Goal: Task Accomplishment & Management: Manage account settings

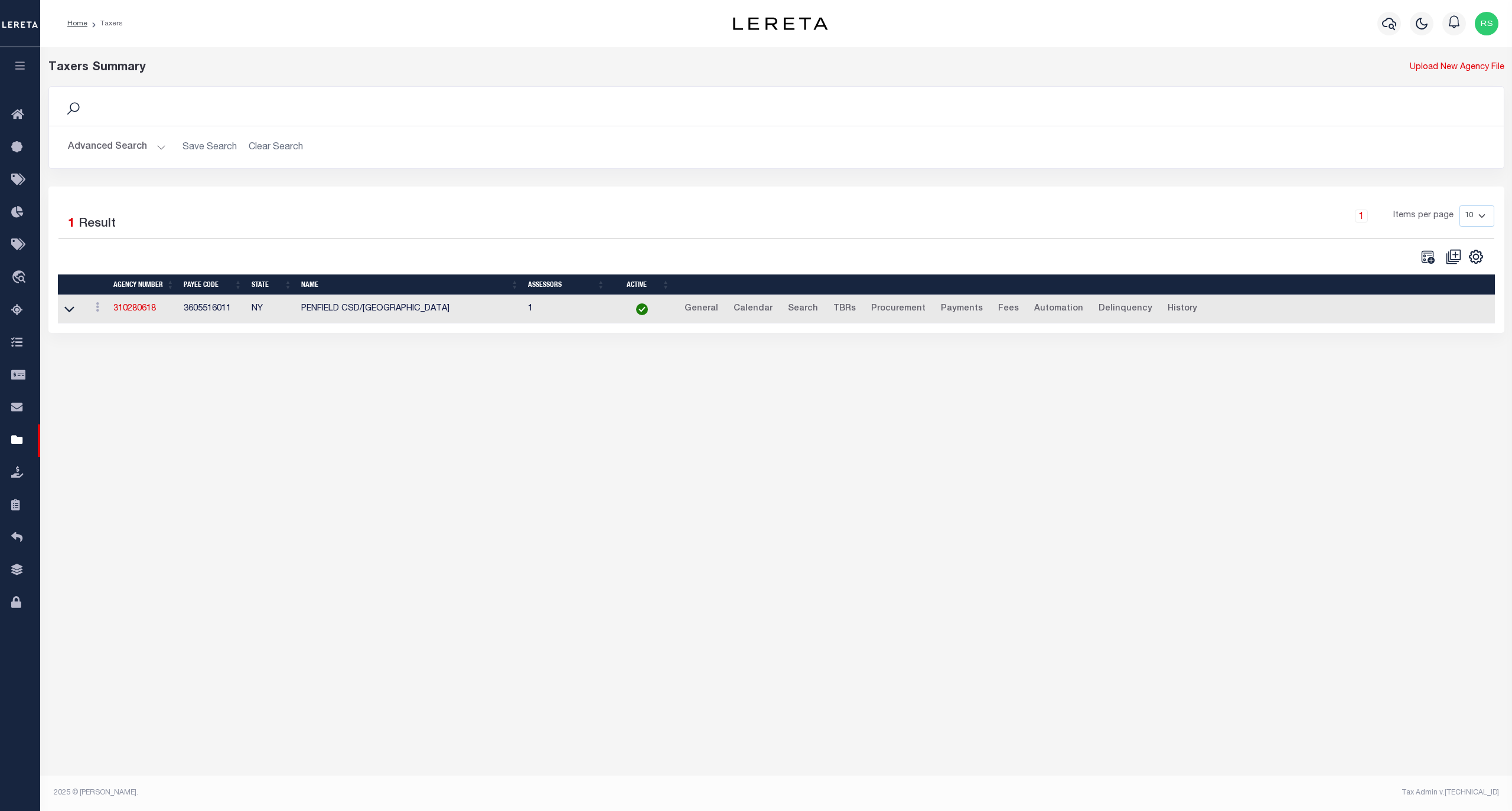
click at [103, 150] on button "Advanced Search" at bounding box center [117, 147] width 98 height 23
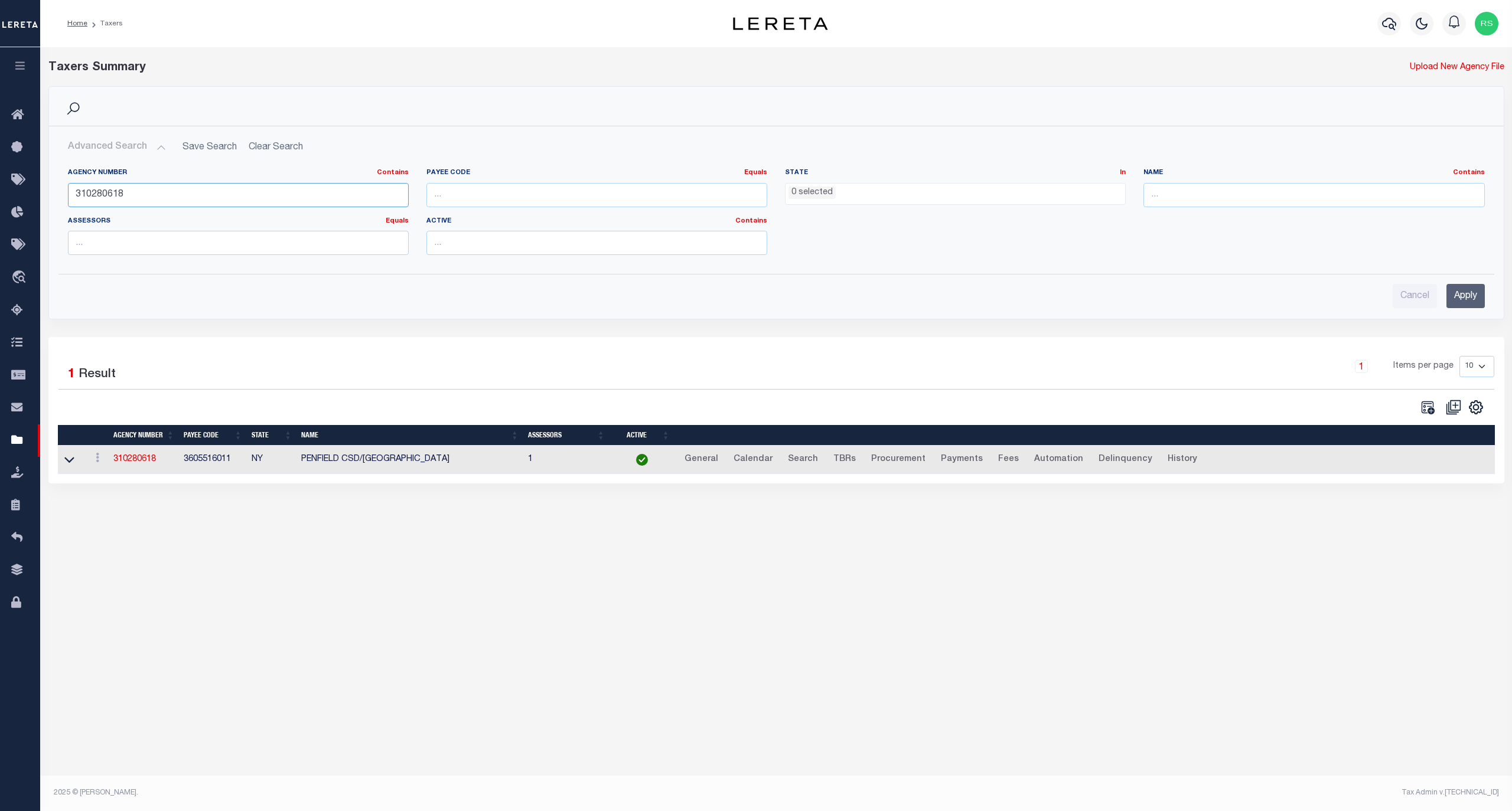
click at [119, 201] on input "310280618" at bounding box center [239, 195] width 341 height 24
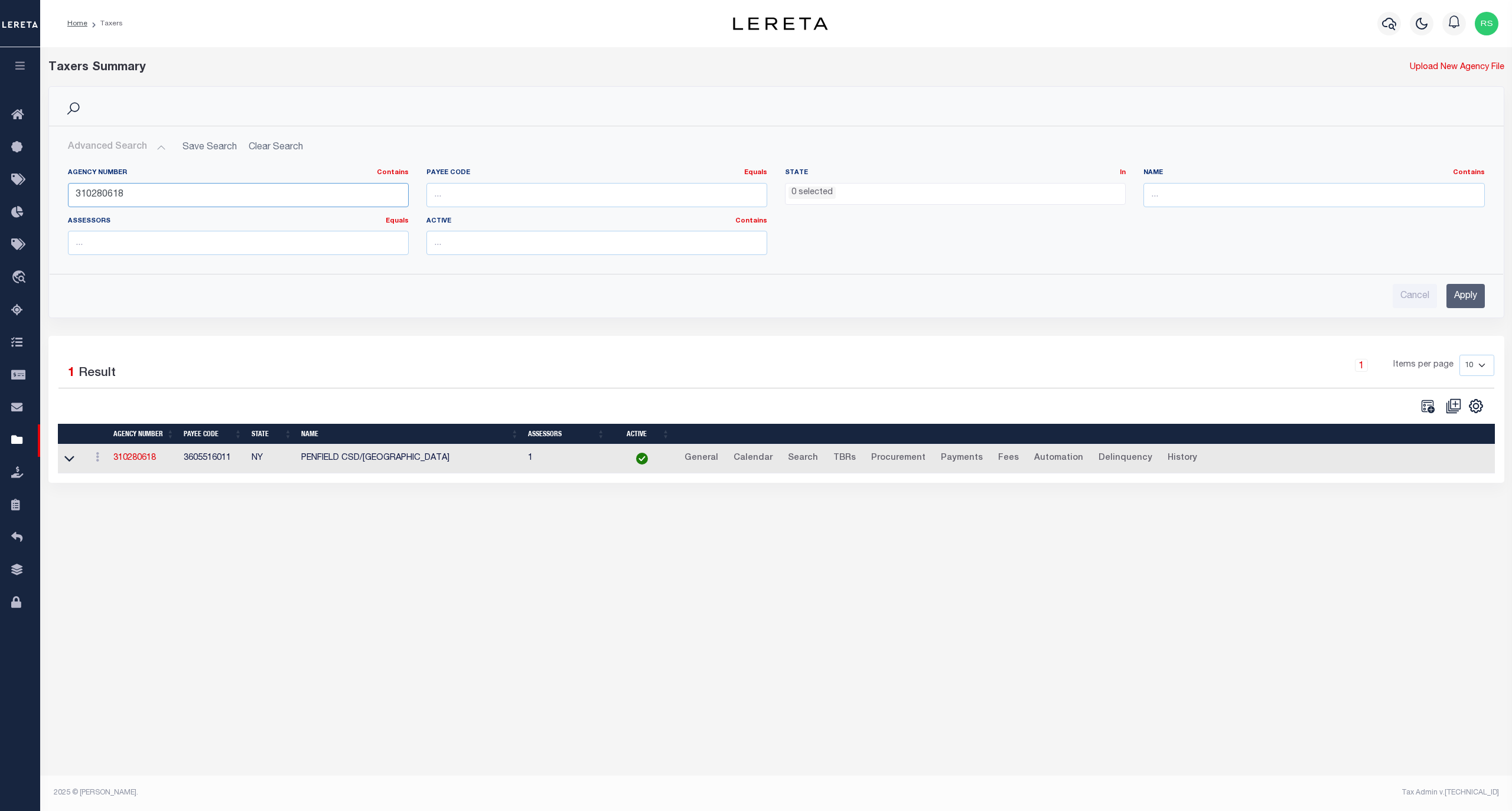
paste input "33063"
type input "310330638"
click at [1462, 295] on input "Apply" at bounding box center [1464, 296] width 39 height 24
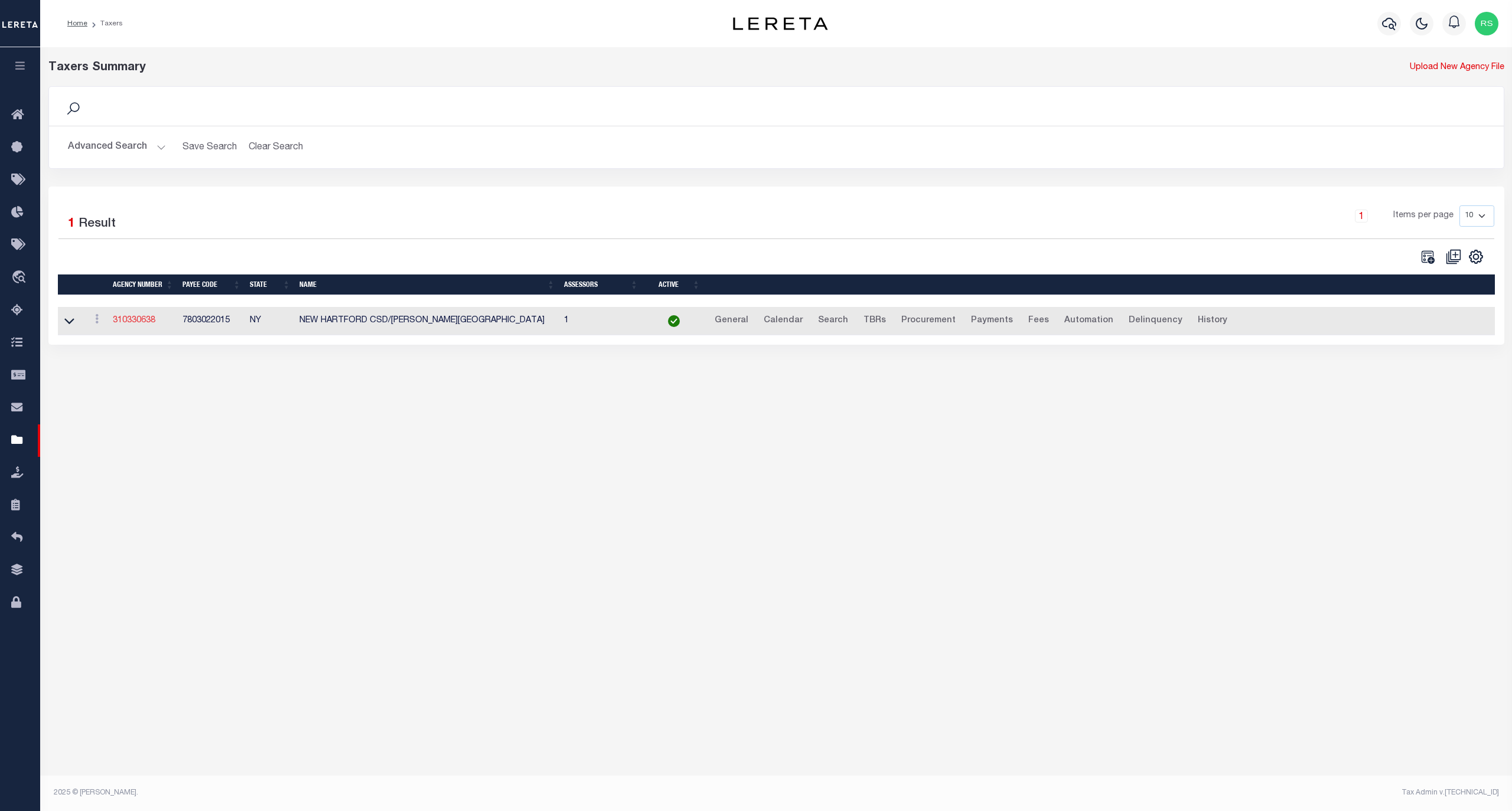
click at [135, 322] on link "310330638" at bounding box center [134, 321] width 43 height 8
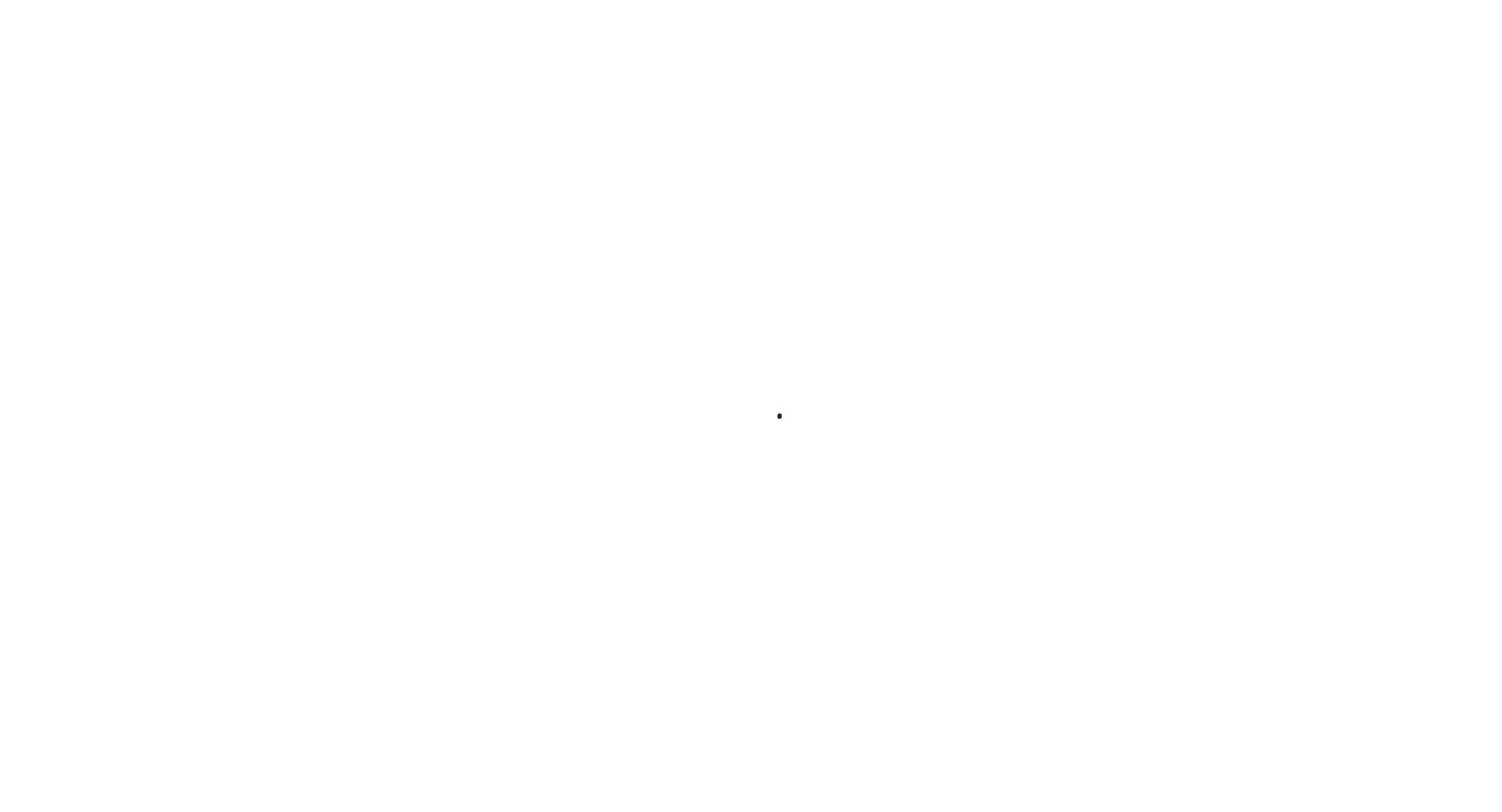
select select
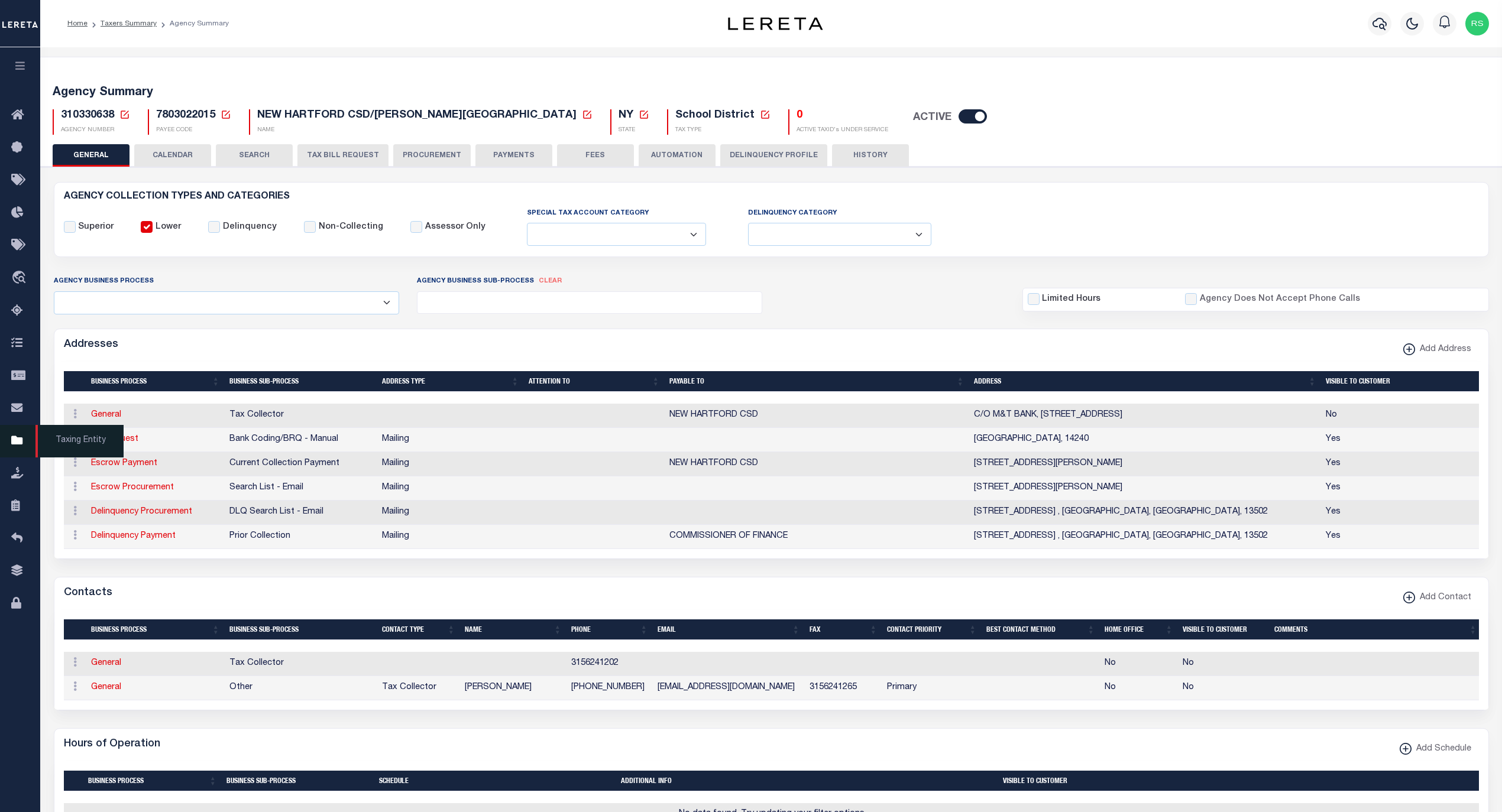
click at [71, 435] on span "Taxing Entity" at bounding box center [79, 441] width 88 height 33
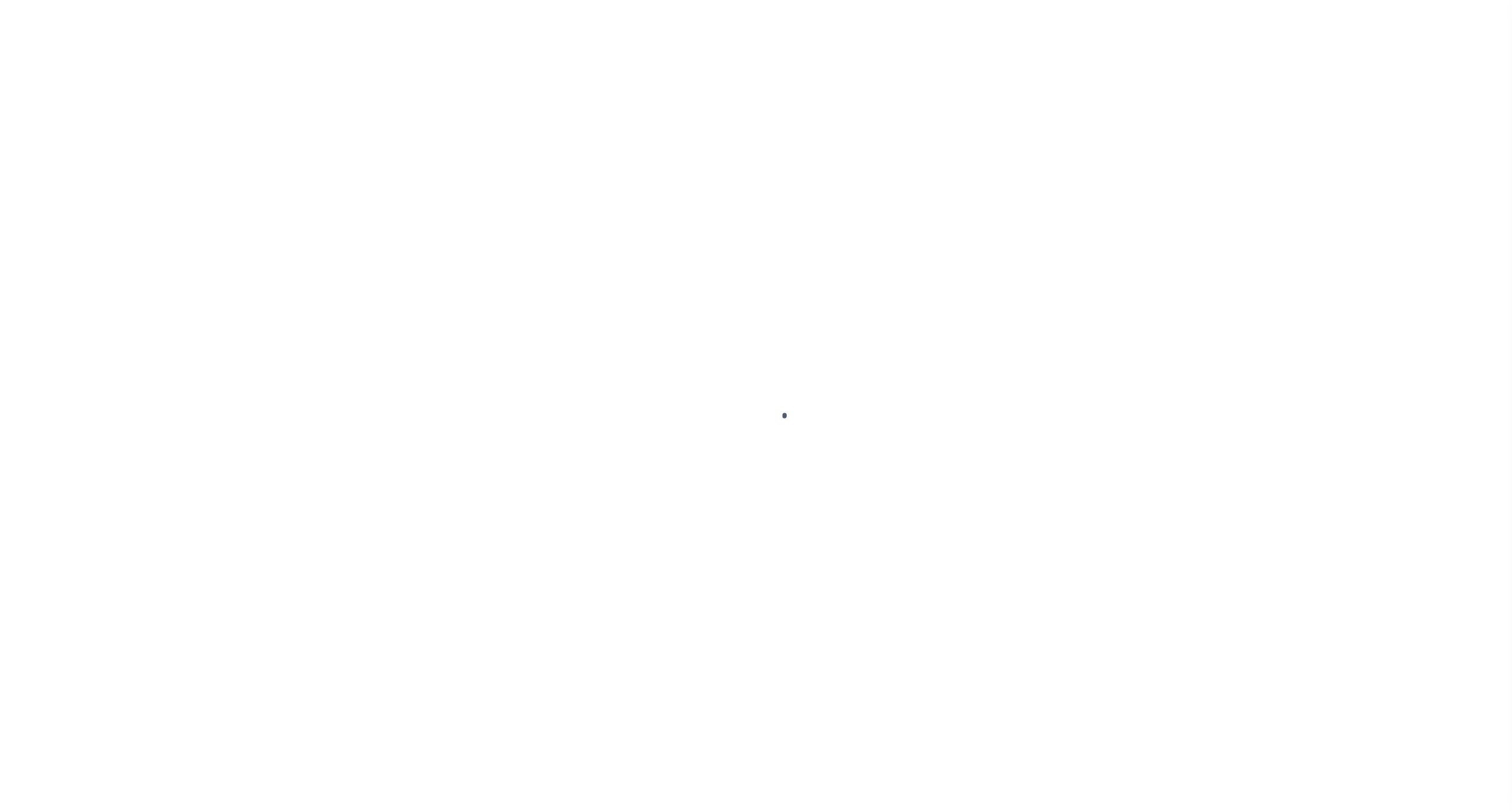
select select
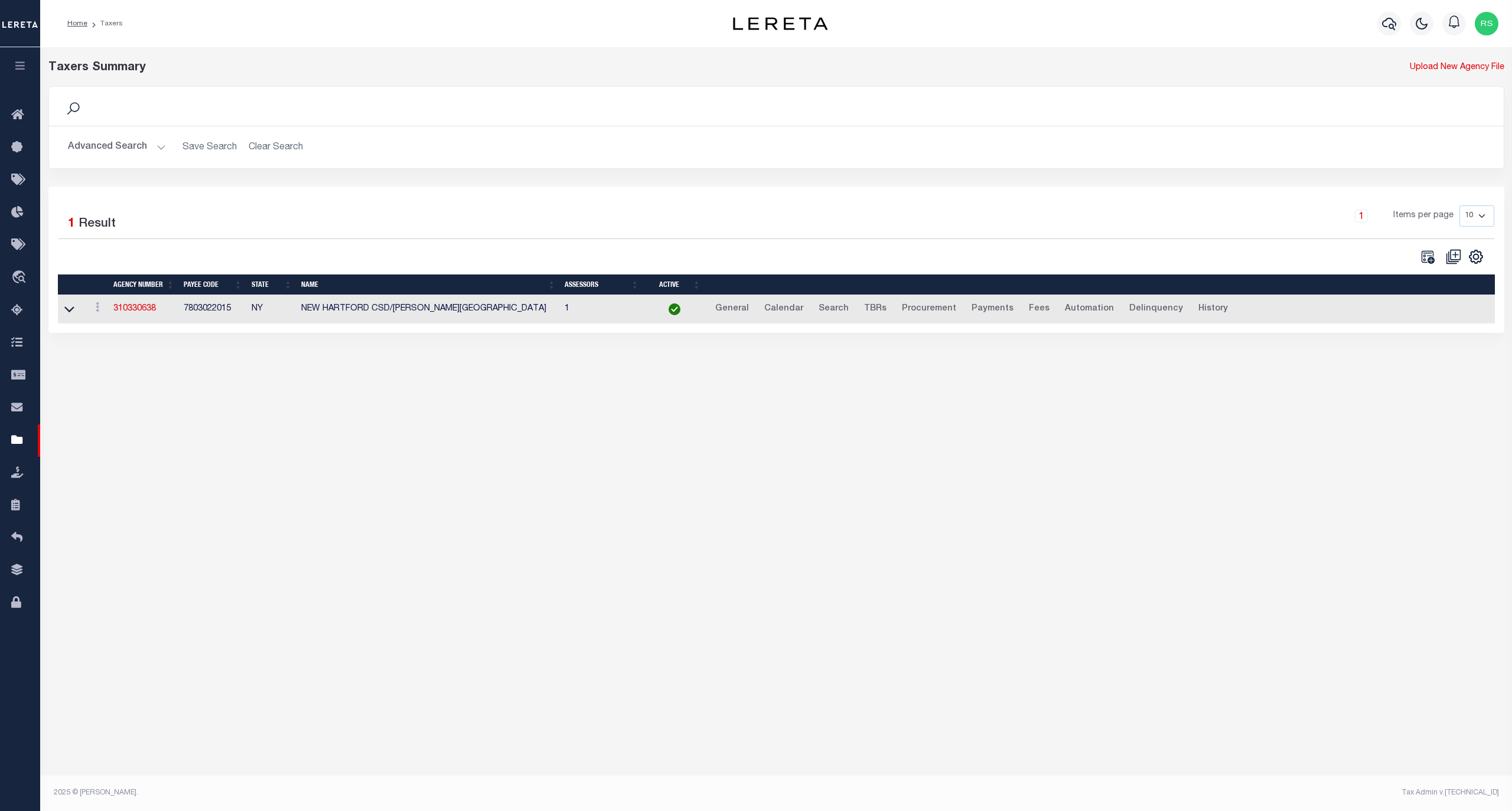
click at [119, 150] on button "Advanced Search" at bounding box center [117, 147] width 98 height 23
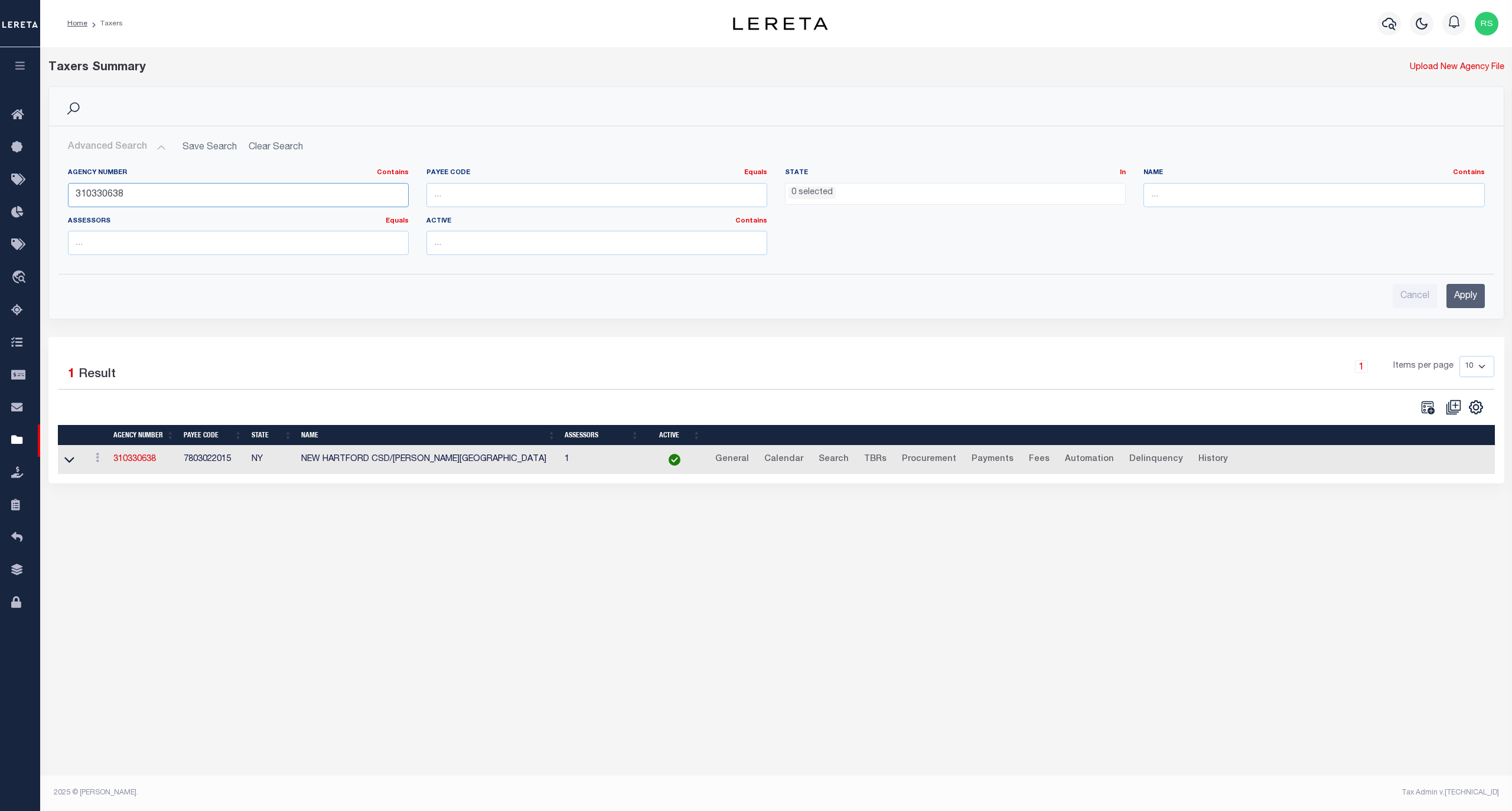
click at [145, 196] on input "310330638" at bounding box center [239, 195] width 341 height 24
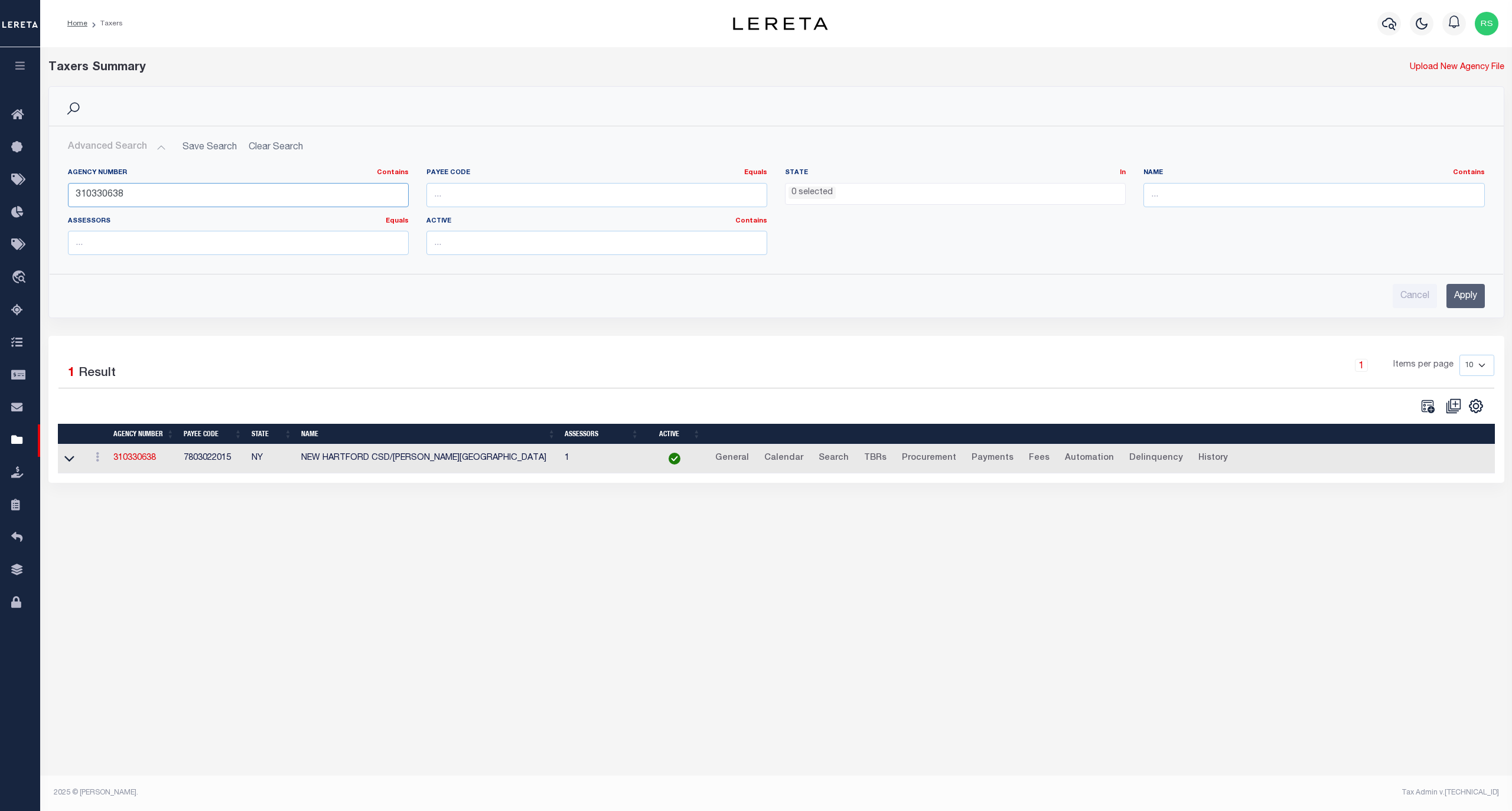
paste input "560616"
type input "310560616"
click at [1464, 293] on input "Apply" at bounding box center [1464, 296] width 39 height 24
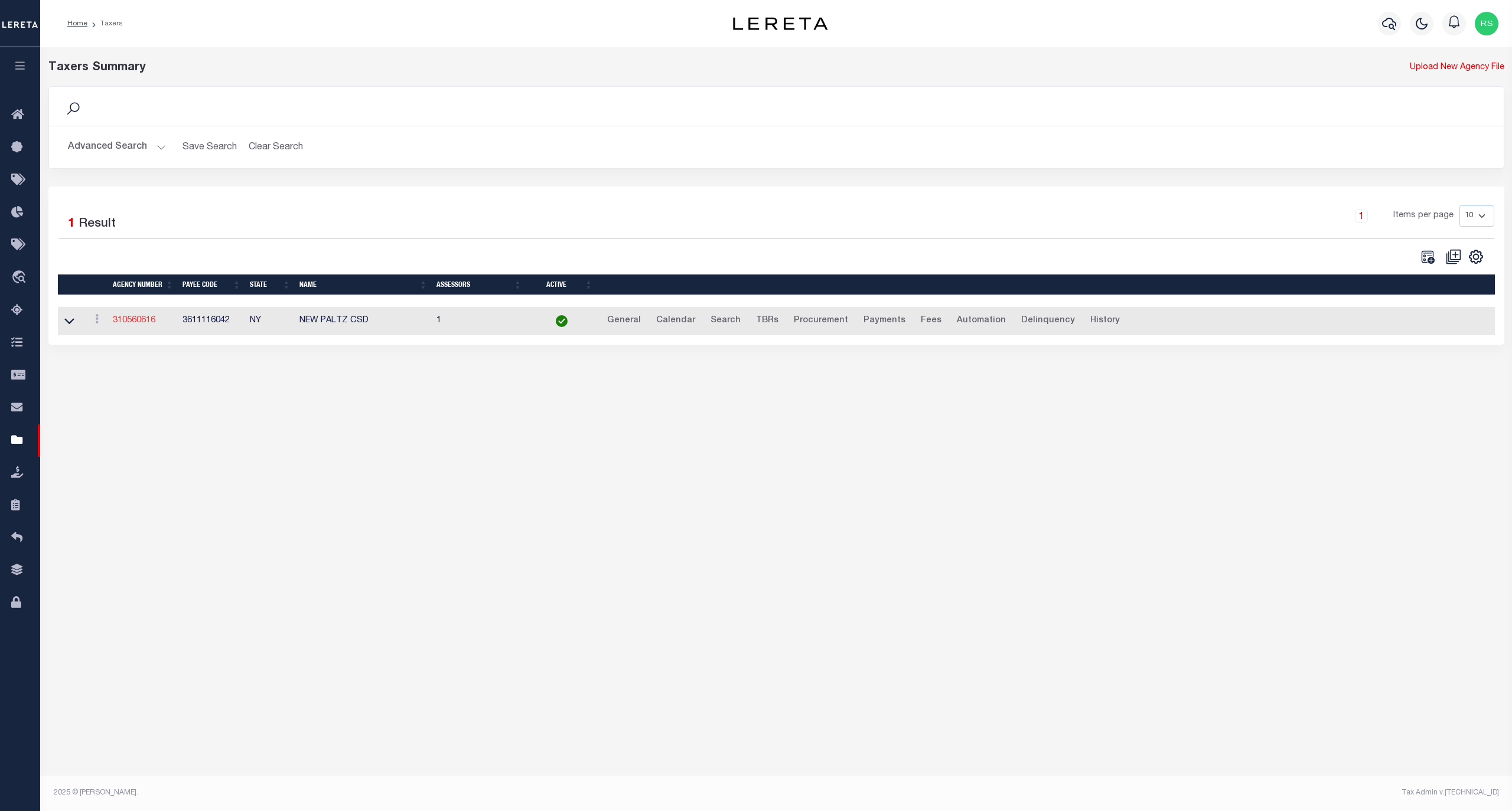
click at [146, 324] on link "310560616" at bounding box center [134, 321] width 43 height 8
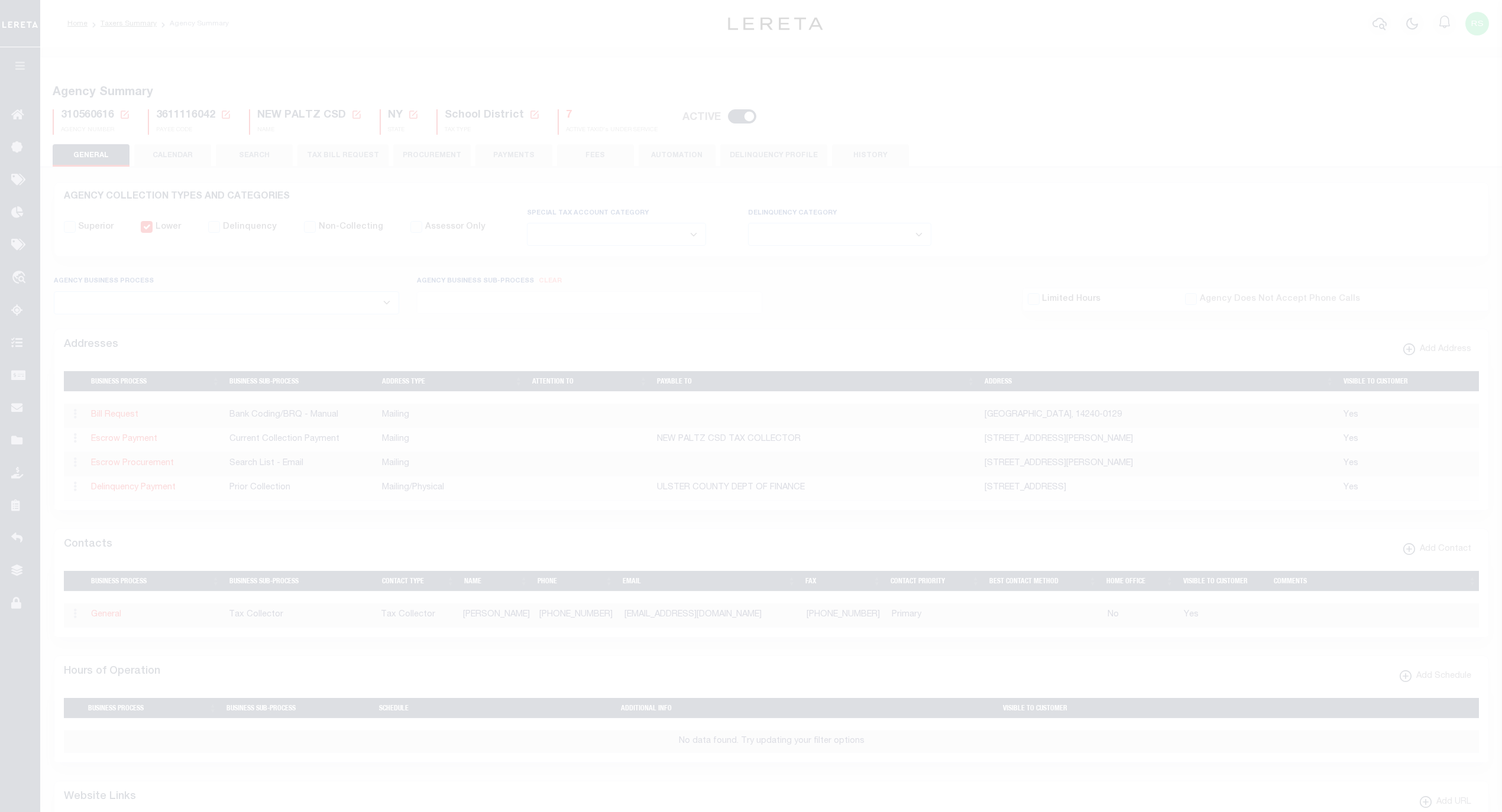
select select
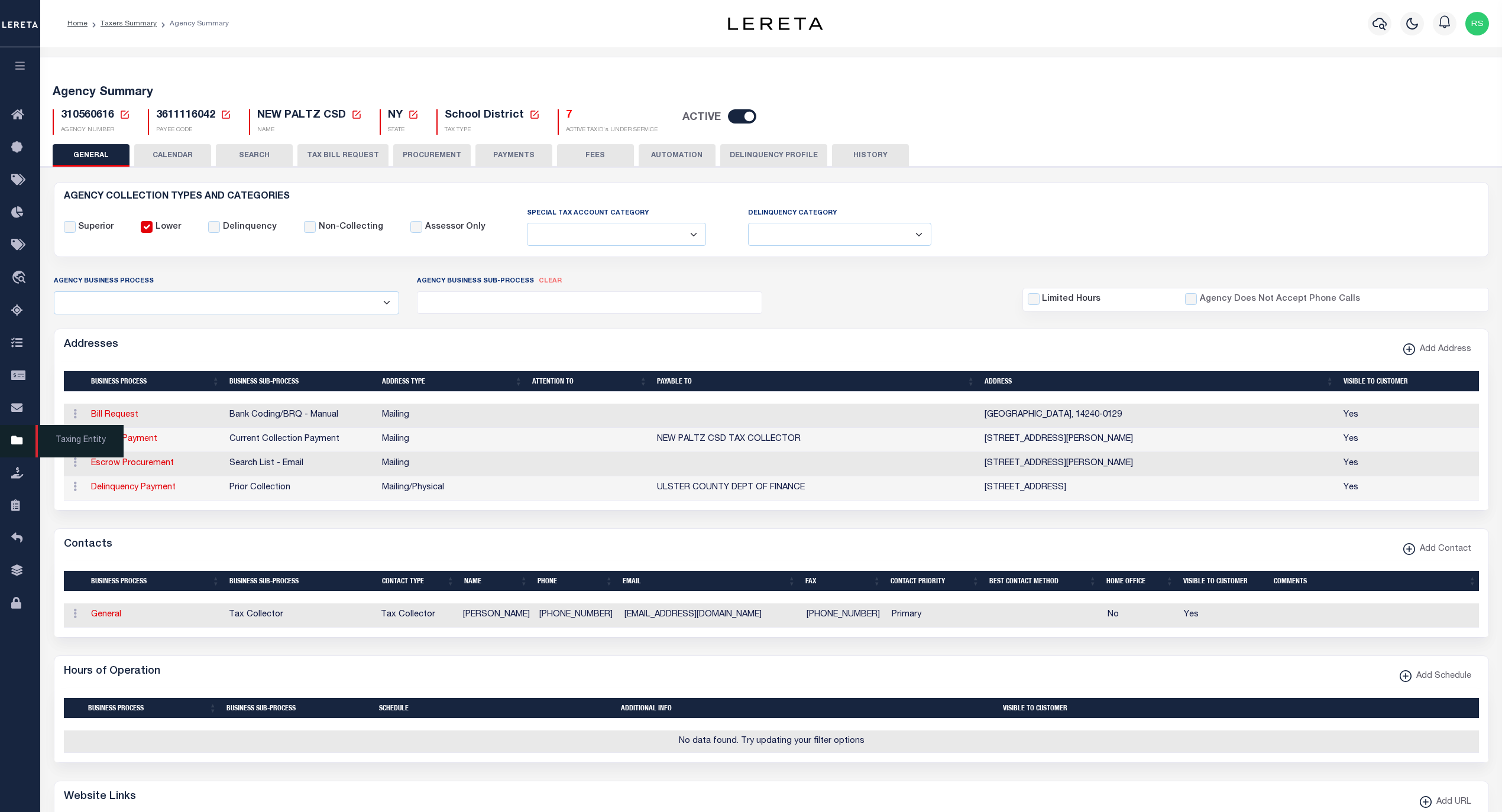
click at [62, 434] on span "Taxing Entity" at bounding box center [79, 441] width 88 height 33
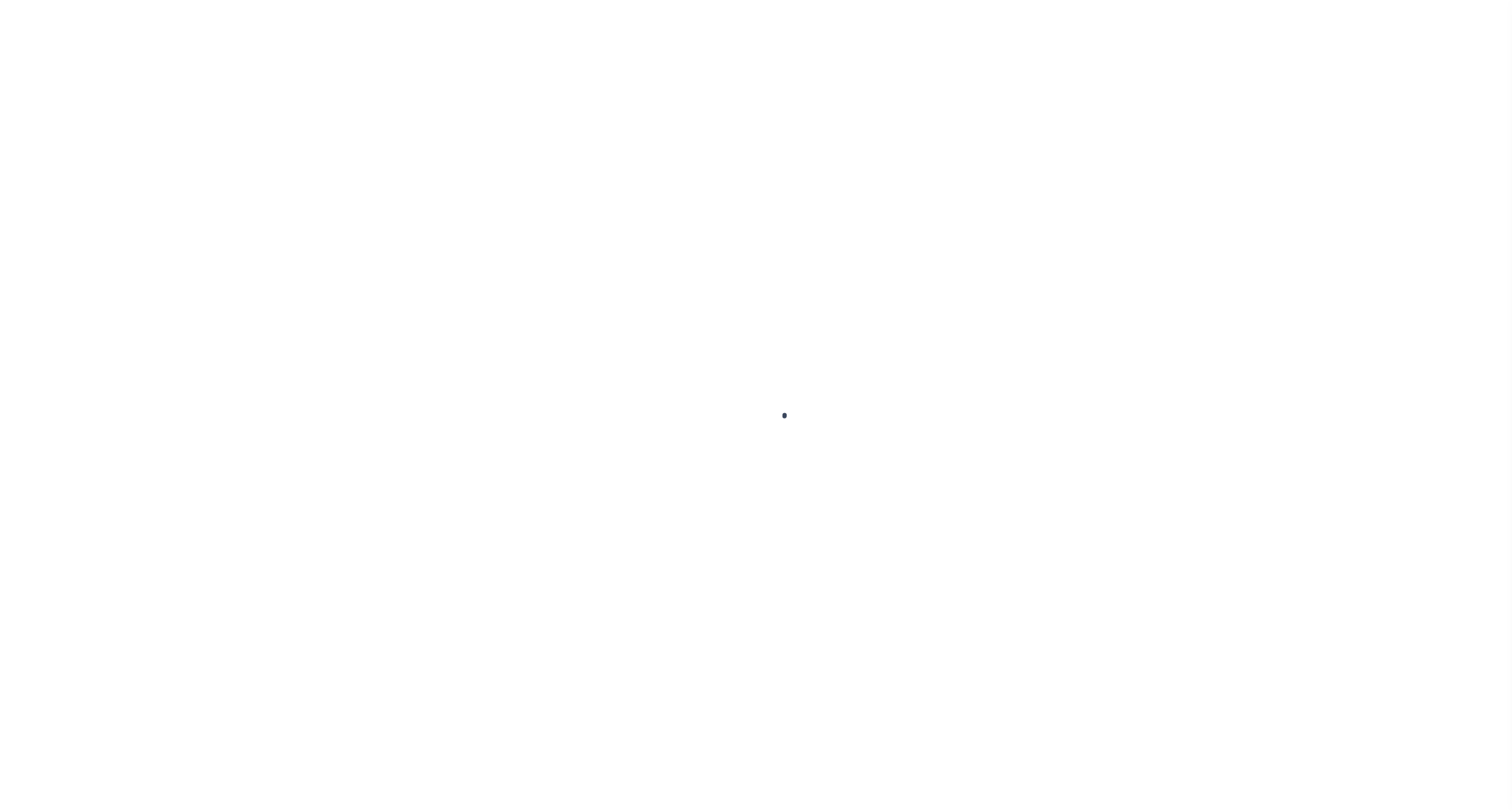
select select
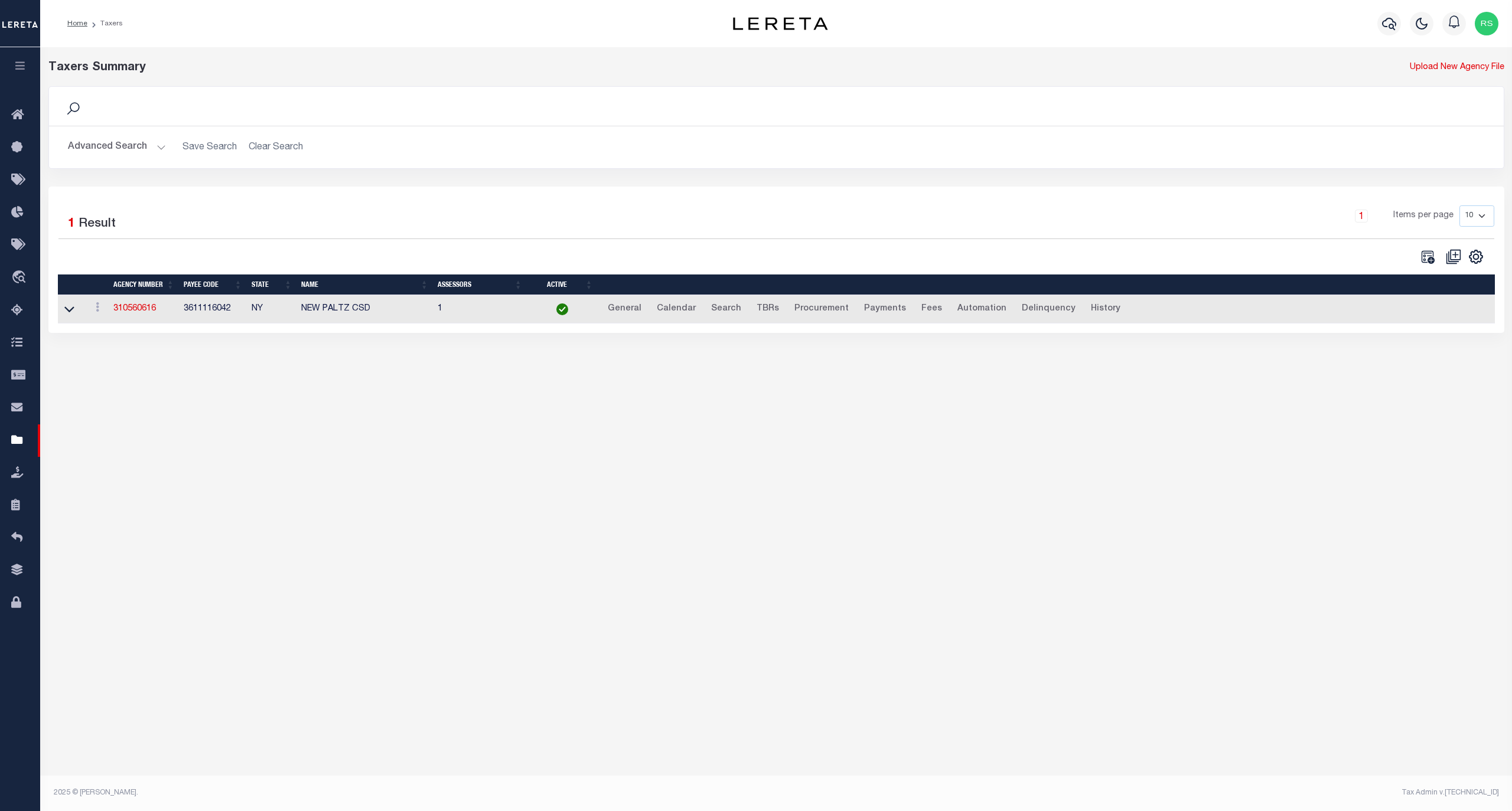
click at [110, 137] on button "Advanced Search" at bounding box center [117, 147] width 98 height 23
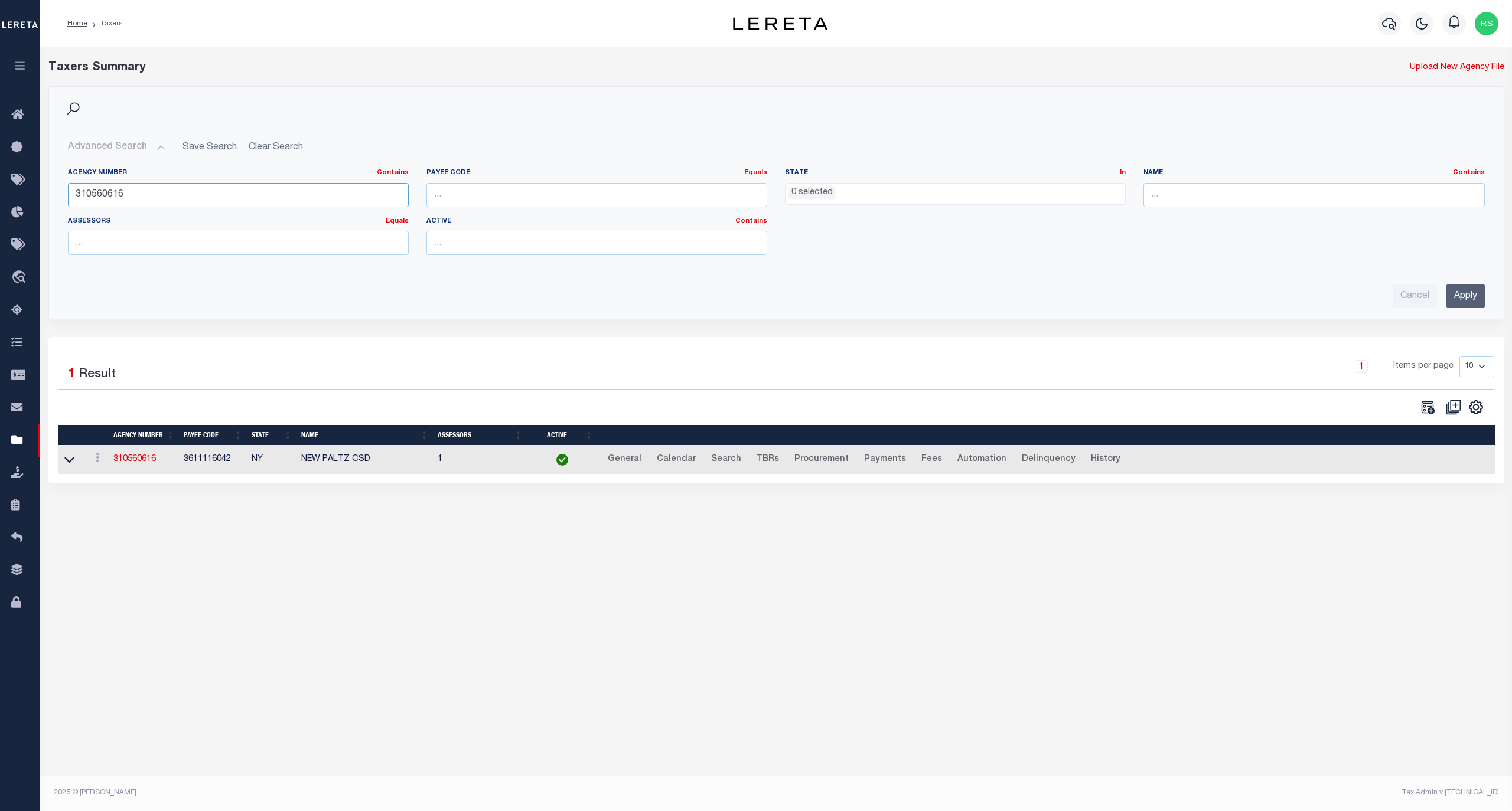
click at [145, 187] on input "310560616" at bounding box center [239, 195] width 341 height 24
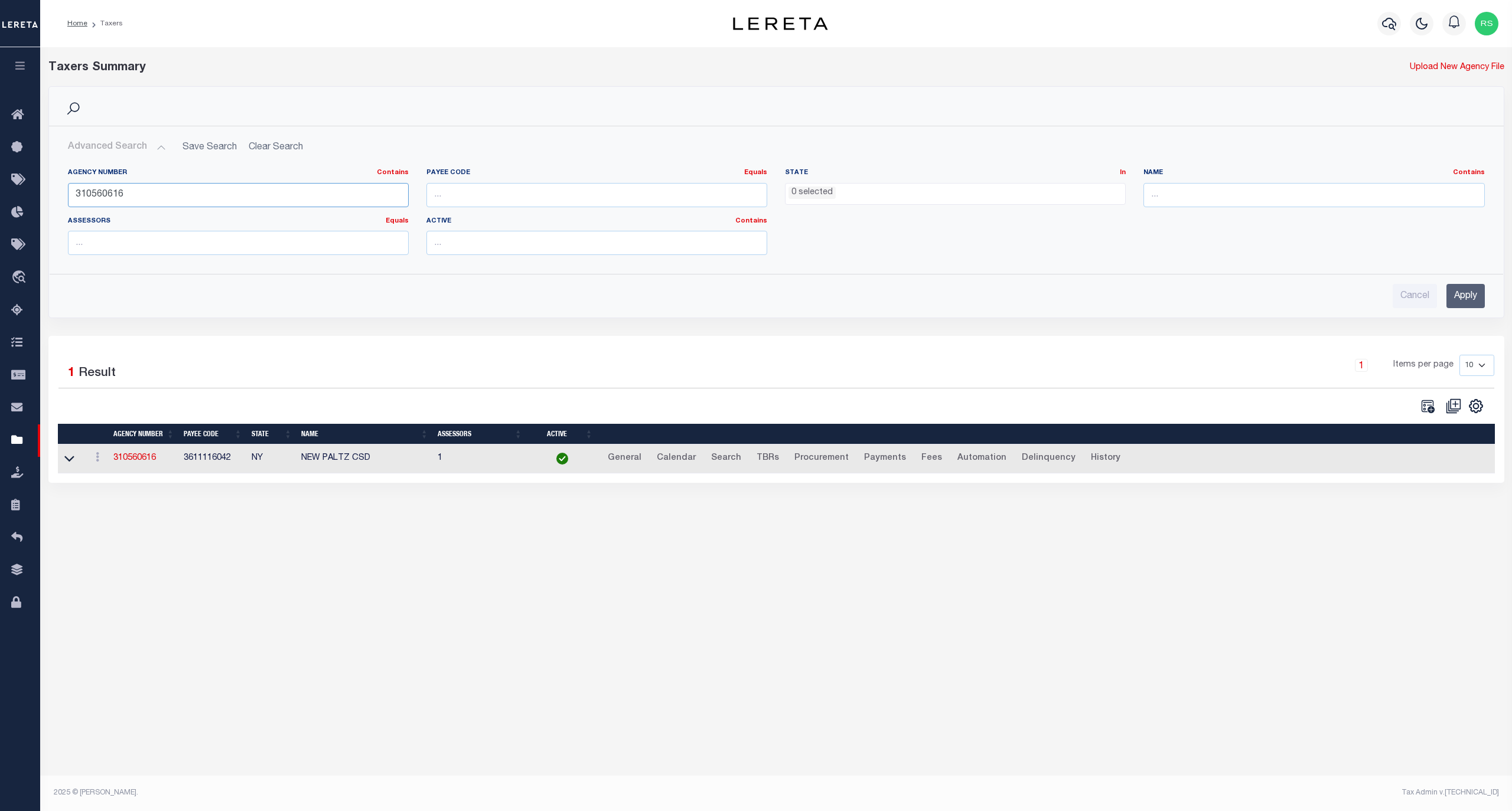
paste input "280632"
type input "310280632"
click at [1466, 293] on input "Apply" at bounding box center [1464, 296] width 39 height 24
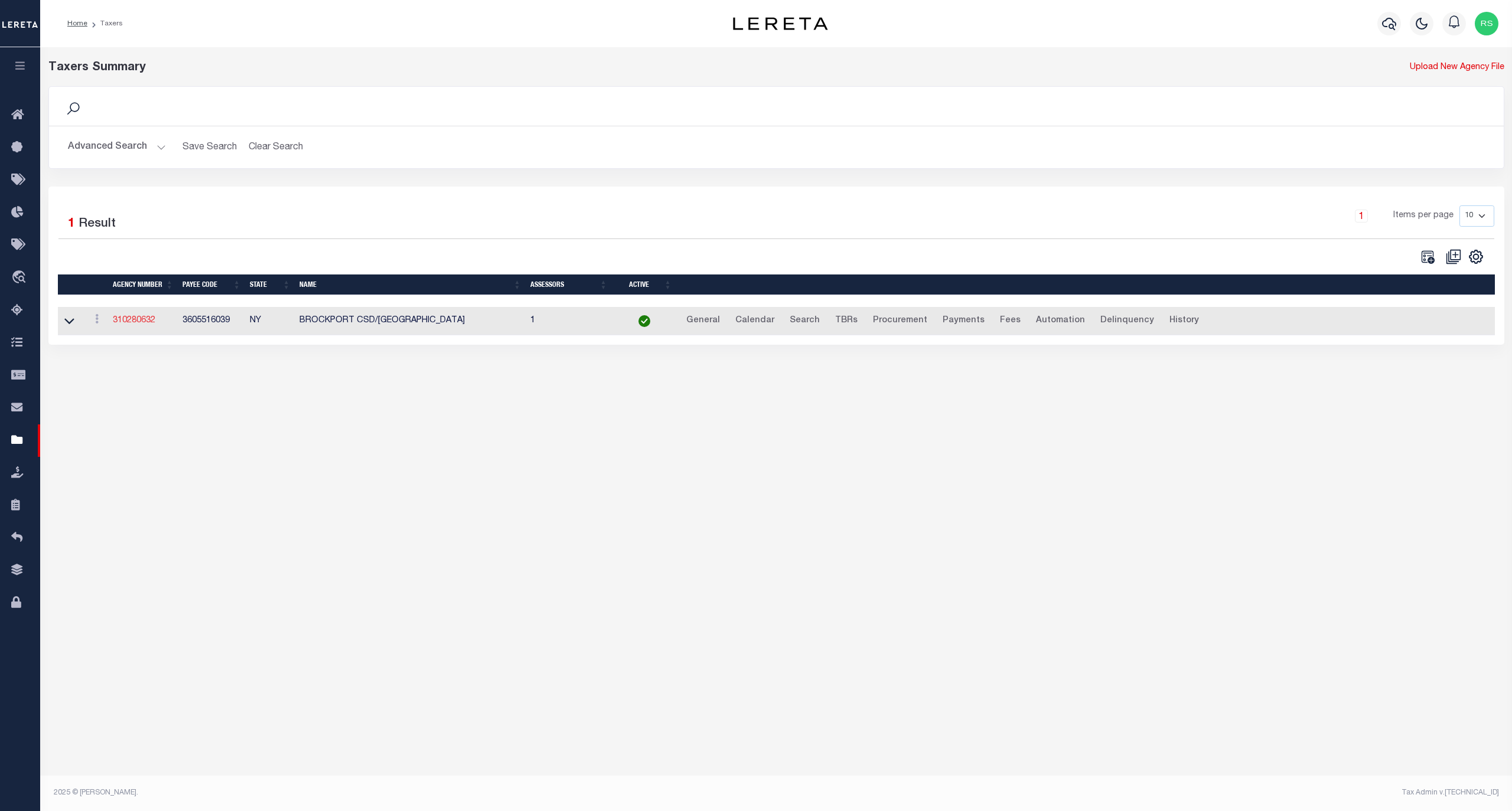
click at [131, 324] on link "310280632" at bounding box center [134, 321] width 43 height 8
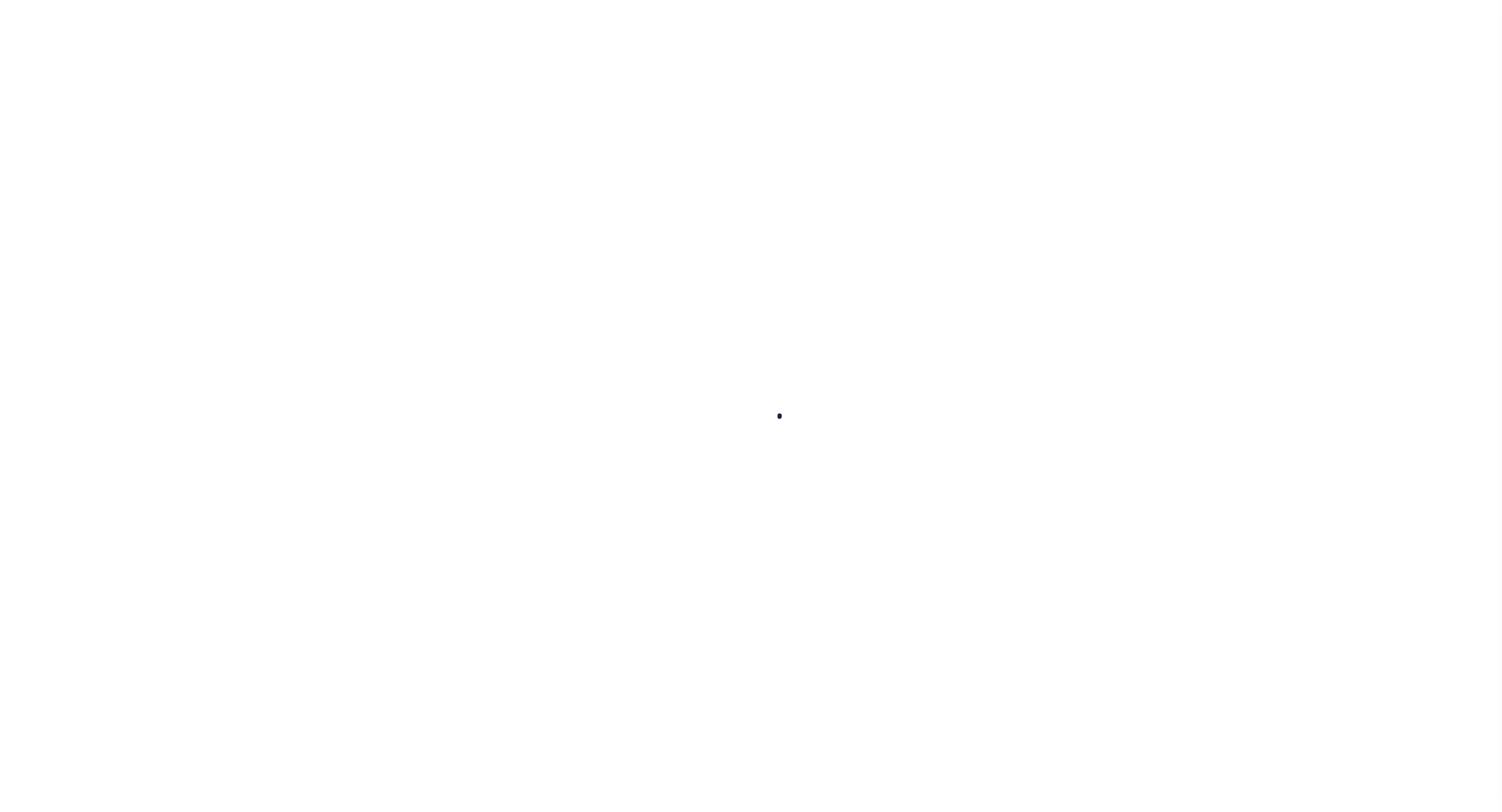
select select
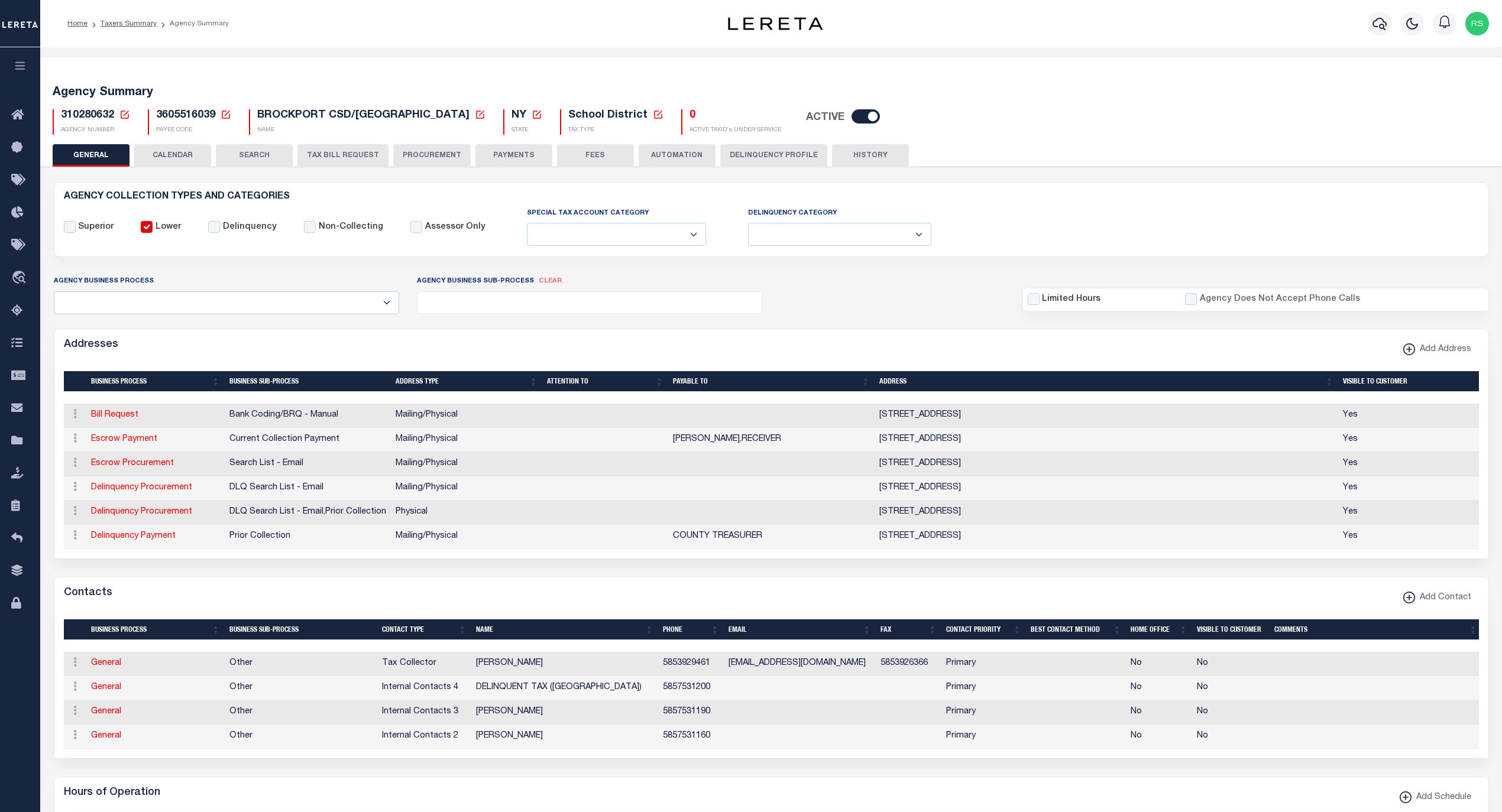
click at [868, 155] on button "HISTORY" at bounding box center [870, 155] width 77 height 23
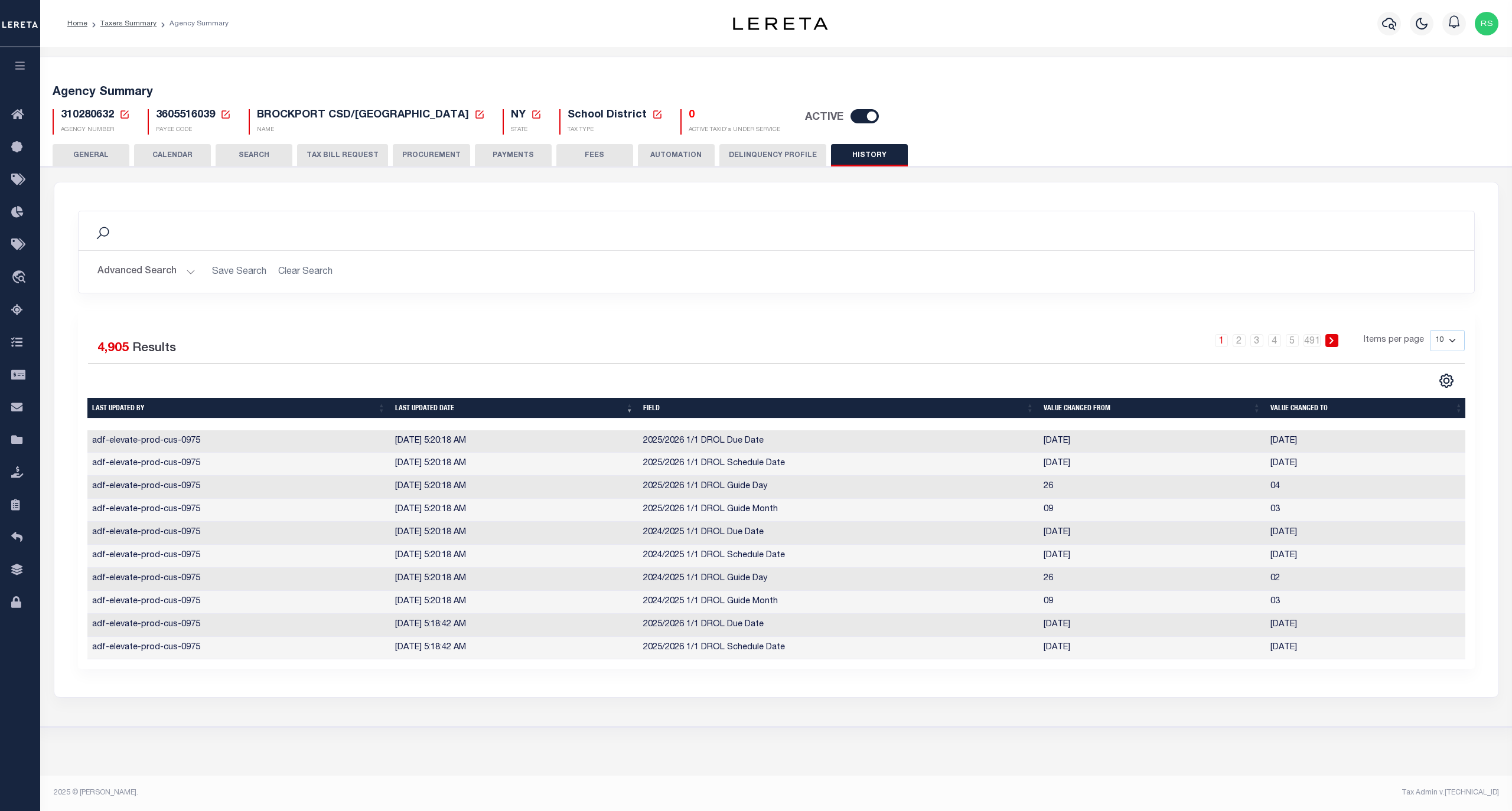
click at [97, 155] on button "GENERAL" at bounding box center [91, 154] width 77 height 23
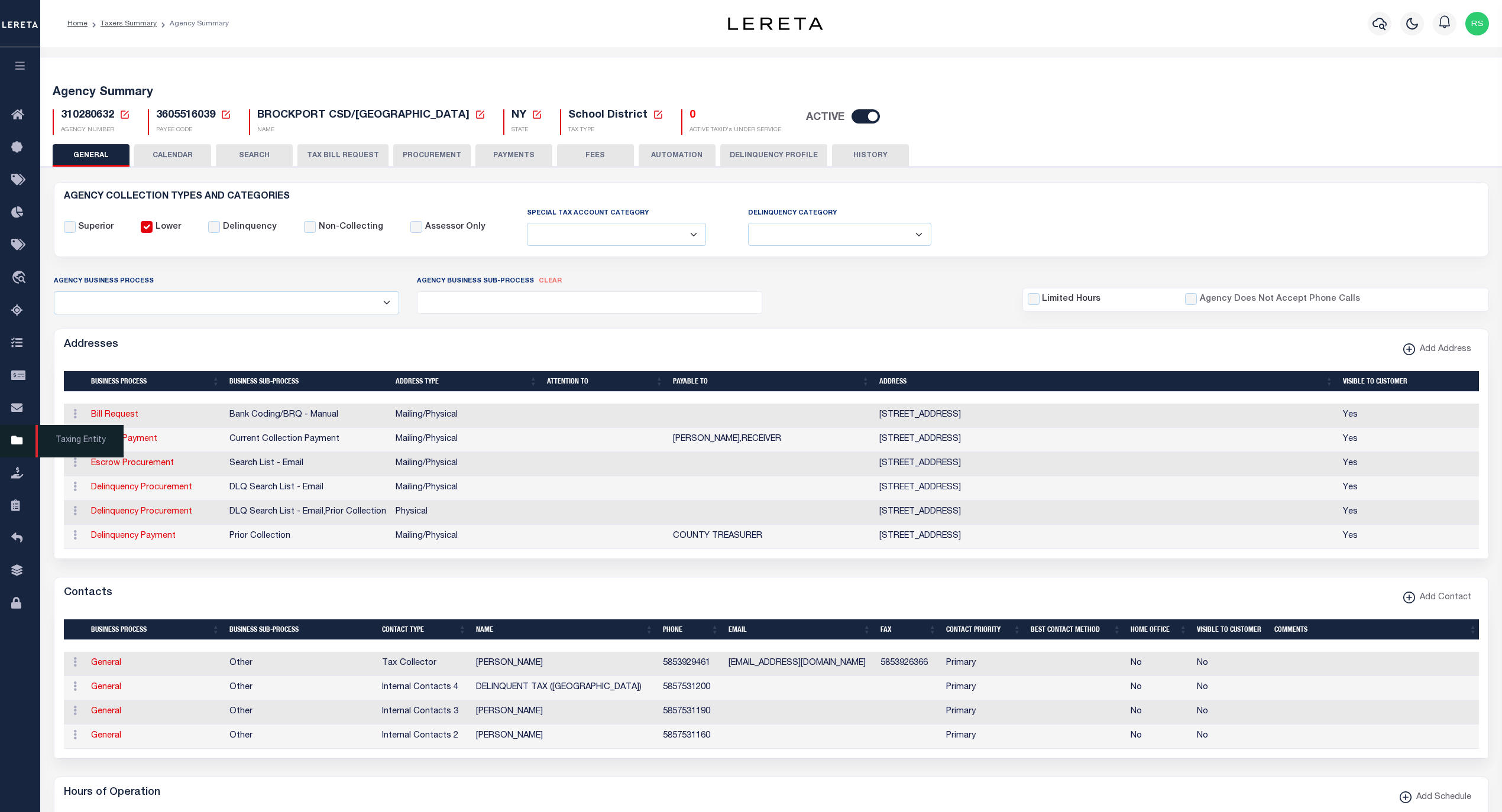
click at [65, 443] on span "Taxing Entity" at bounding box center [79, 441] width 88 height 33
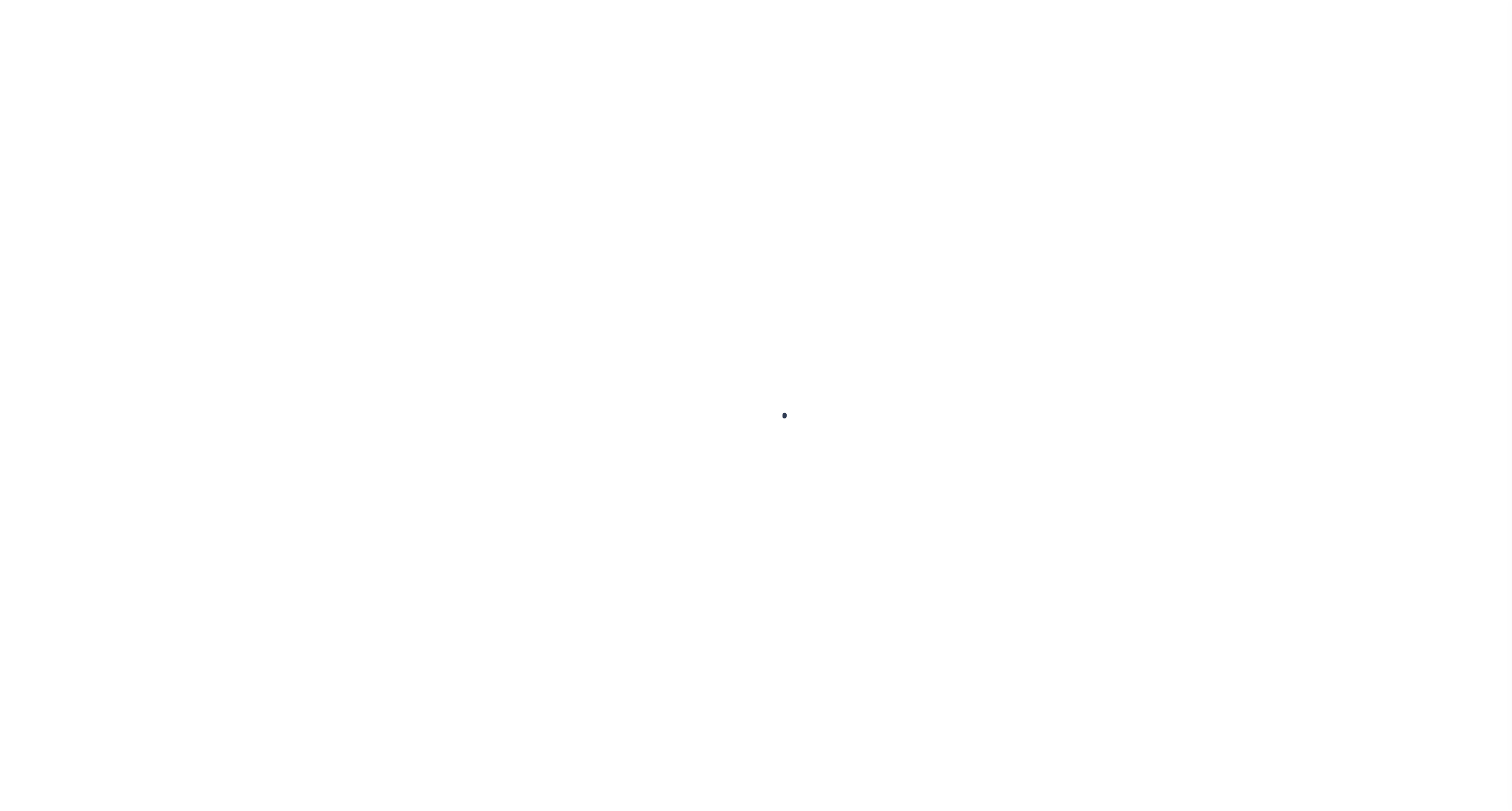
select select
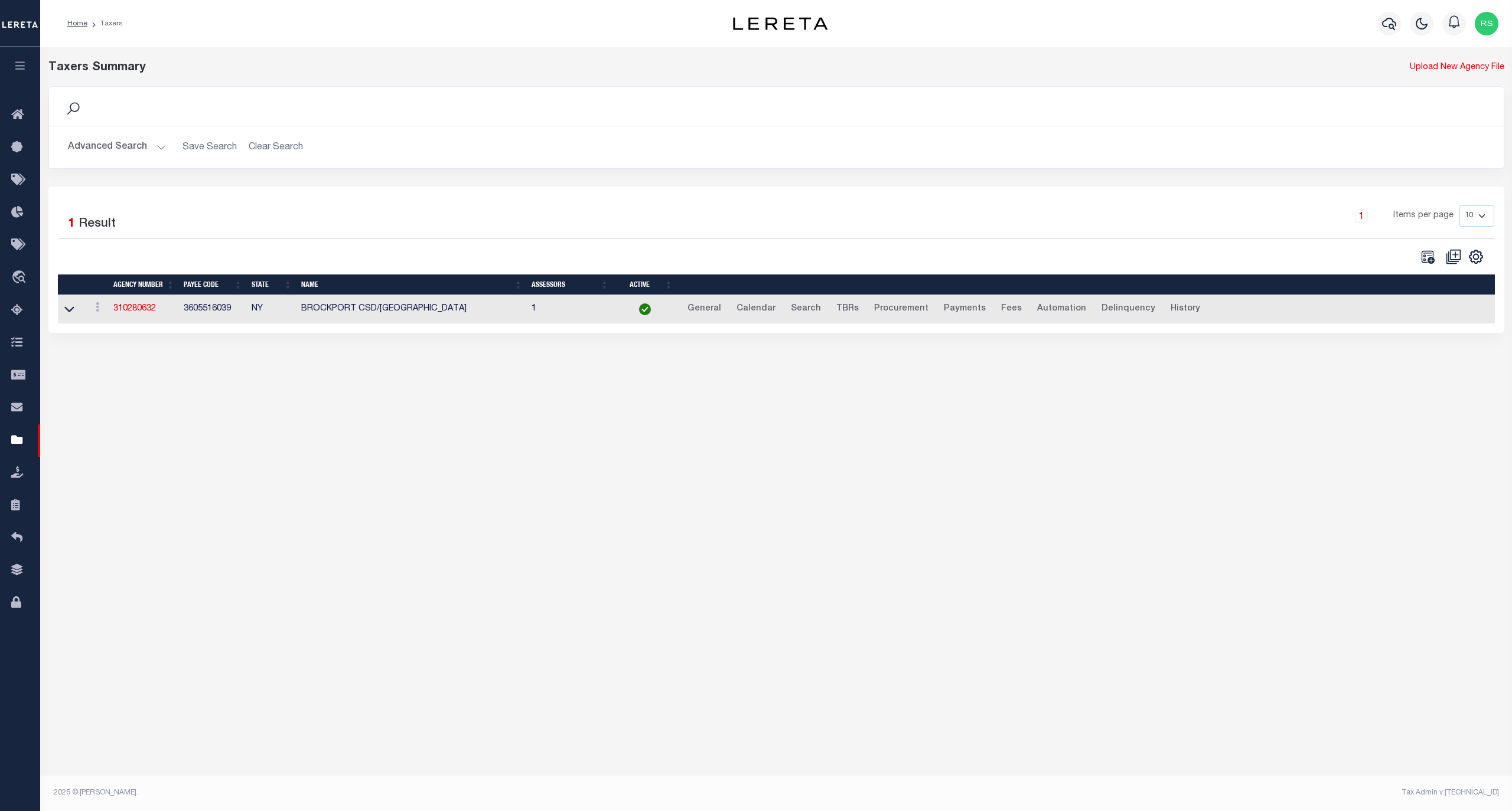
click at [117, 152] on button "Advanced Search" at bounding box center [117, 147] width 98 height 23
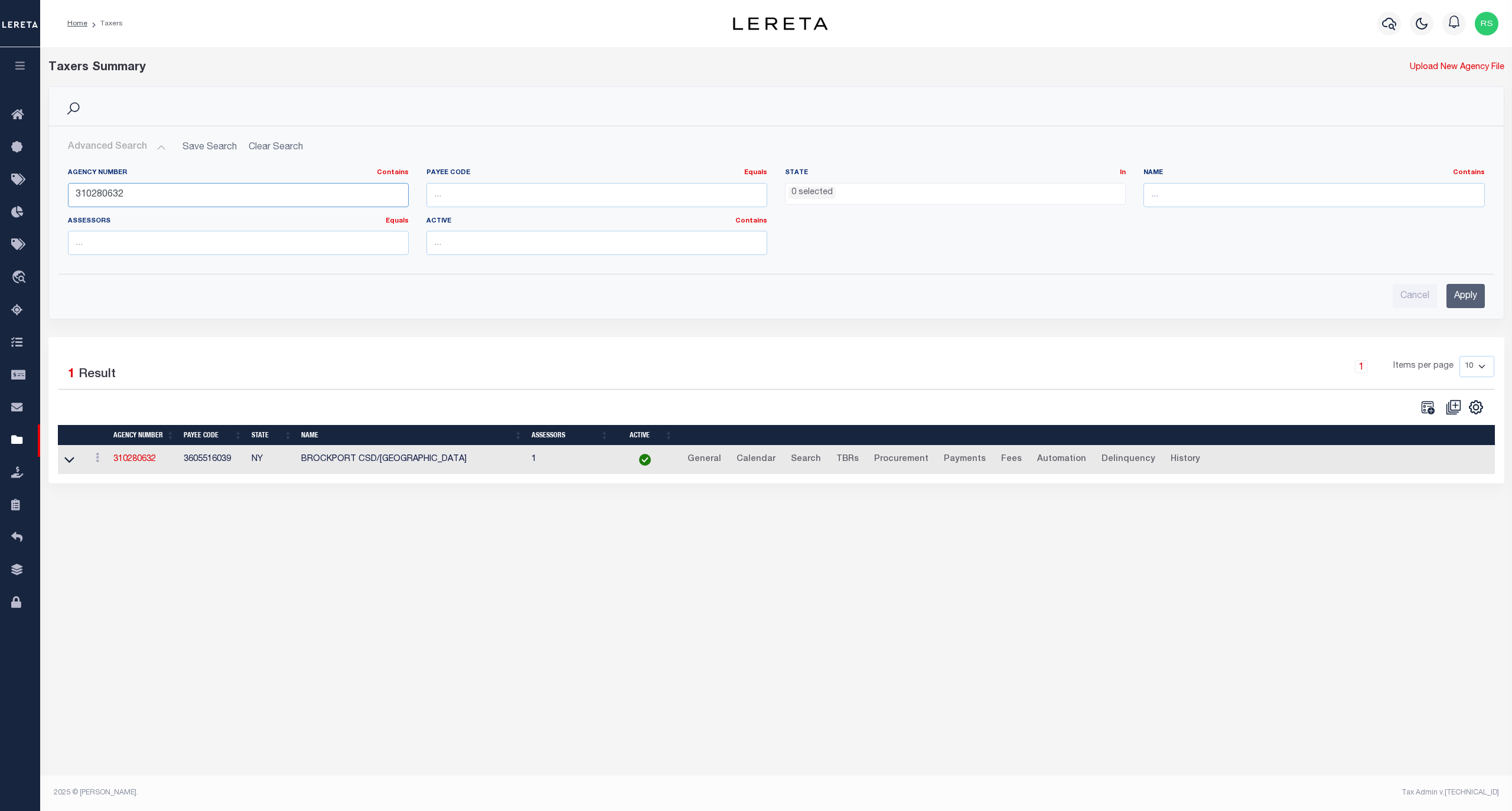
click at [149, 192] on input "310280632" at bounding box center [239, 195] width 341 height 24
paste input "190649"
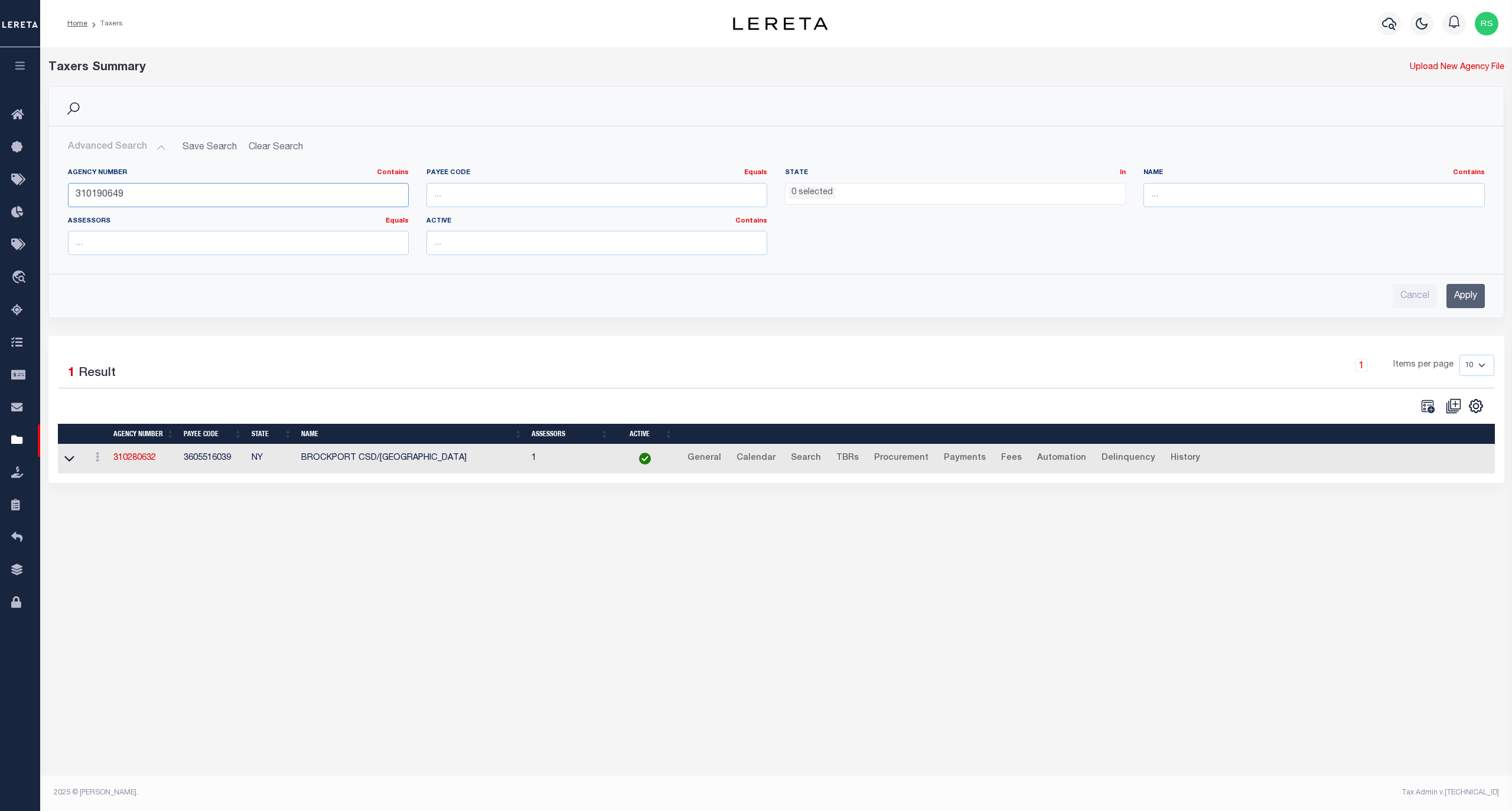
type input "310190649"
click at [1458, 296] on input "Apply" at bounding box center [1464, 296] width 39 height 24
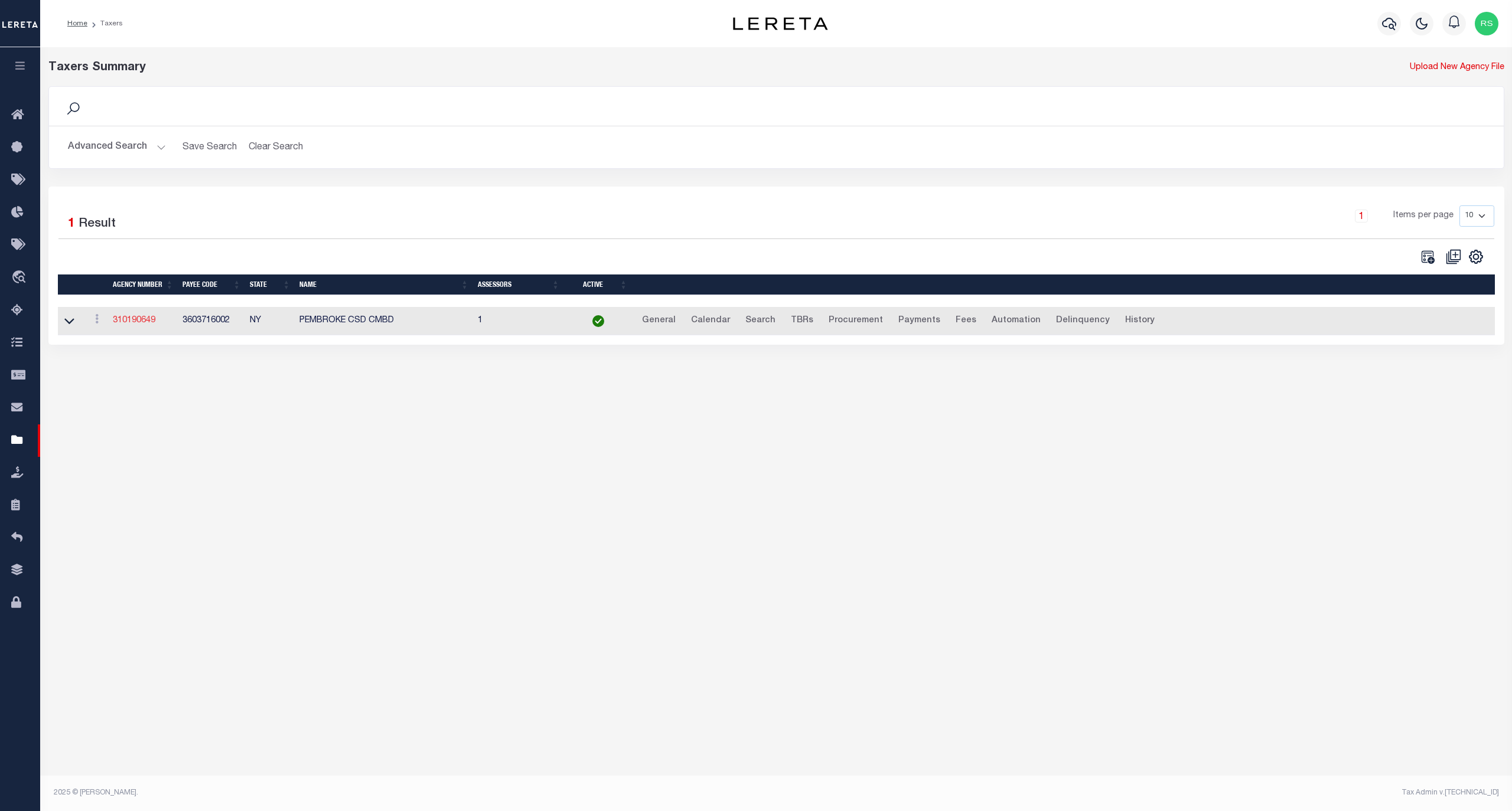
click at [130, 324] on link "310190649" at bounding box center [134, 321] width 43 height 8
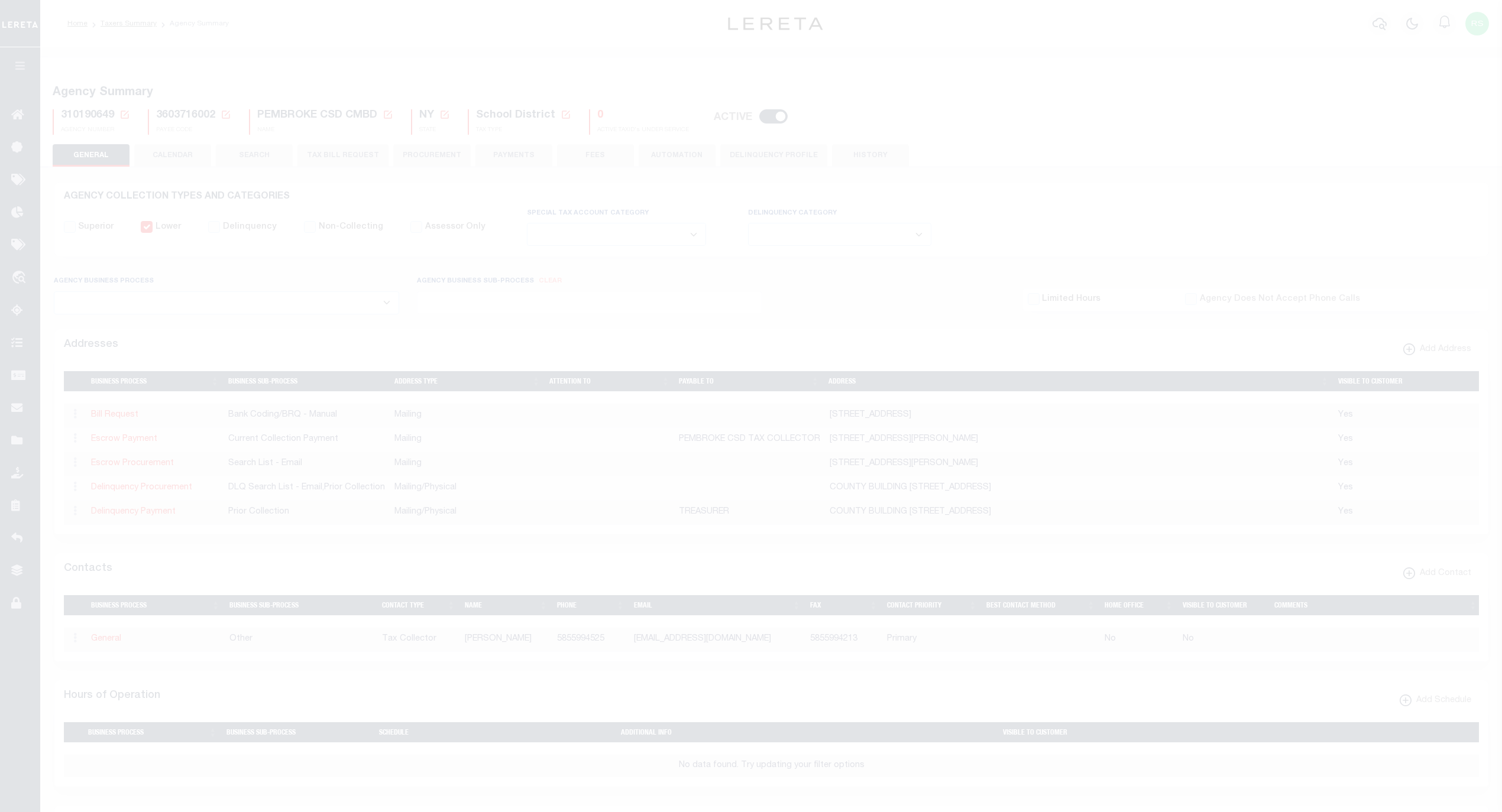
select select
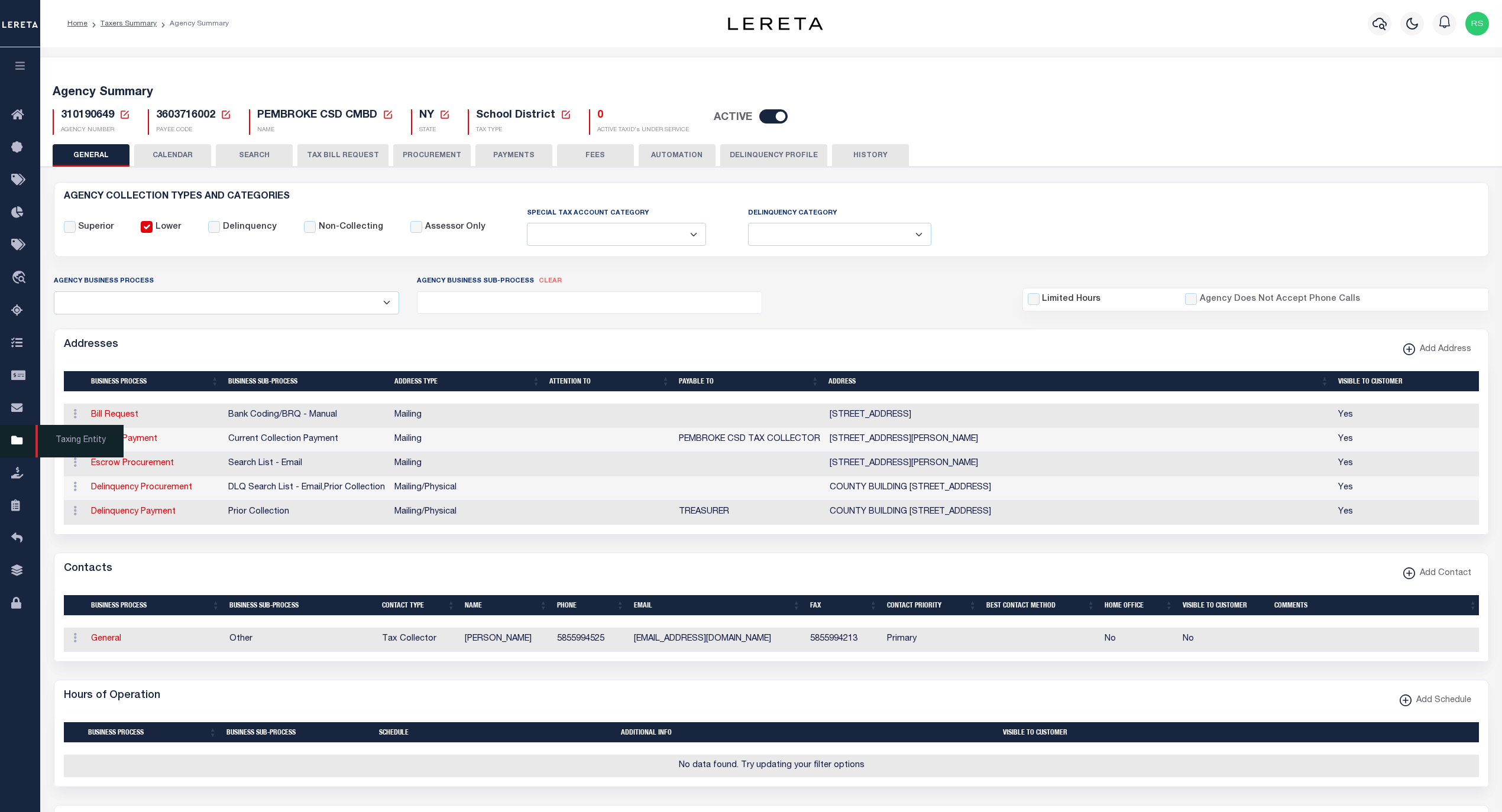
click at [76, 443] on span "Taxing Entity" at bounding box center [79, 441] width 88 height 33
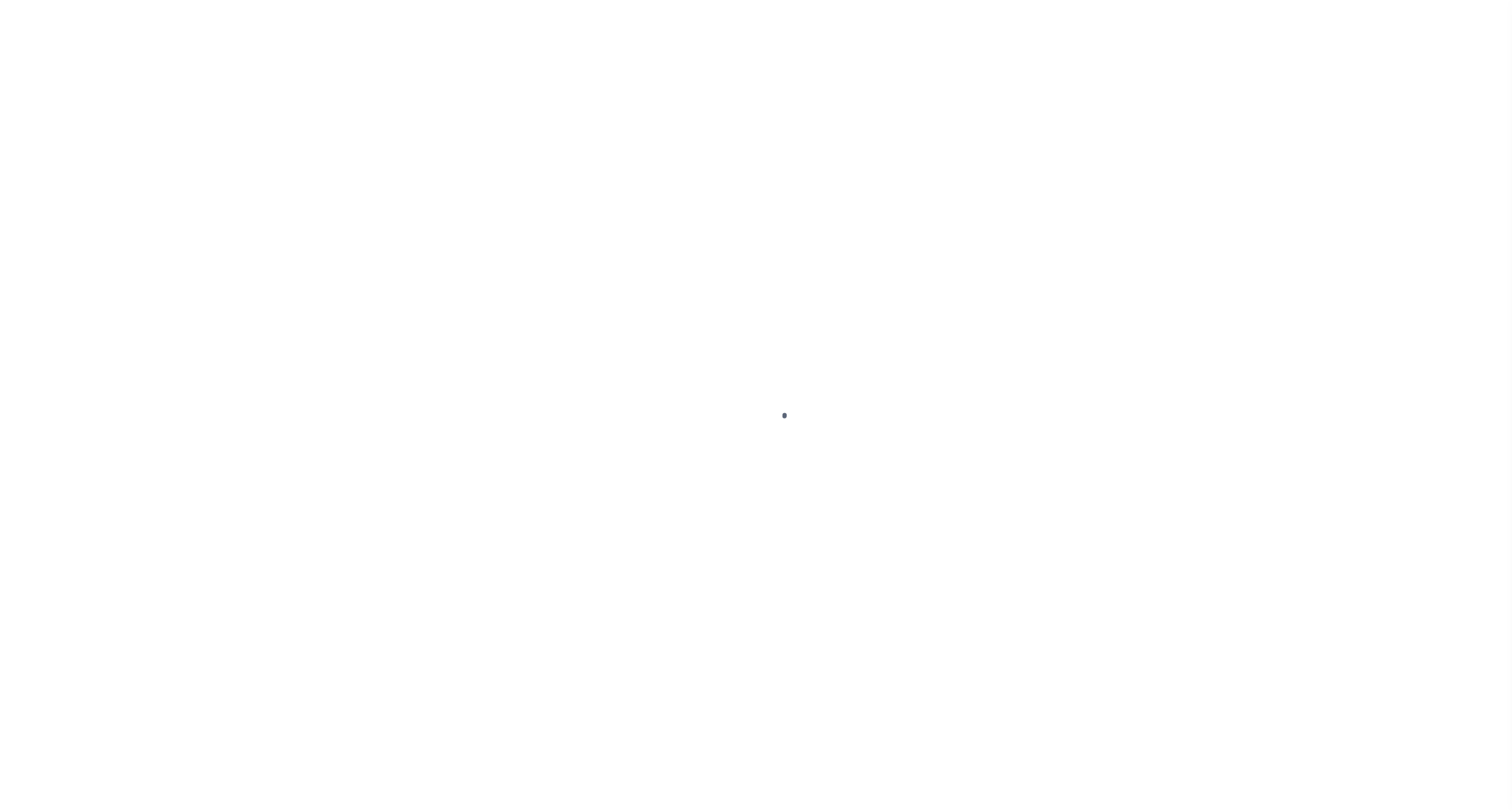
select select
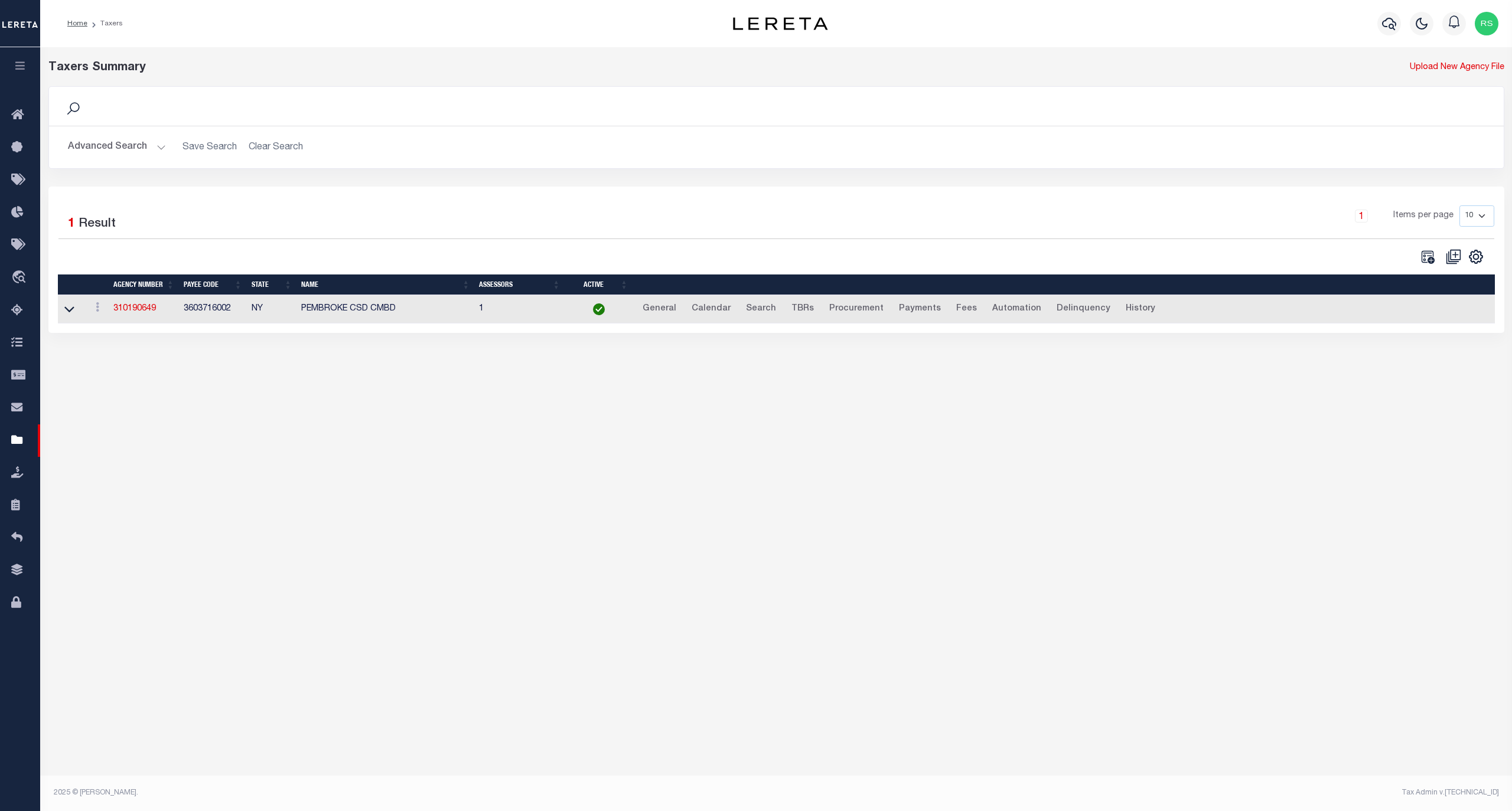
click at [113, 147] on button "Advanced Search" at bounding box center [117, 147] width 98 height 23
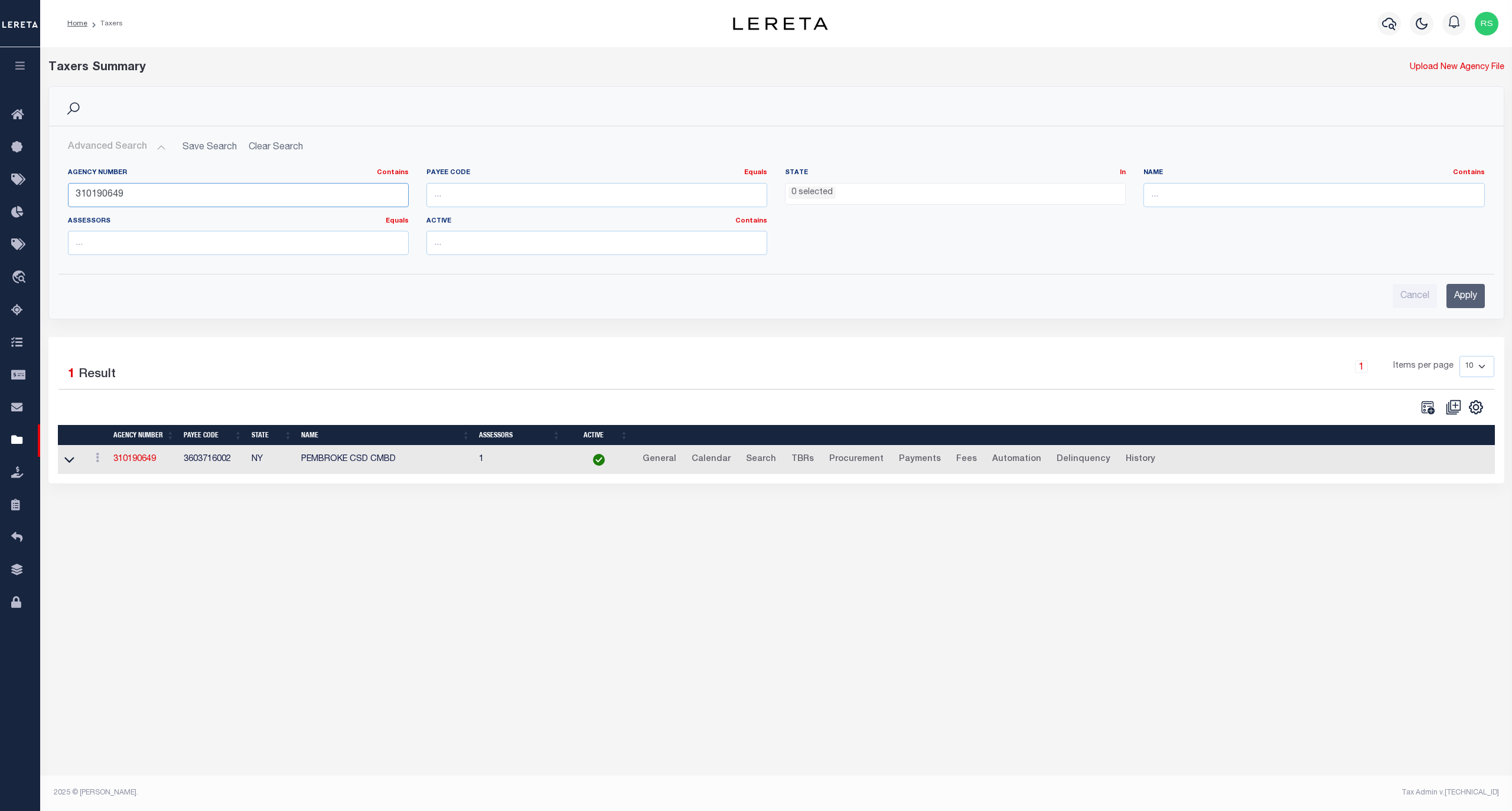
click at [139, 195] on input "310190649" at bounding box center [239, 195] width 341 height 24
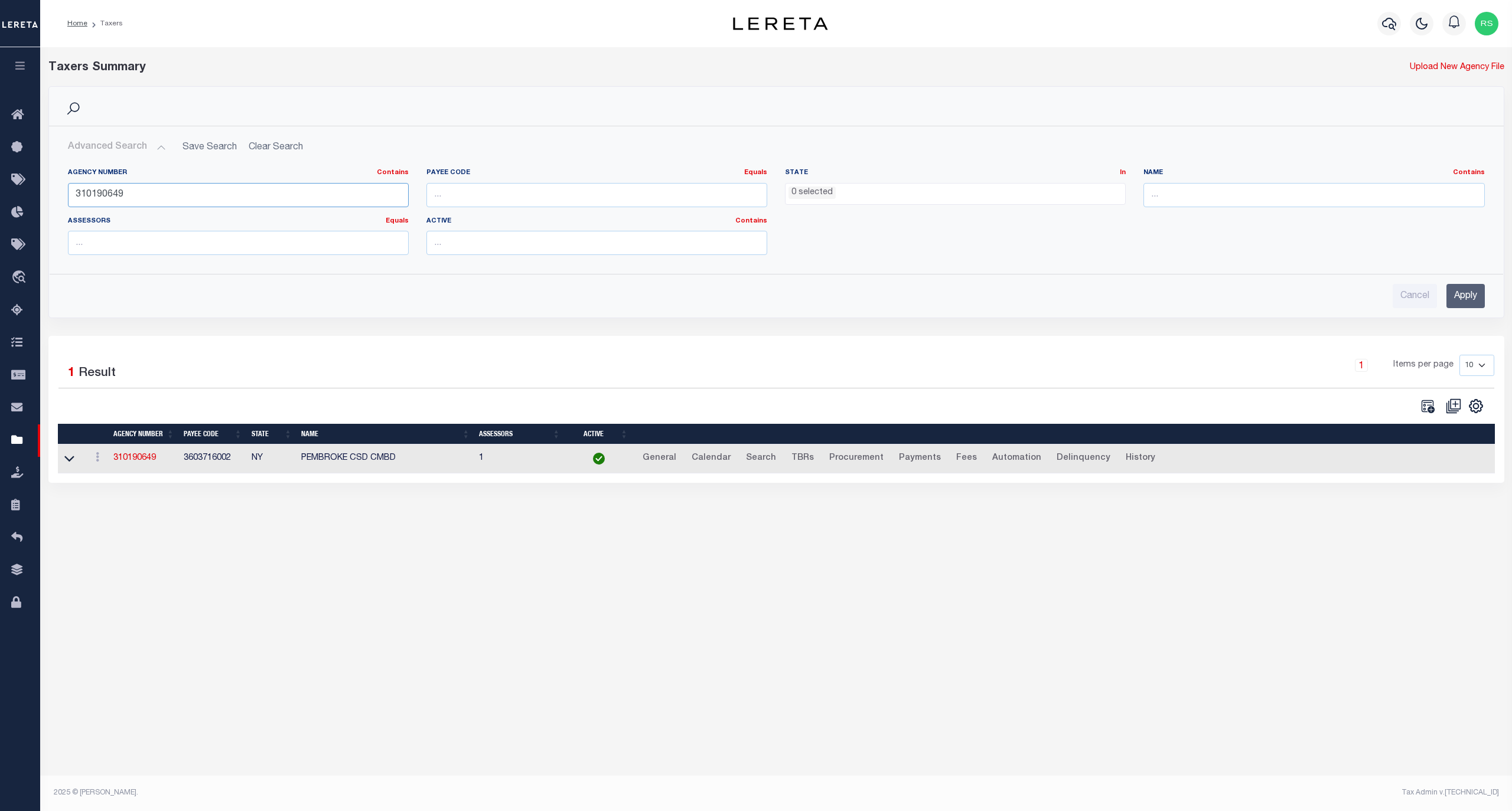
paste input "70648618"
type input "370648618"
click at [1460, 298] on input "Apply" at bounding box center [1464, 296] width 39 height 24
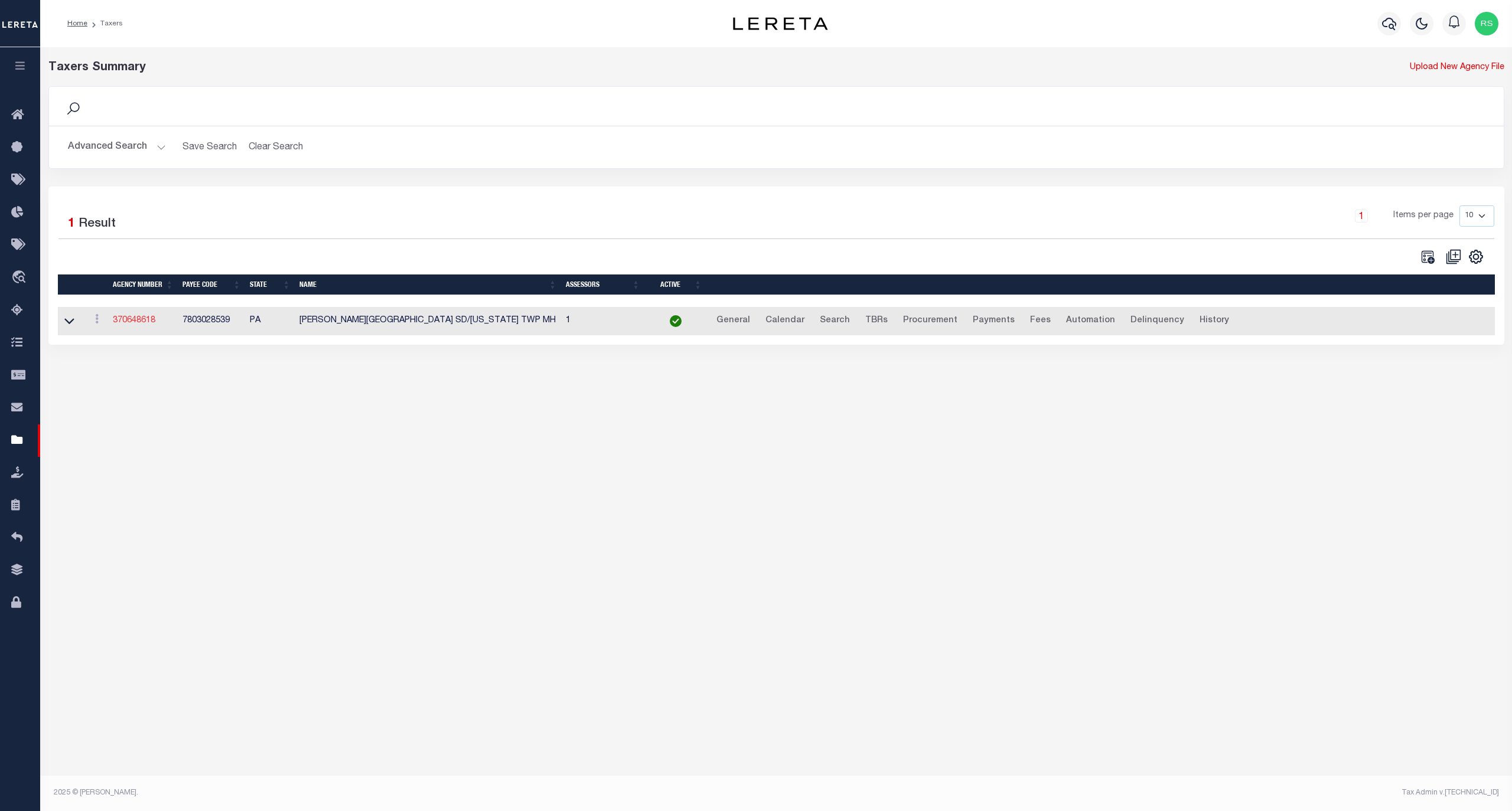
click at [136, 324] on link "370648618" at bounding box center [134, 321] width 43 height 8
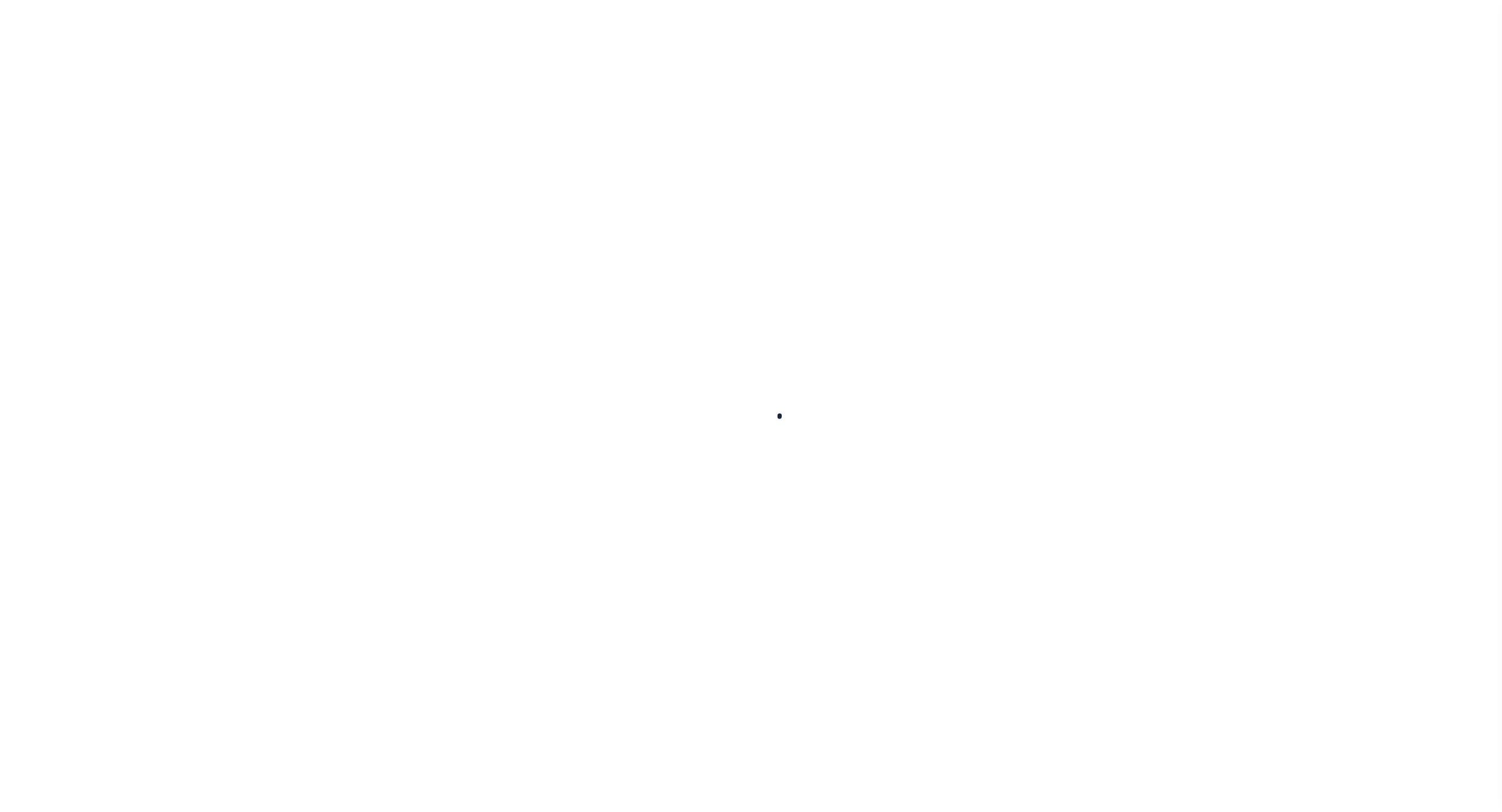
select select
checkbox input "false"
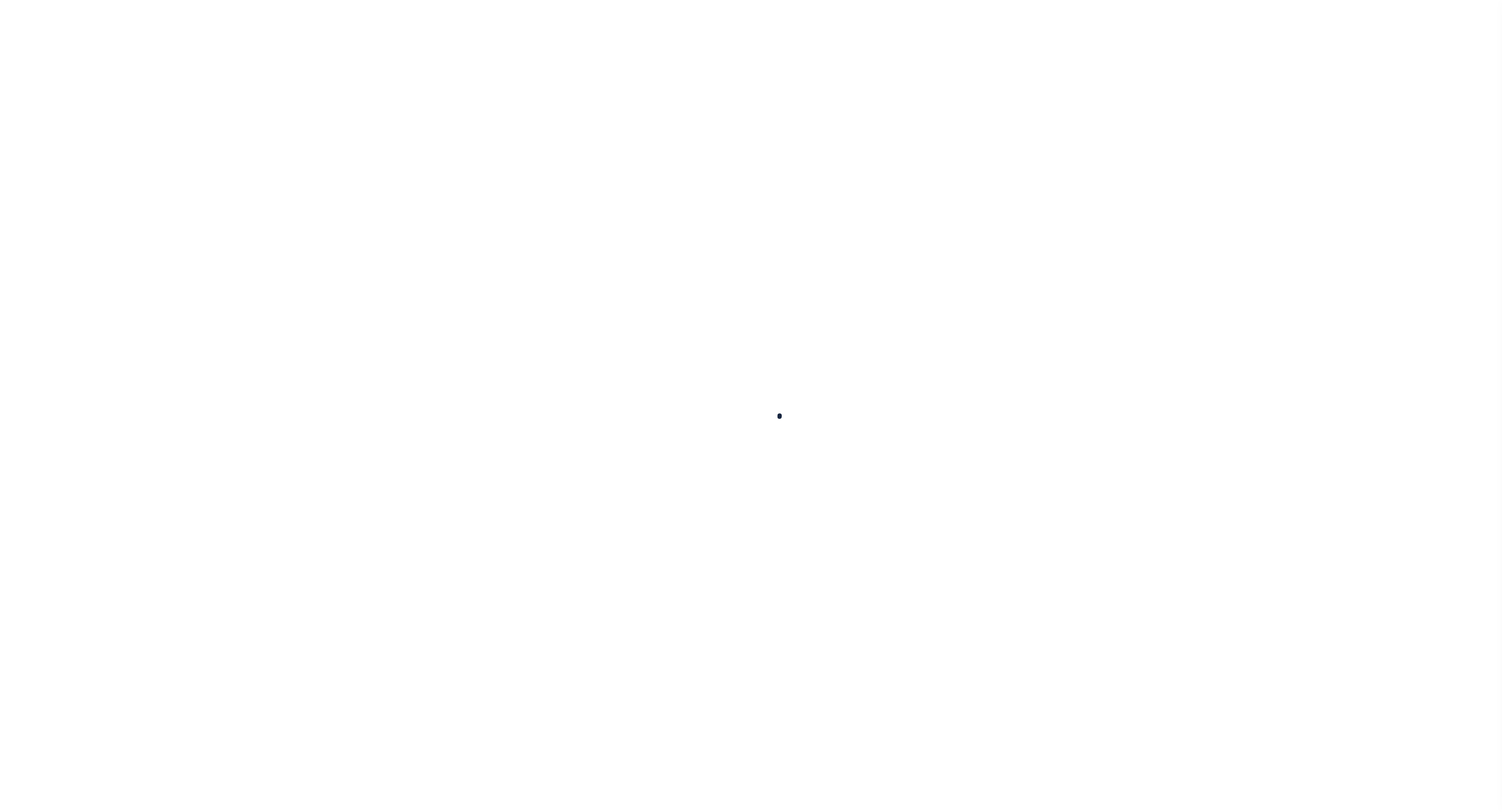
checkbox input "false"
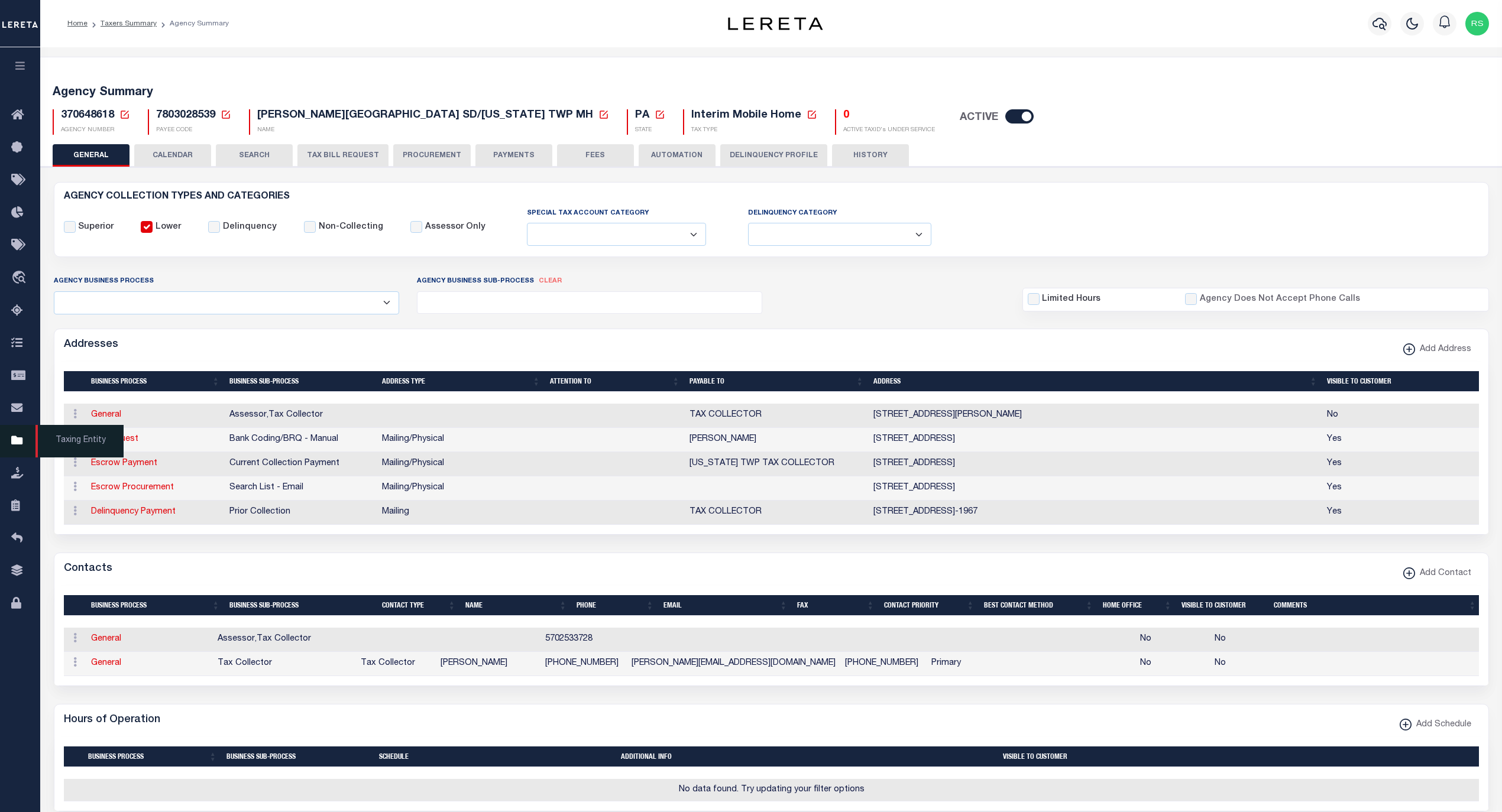
click at [60, 438] on span "Taxing Entity" at bounding box center [79, 441] width 88 height 33
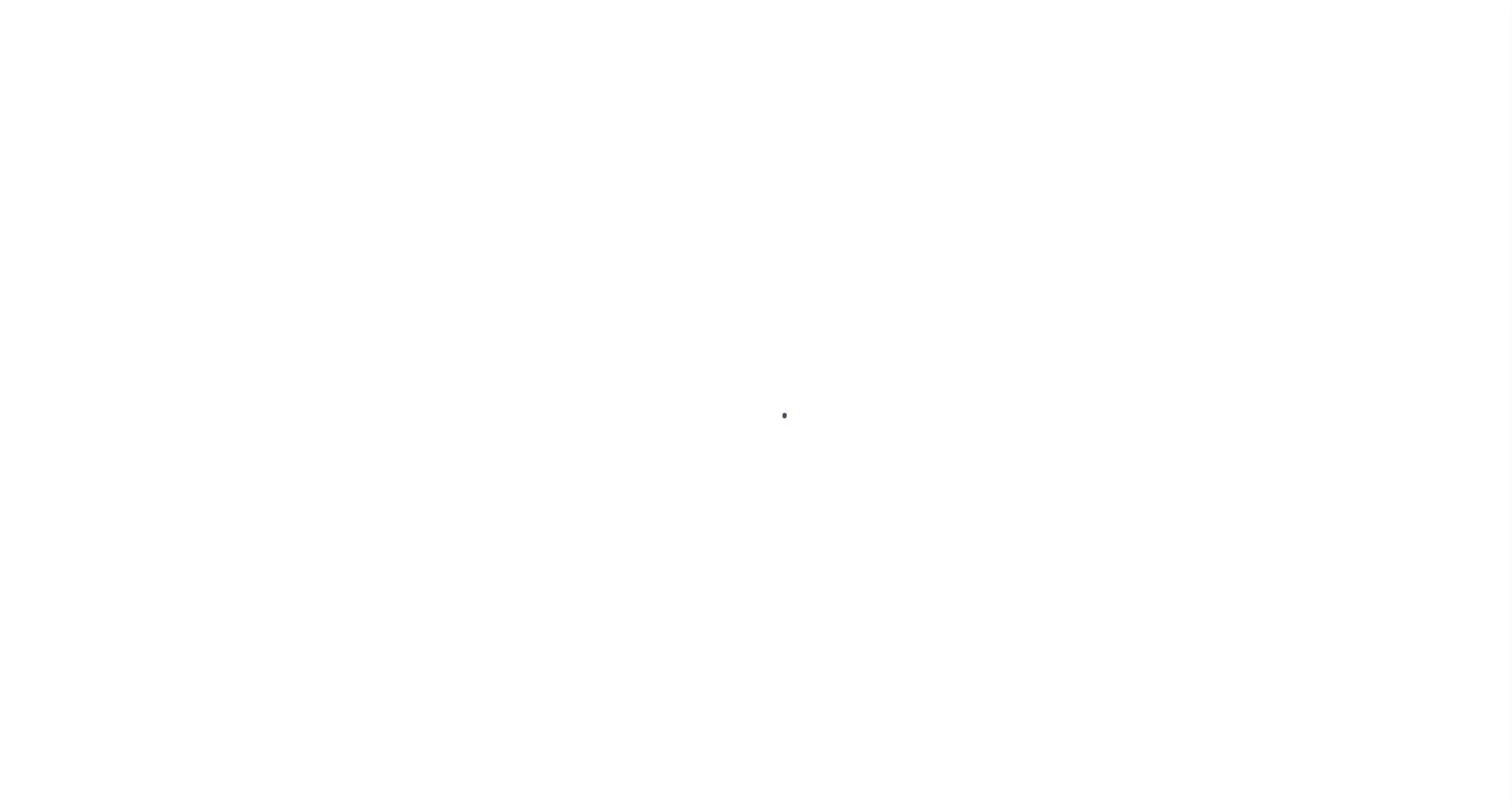
select select
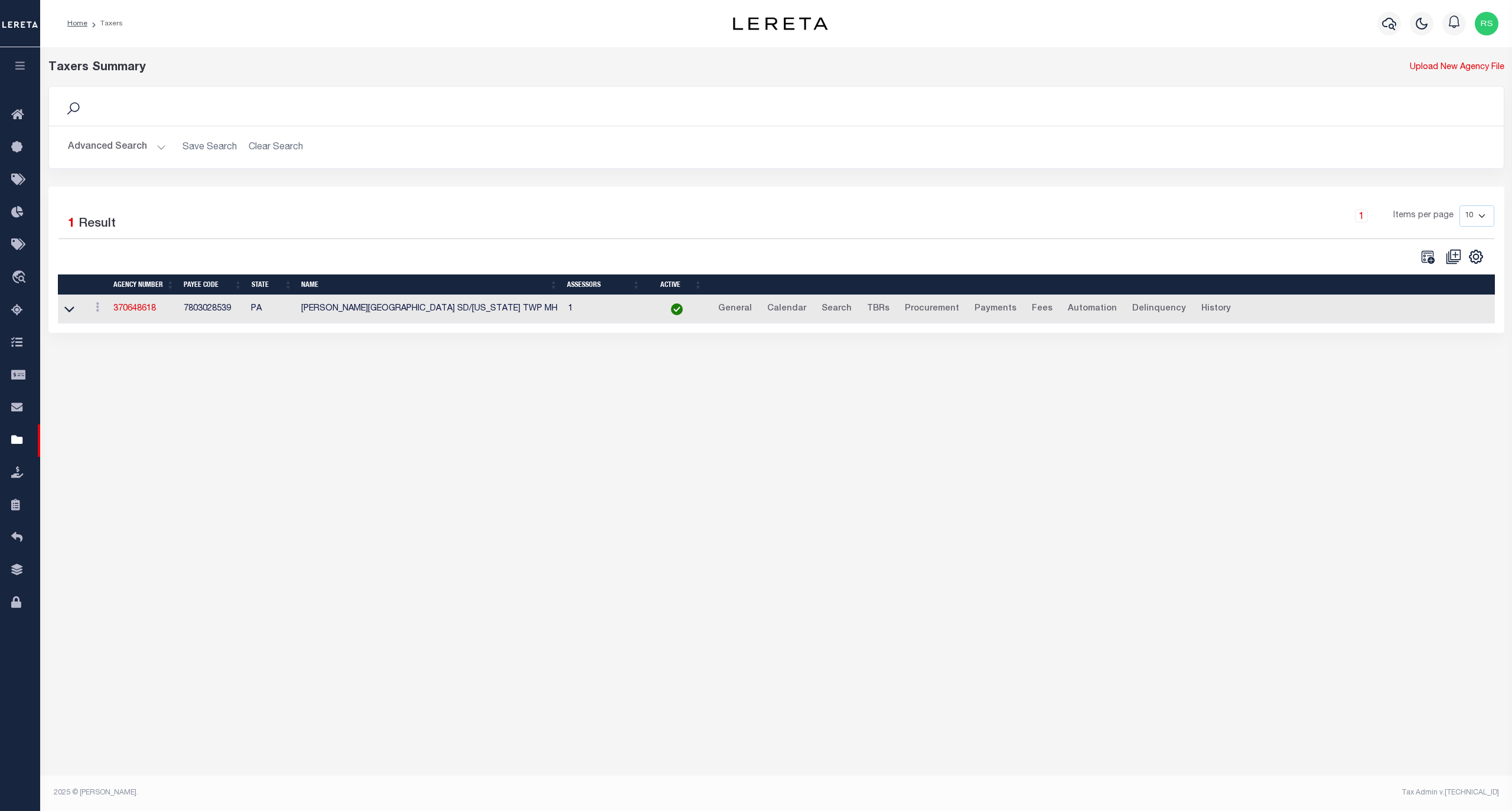
click at [122, 152] on button "Advanced Search" at bounding box center [117, 147] width 98 height 23
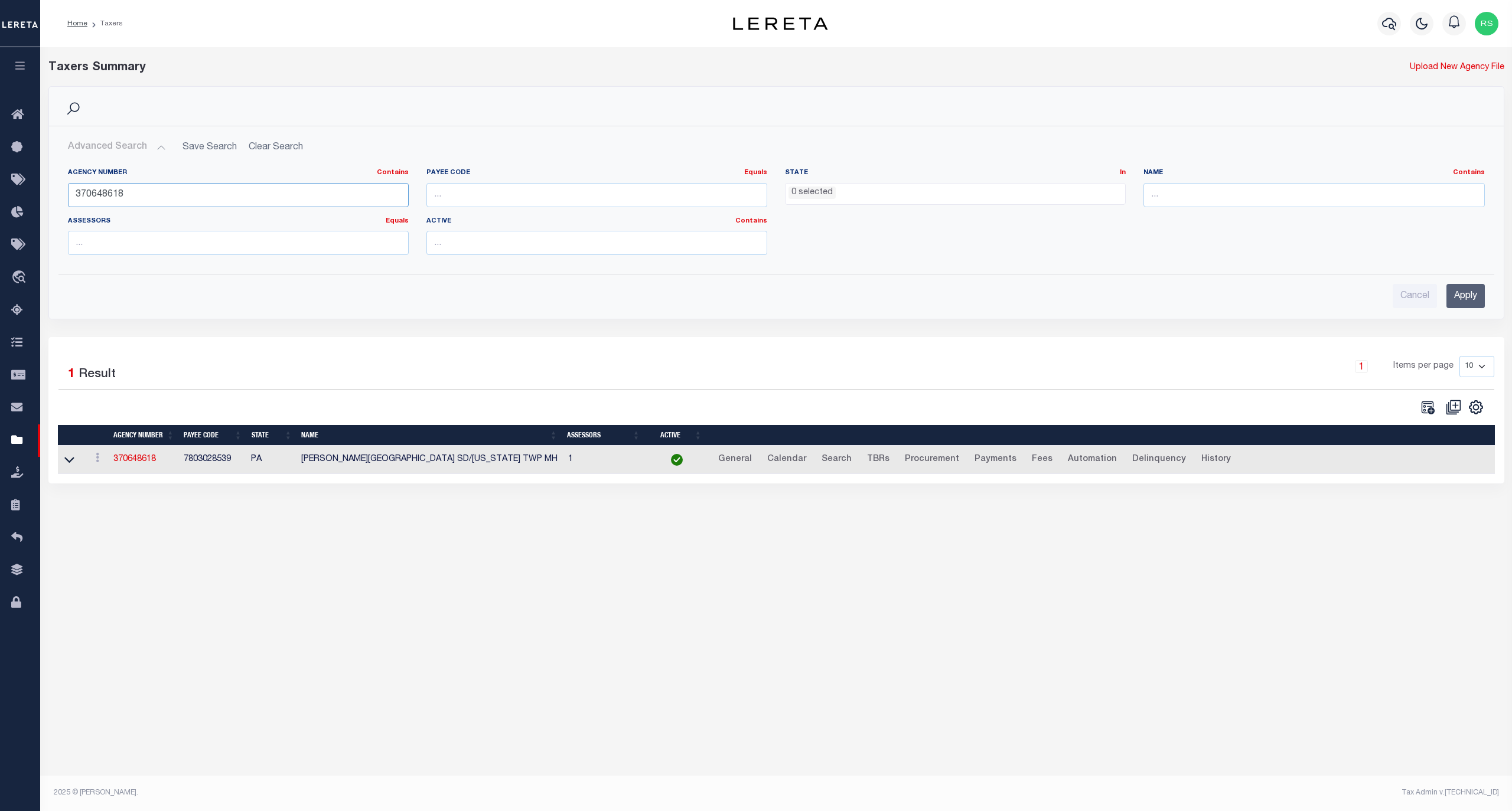
click at [140, 192] on input "370648618" at bounding box center [239, 195] width 341 height 24
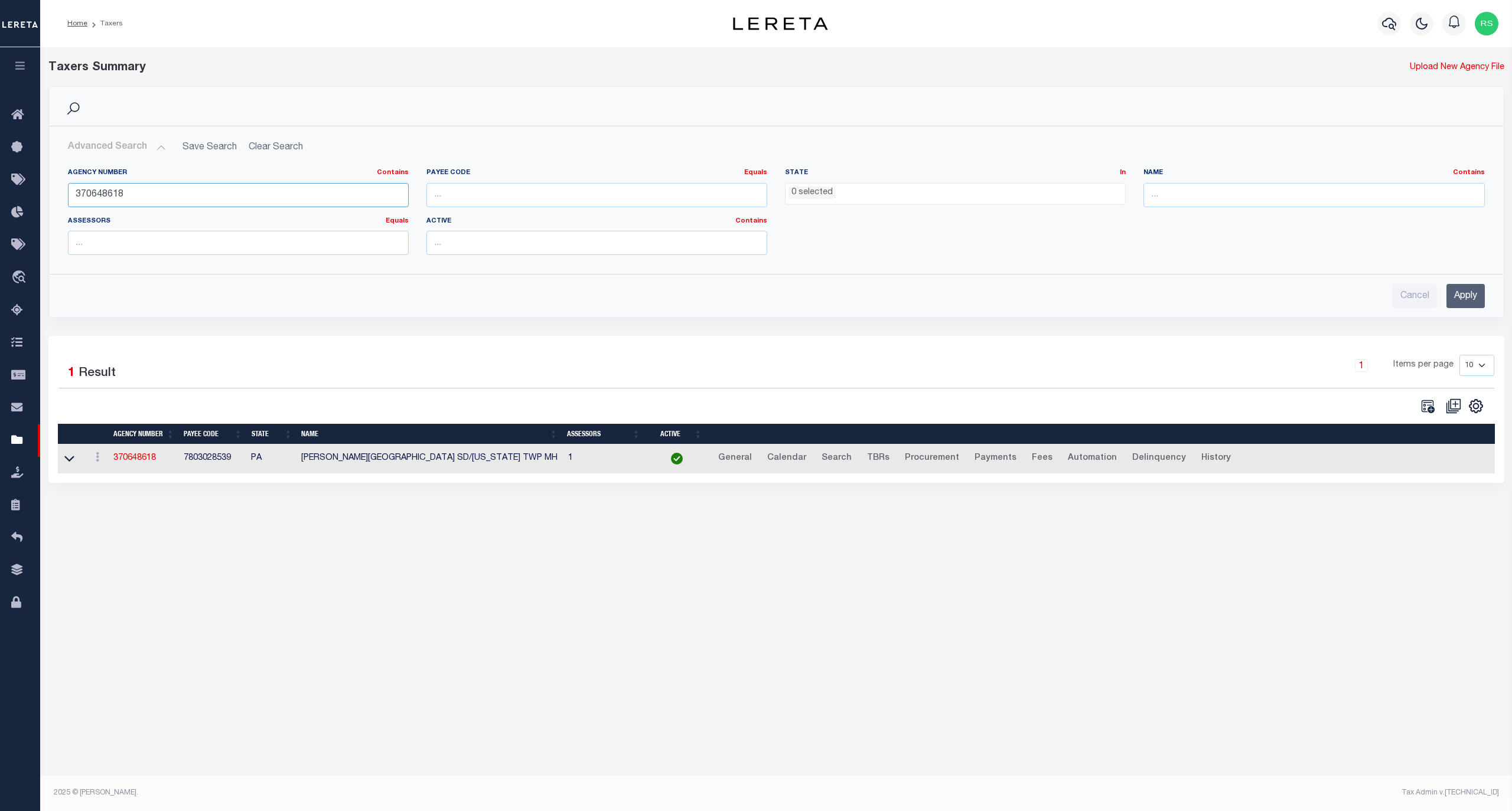
paste input "0613"
type input "370640613"
click at [1451, 301] on input "Apply" at bounding box center [1464, 296] width 39 height 24
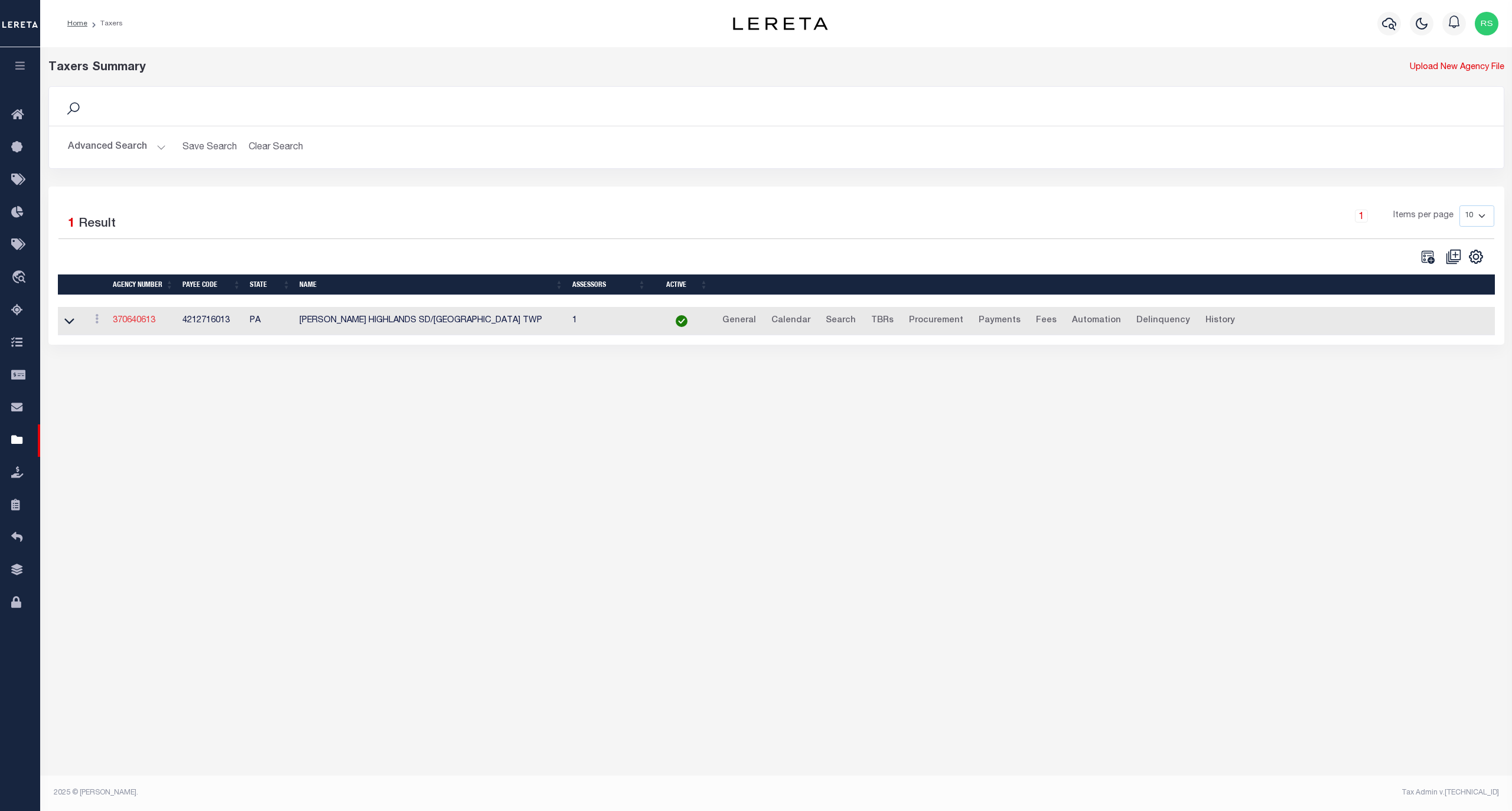
click at [135, 323] on link "370640613" at bounding box center [134, 321] width 43 height 8
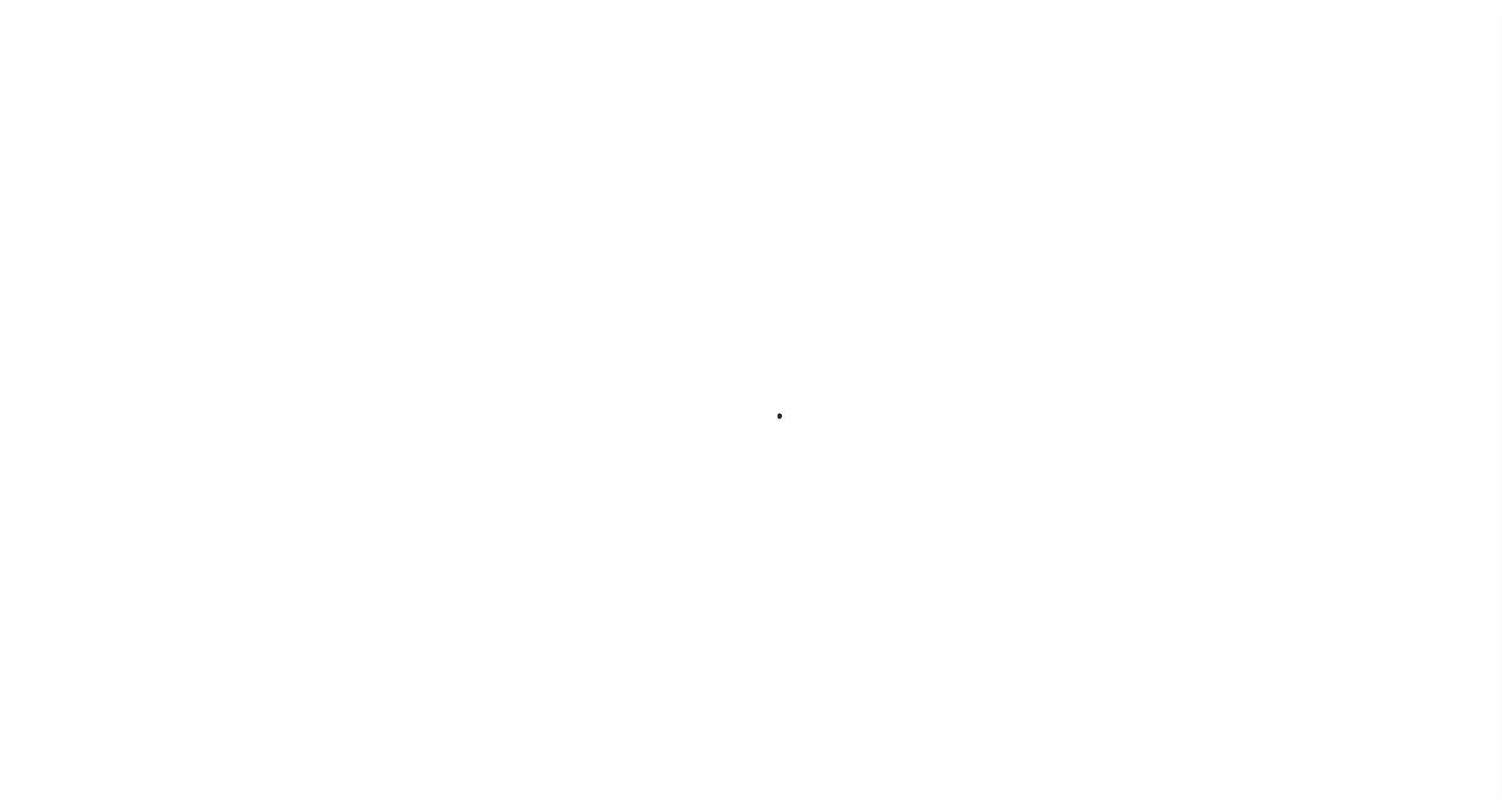
select select
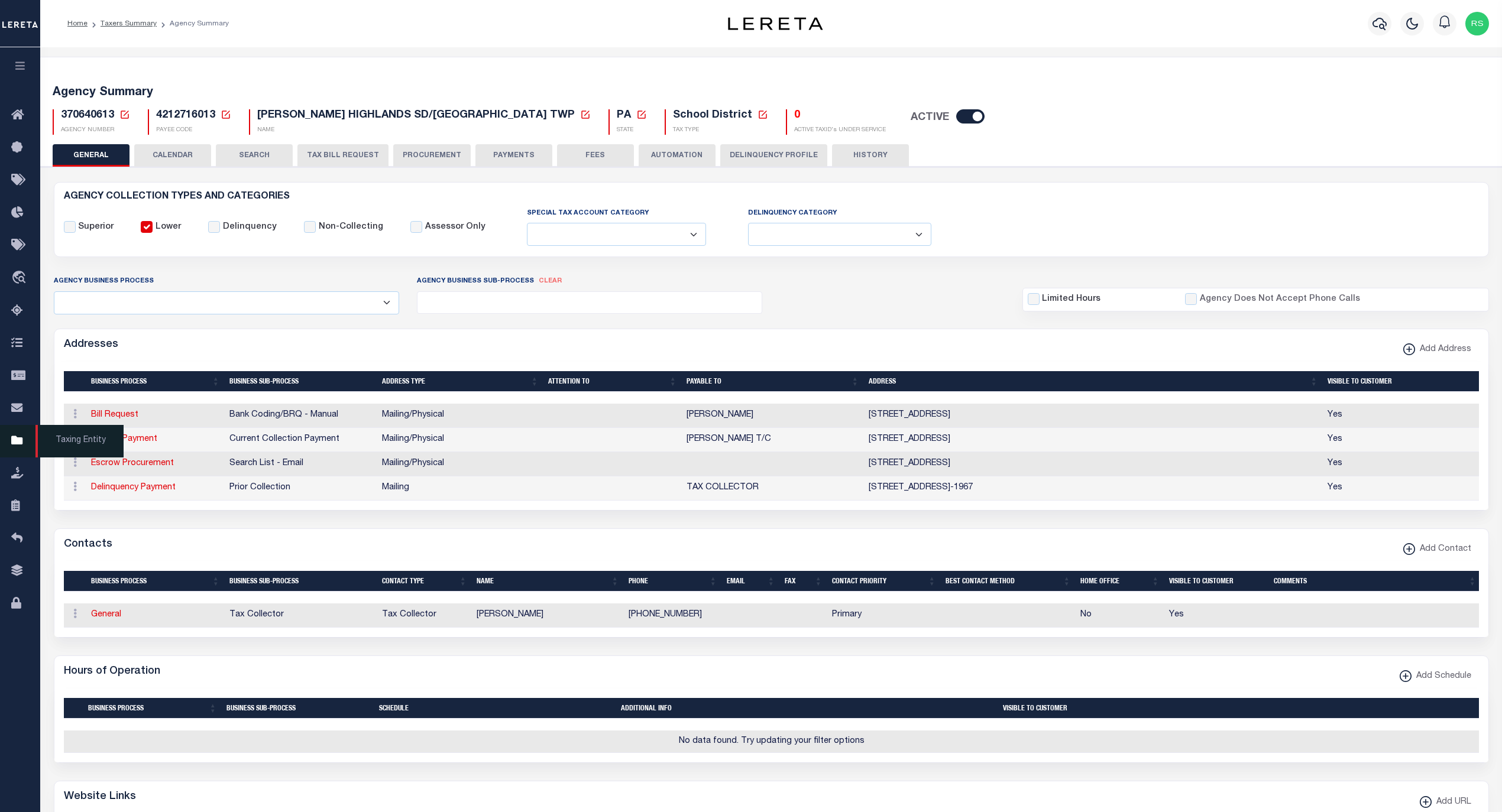
click at [73, 436] on span "Taxing Entity" at bounding box center [79, 441] width 88 height 33
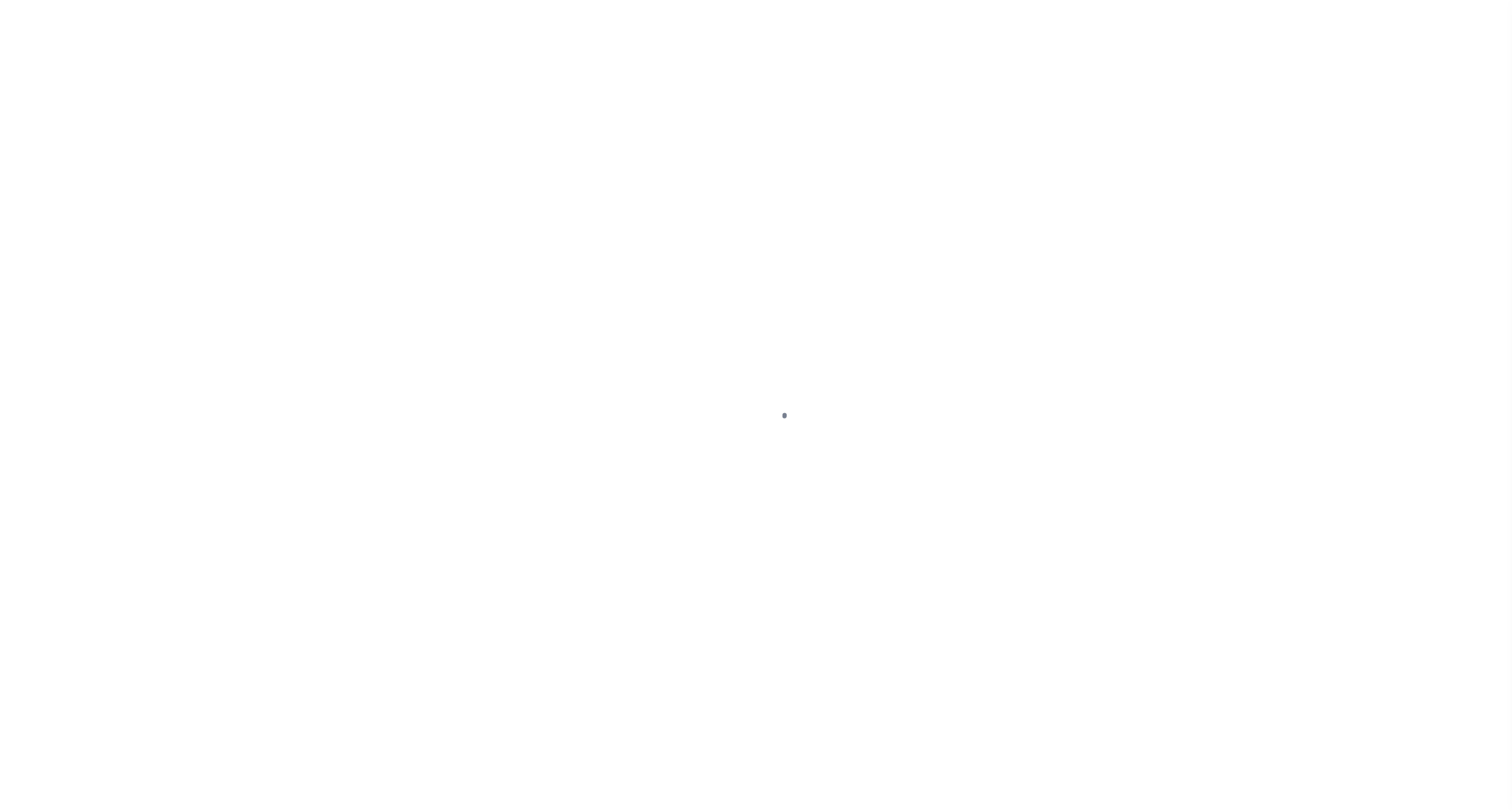
select select
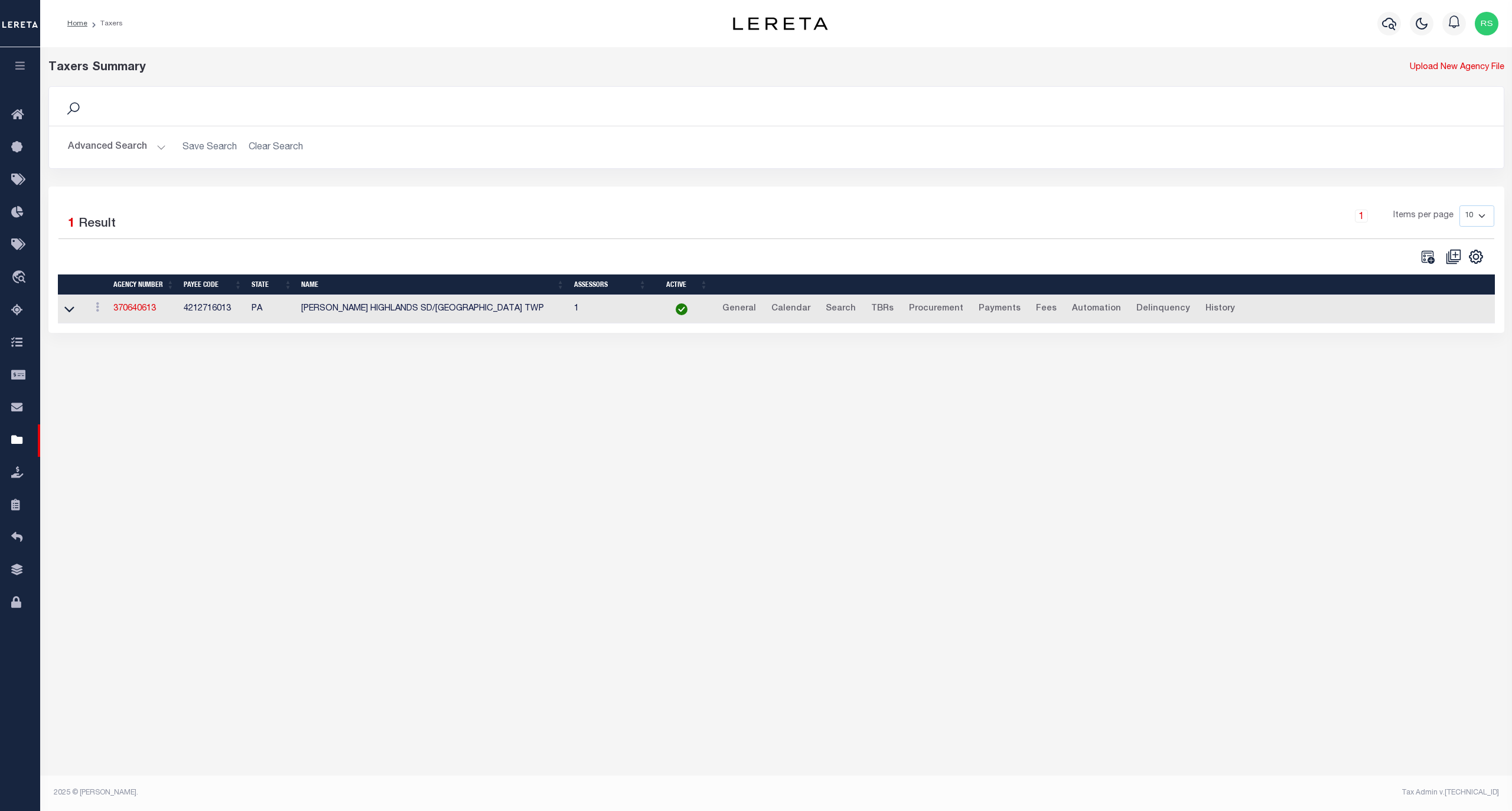
click at [106, 143] on button "Advanced Search" at bounding box center [117, 147] width 98 height 23
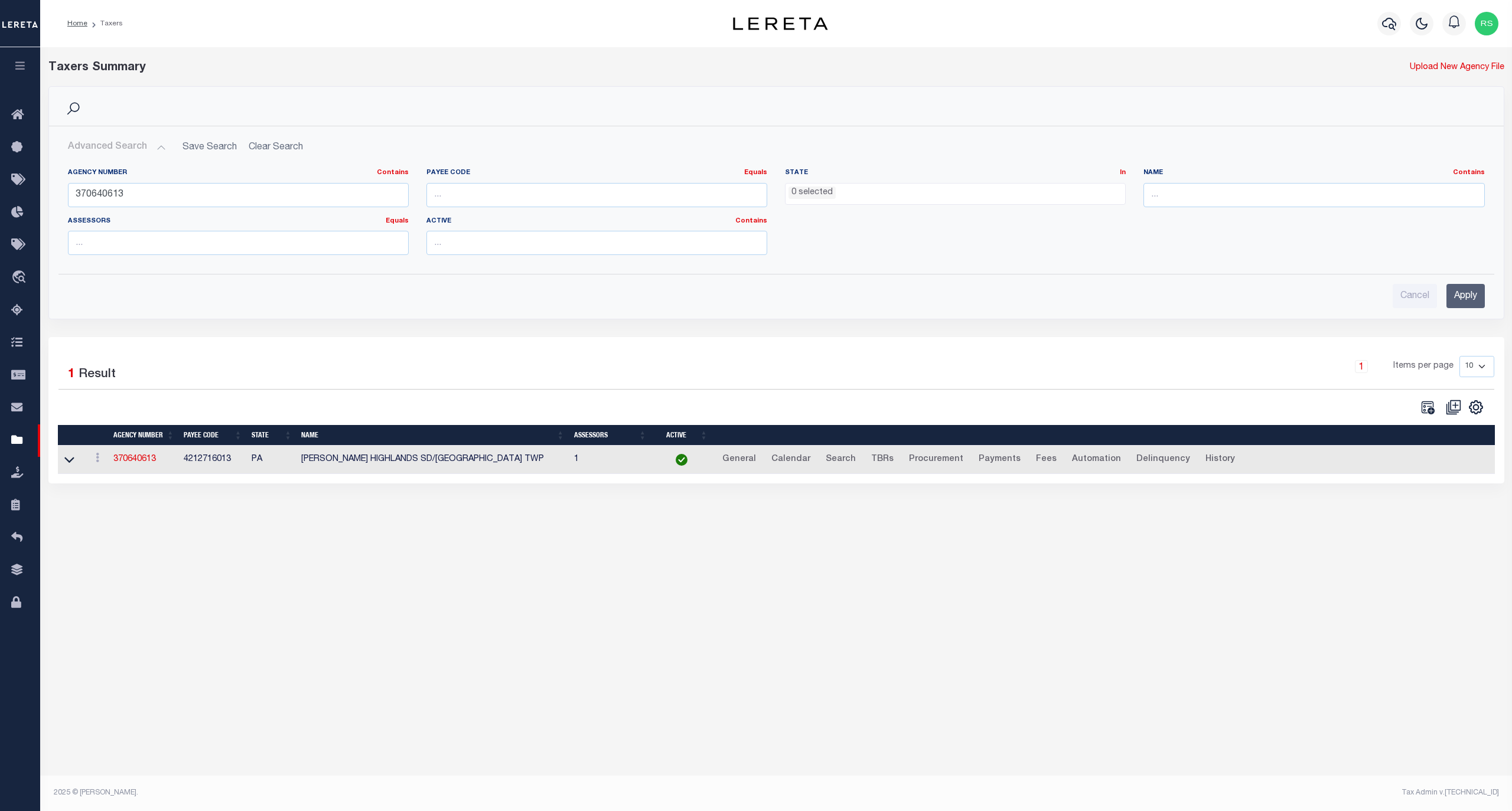
click at [134, 180] on div "Agency Number Contains Contains Is 370640613" at bounding box center [239, 187] width 341 height 39
click at [133, 195] on input "370640613" at bounding box center [239, 195] width 341 height 24
click at [133, 194] on input "370640613" at bounding box center [239, 195] width 341 height 24
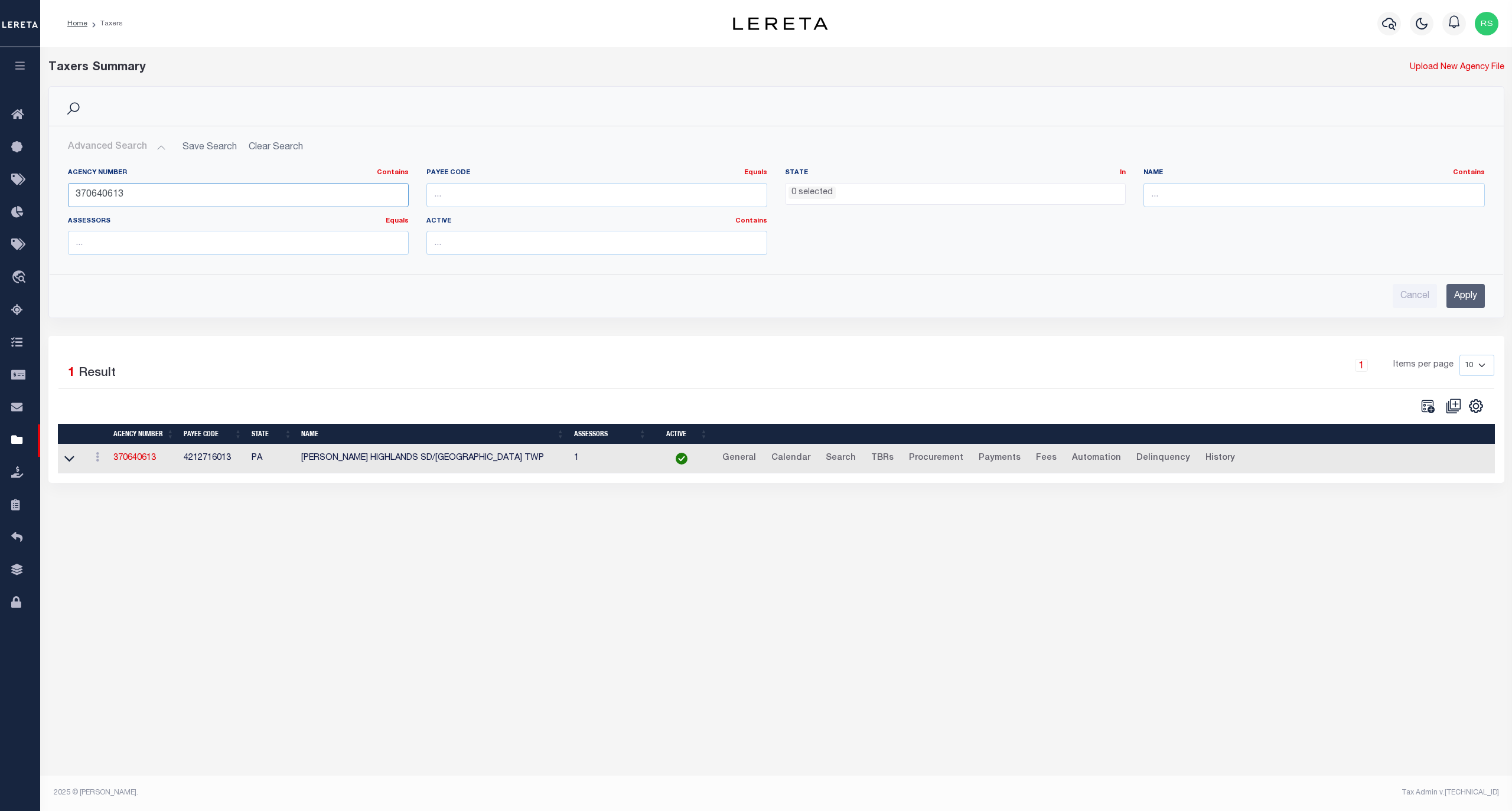
paste input "420710901"
type input "420710901"
click at [1469, 296] on input "Apply" at bounding box center [1464, 296] width 39 height 24
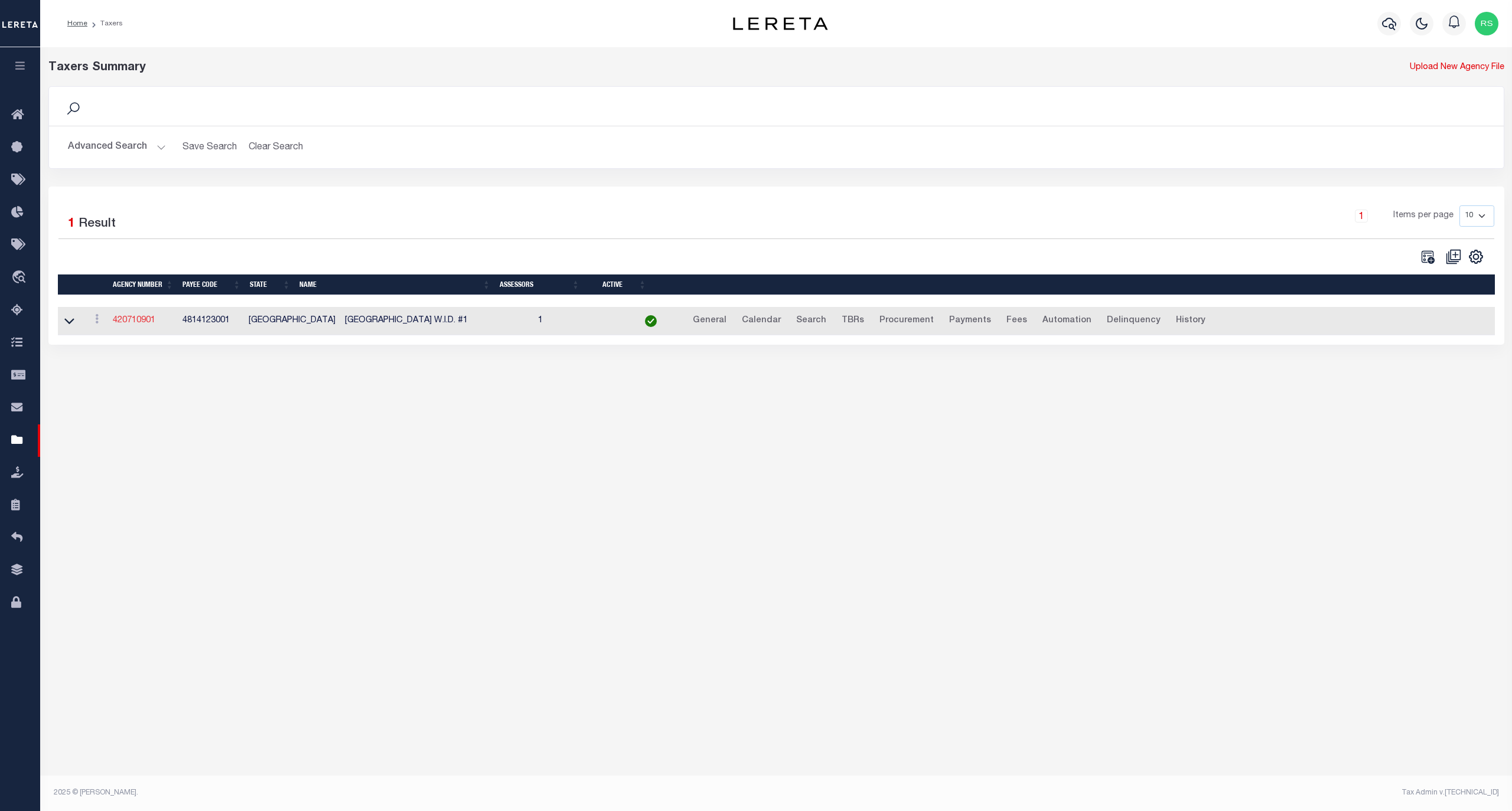
click at [139, 320] on link "420710901" at bounding box center [134, 321] width 43 height 8
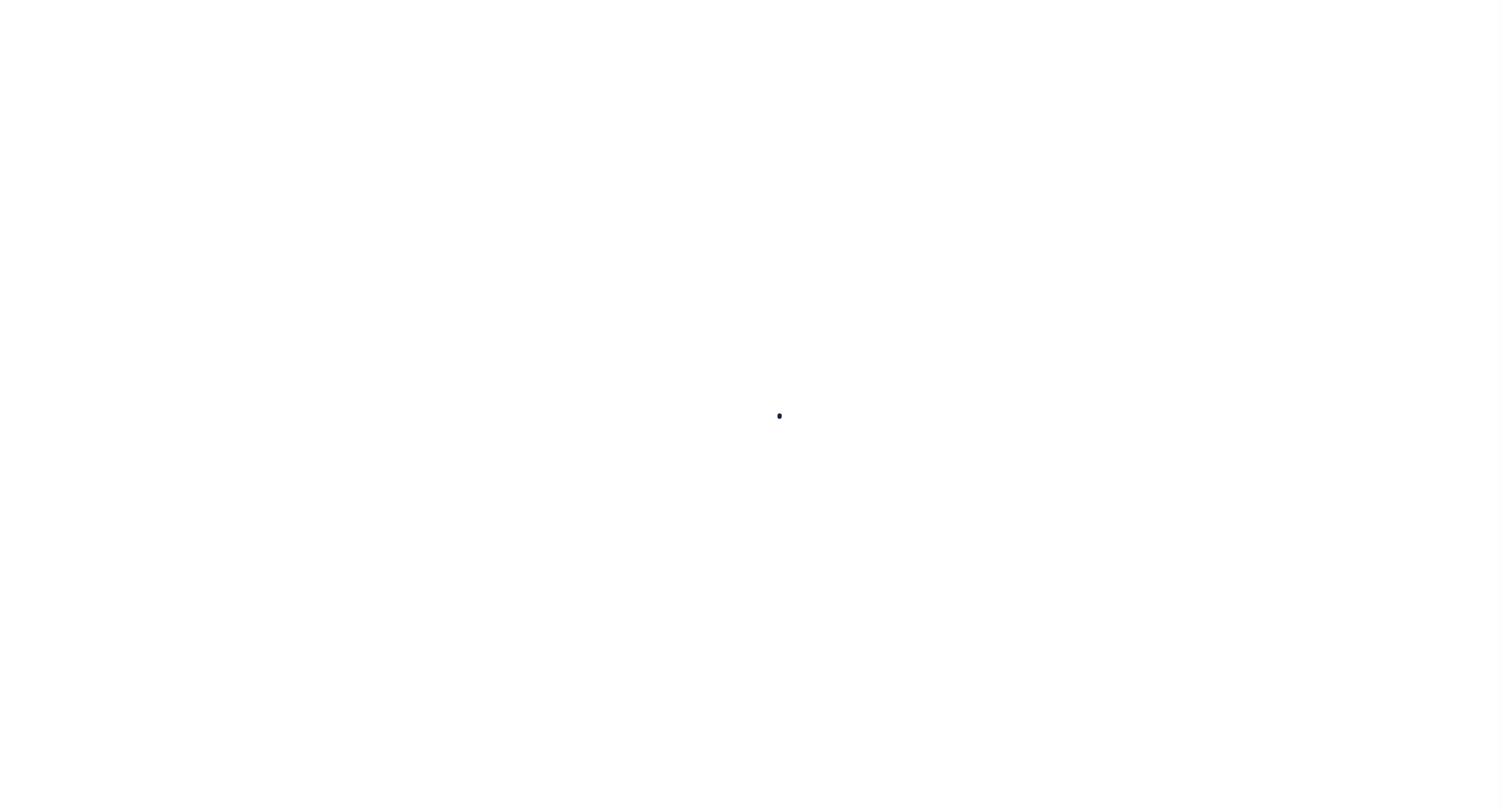
select select
checkbox input "false"
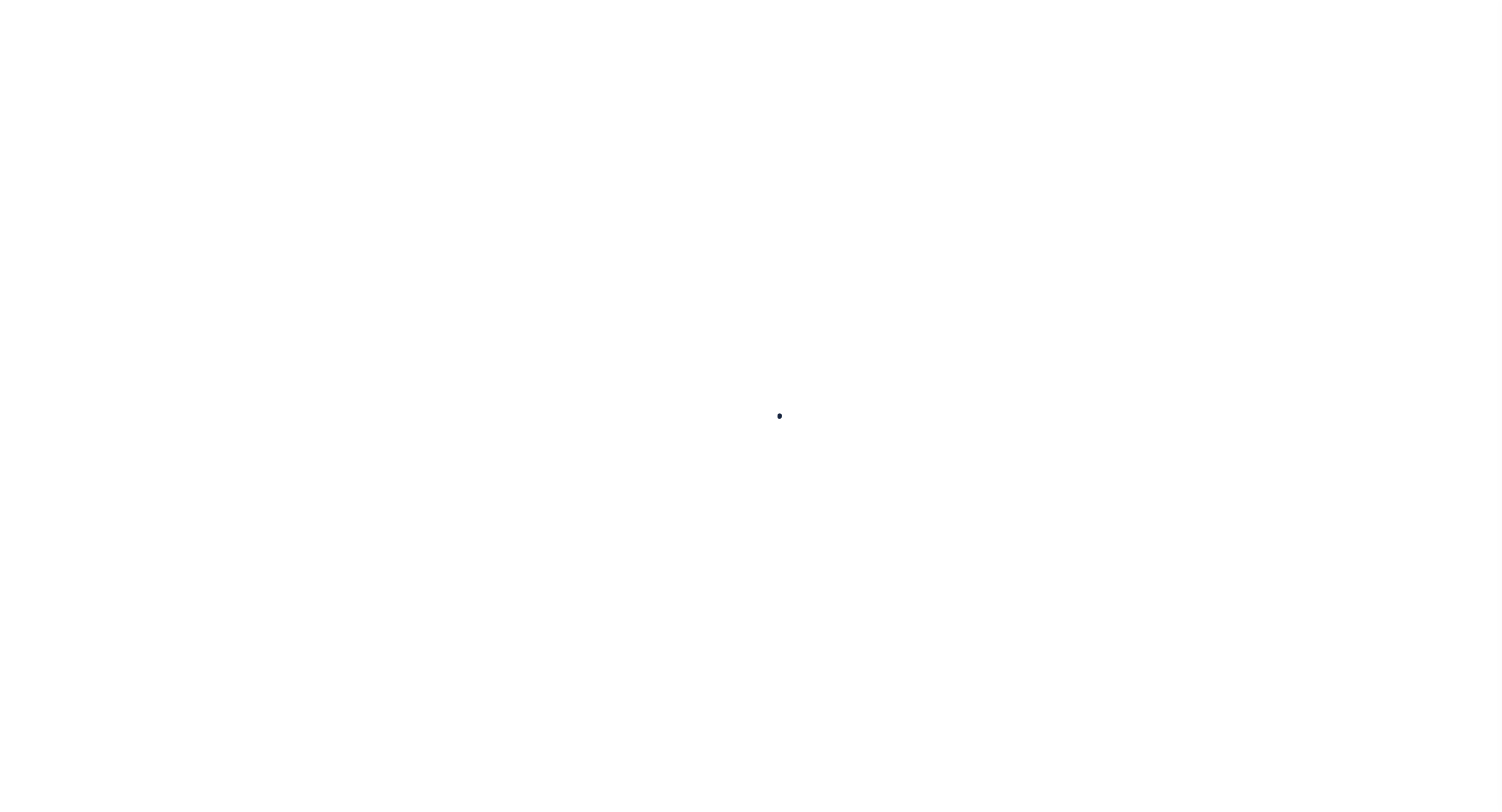
select select "1"
checkbox input "false"
type input "4814123001"
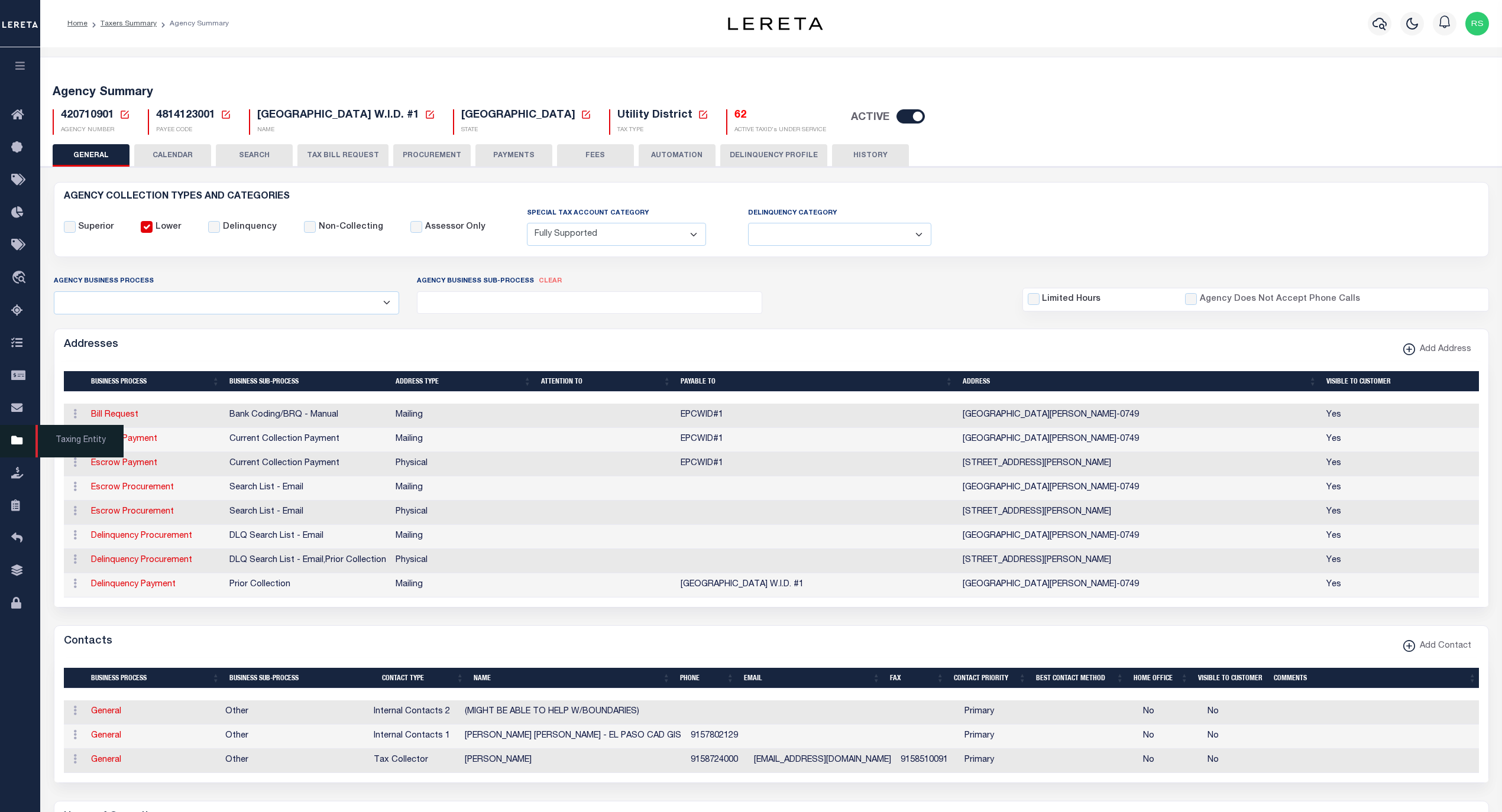
click at [60, 443] on span "Taxing Entity" at bounding box center [79, 441] width 88 height 33
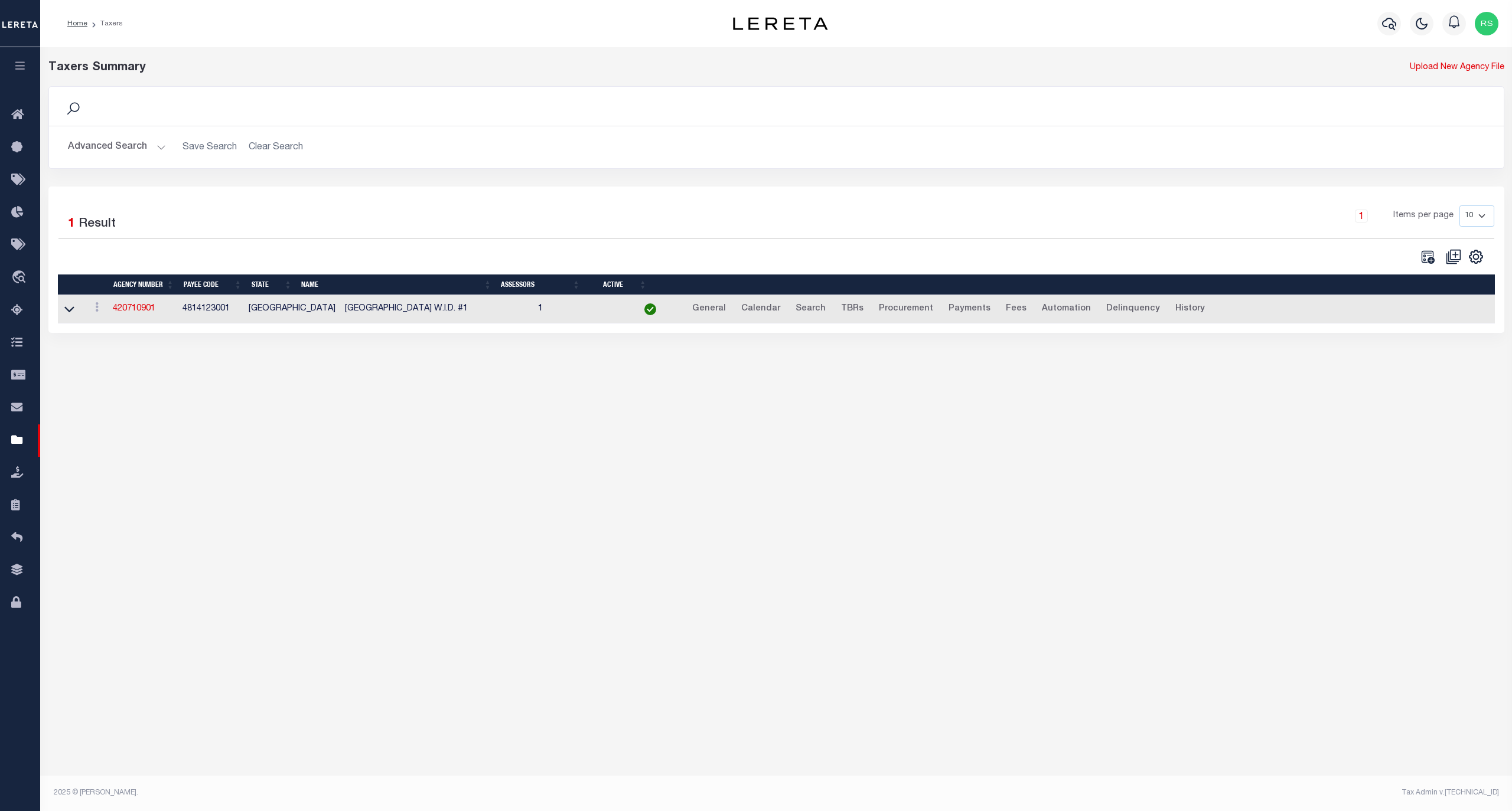
click at [116, 152] on button "Advanced Search" at bounding box center [117, 147] width 98 height 23
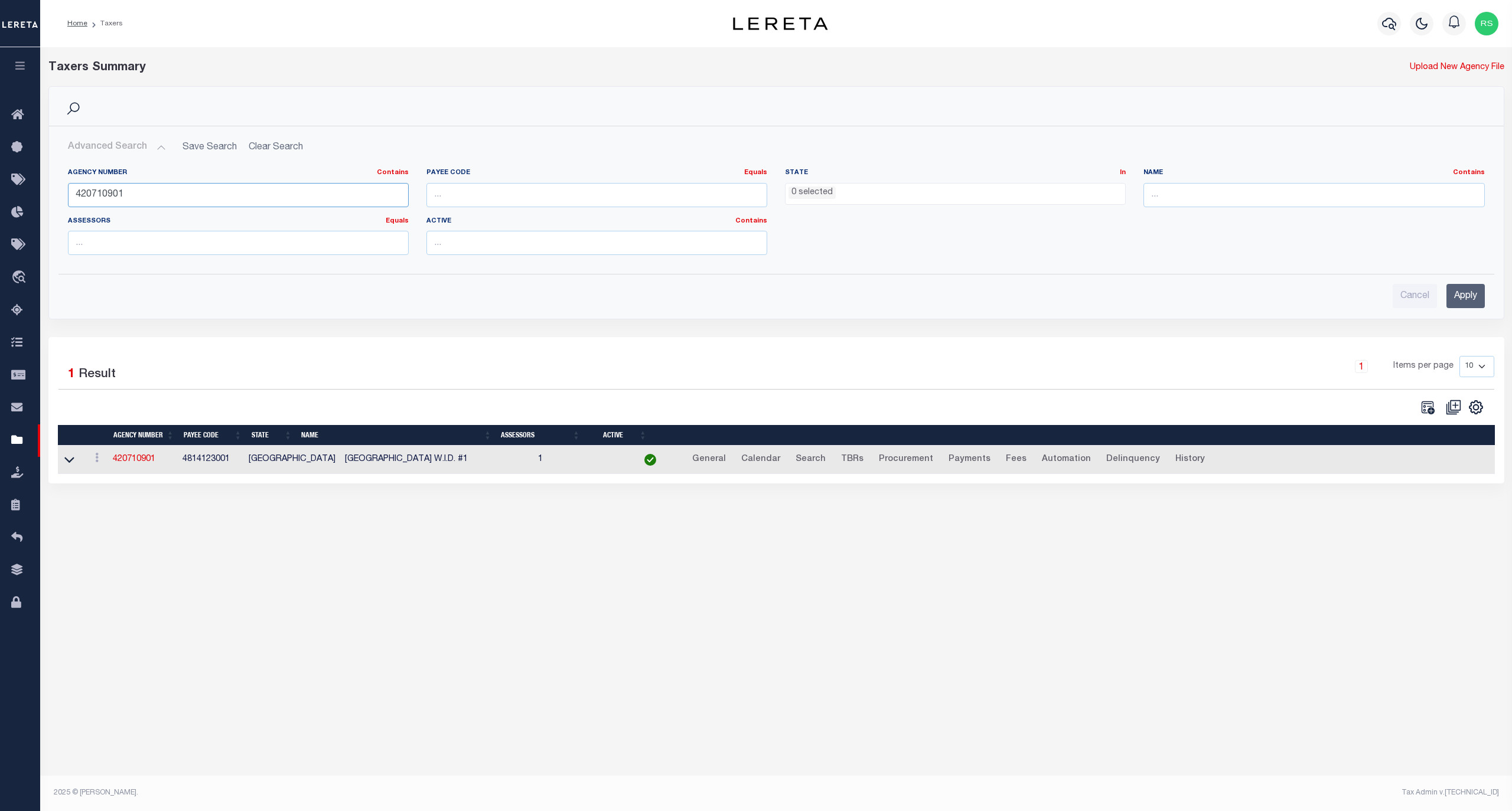
click at [121, 198] on input "420710901" at bounding box center [239, 195] width 341 height 24
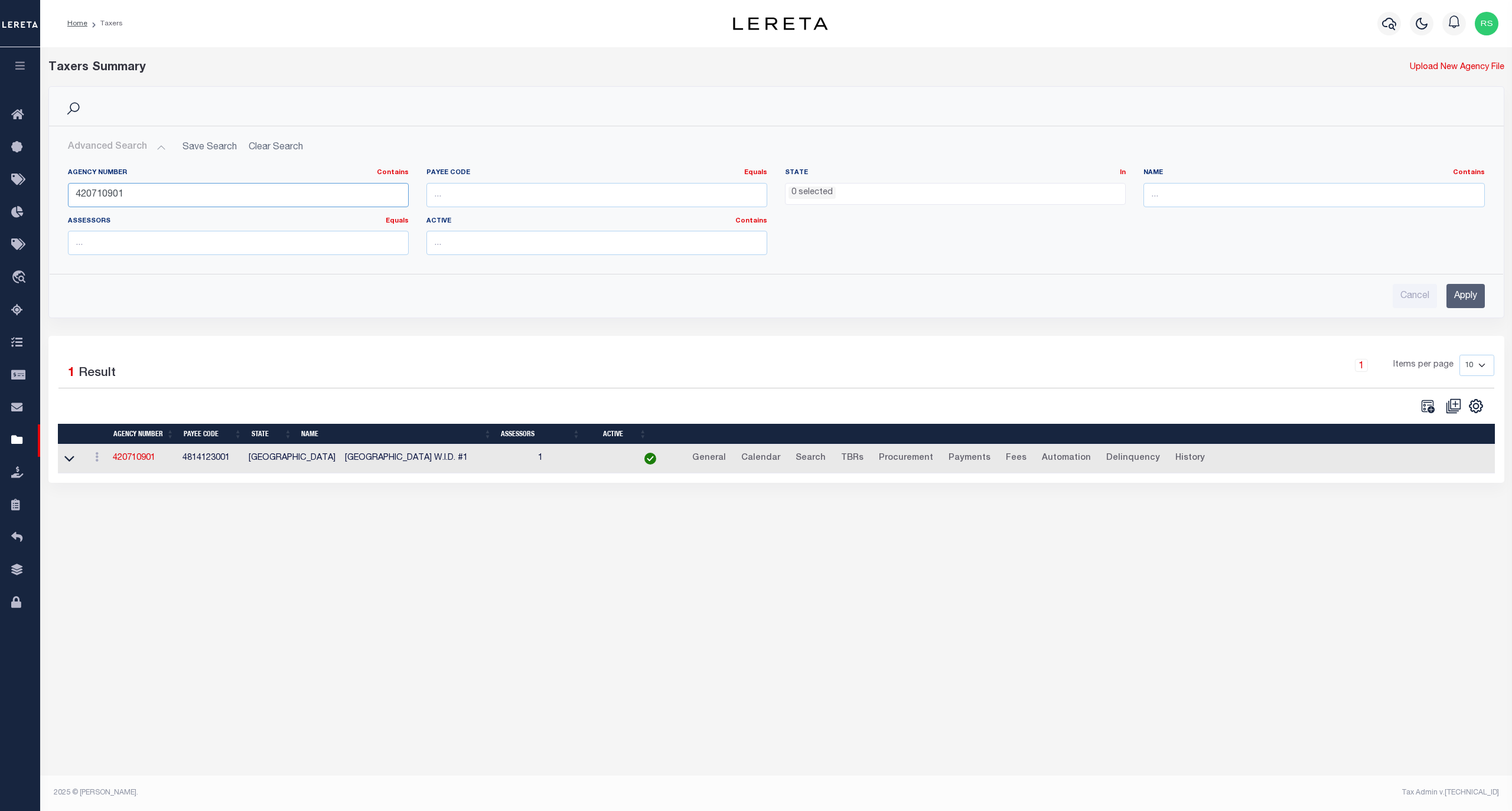
paste input "160170000"
type input "160170000"
click at [1451, 295] on input "Apply" at bounding box center [1464, 296] width 39 height 24
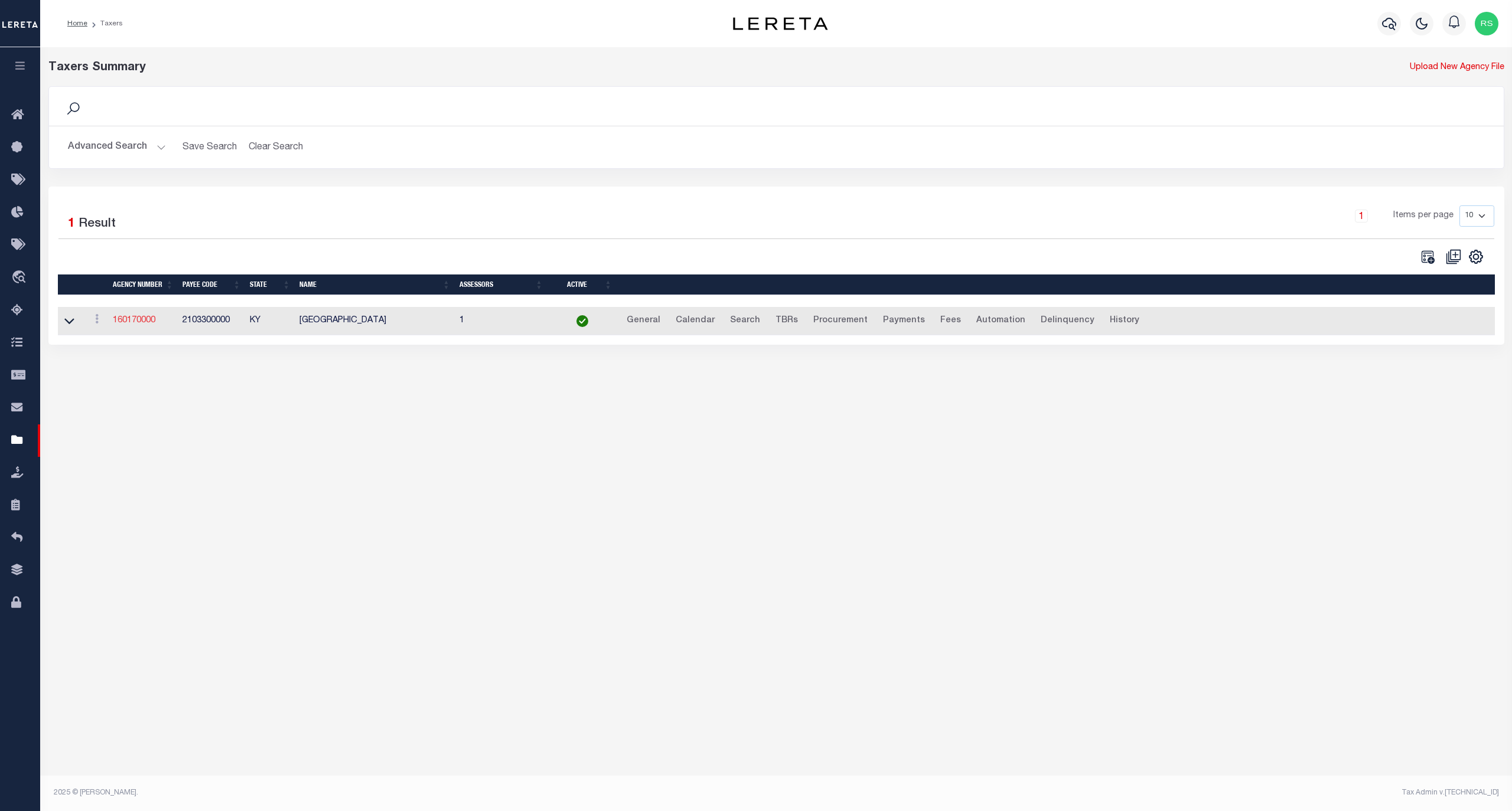
click at [143, 325] on link "160170000" at bounding box center [134, 321] width 43 height 8
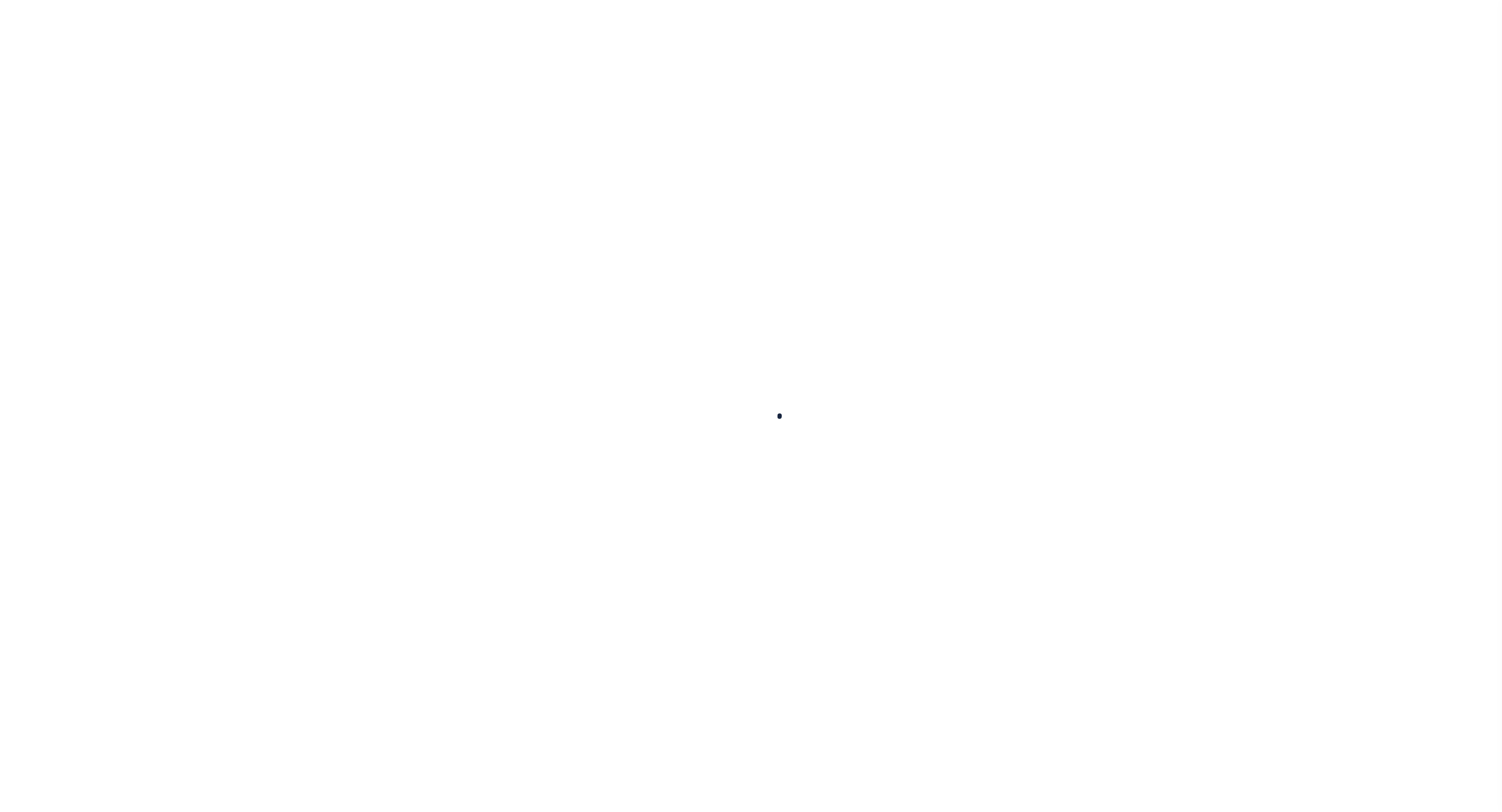
select select
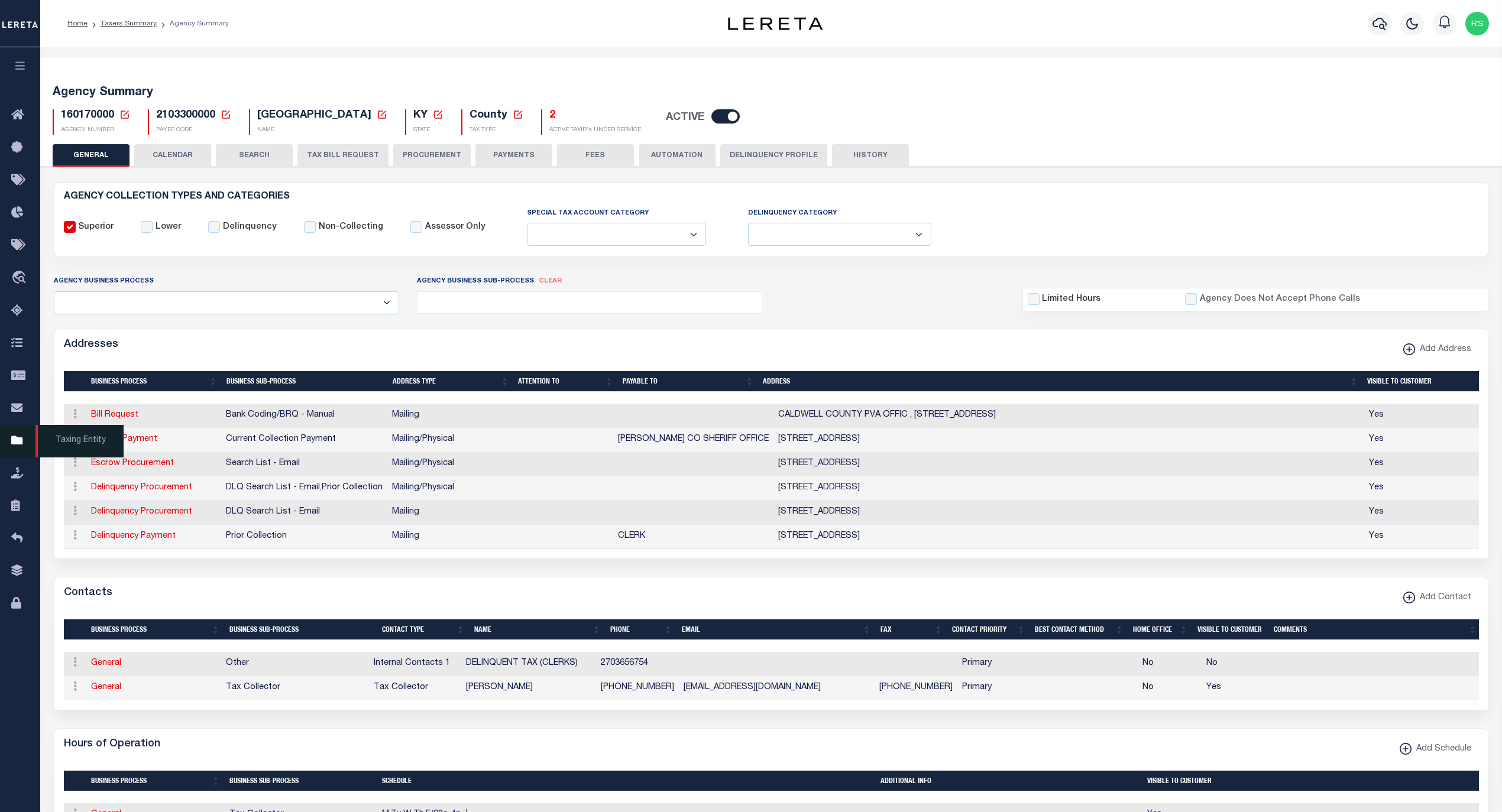
click at [69, 444] on span "Taxing Entity" at bounding box center [79, 441] width 88 height 33
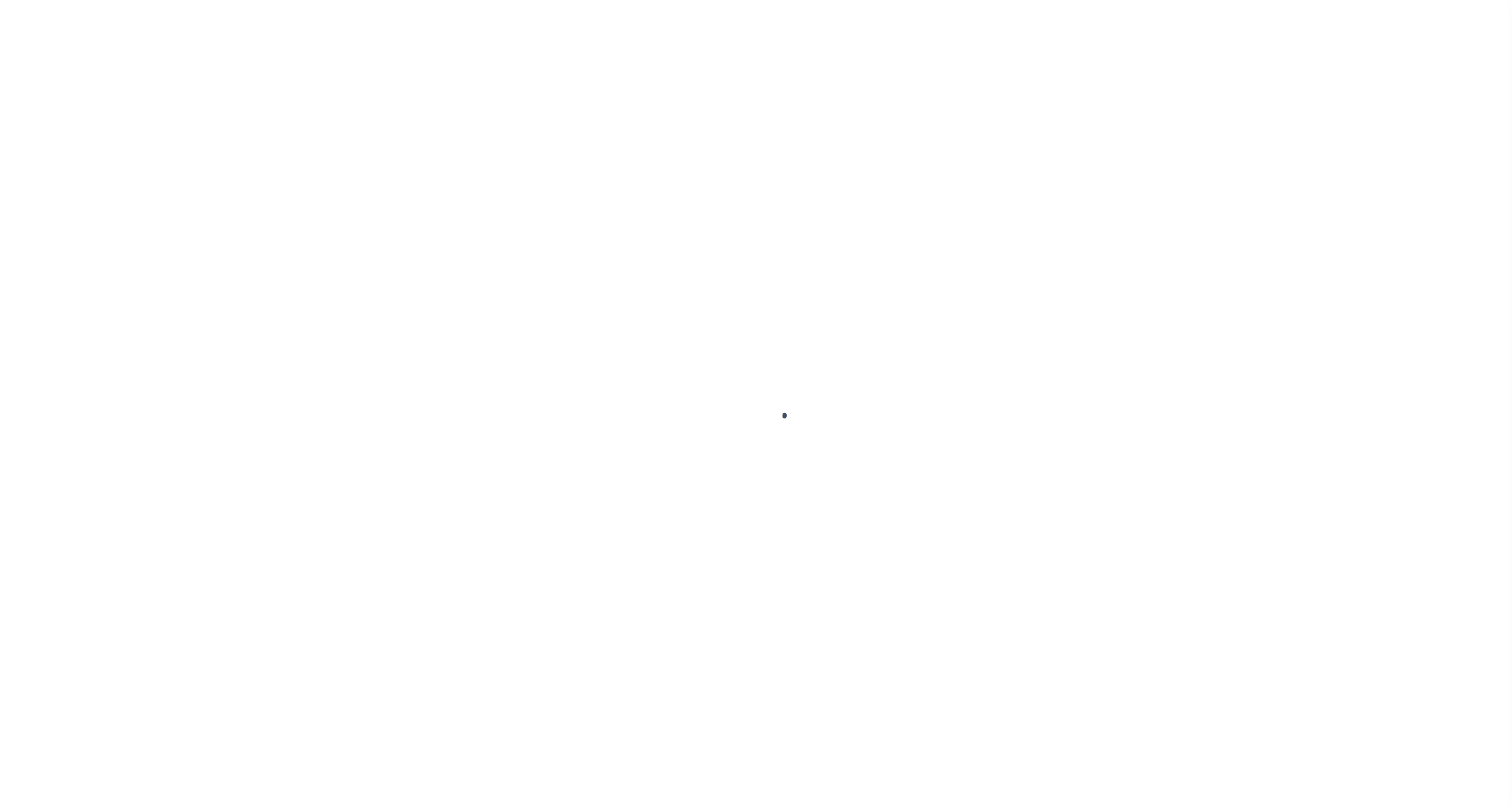
select select
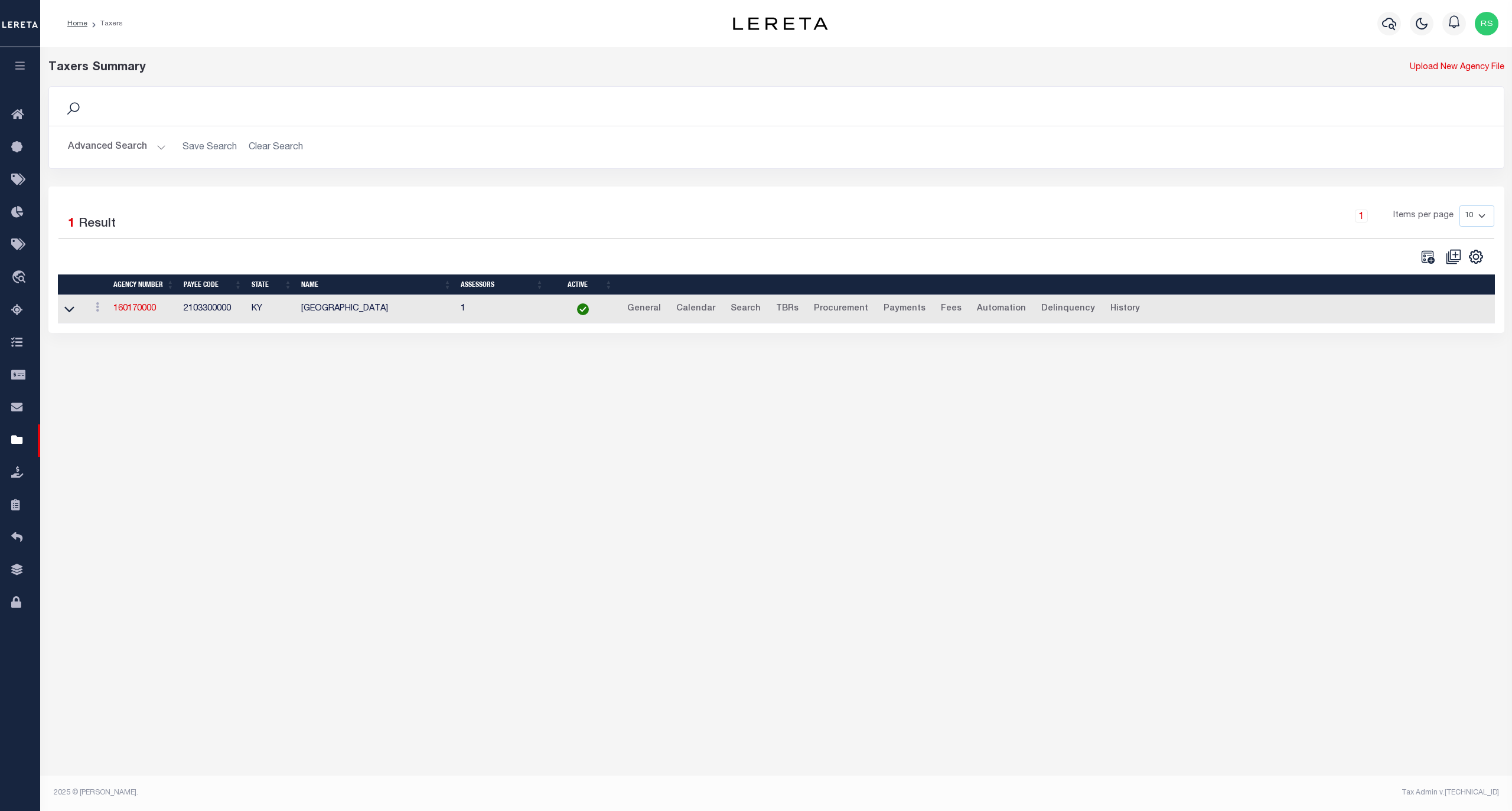
click at [107, 145] on button "Advanced Search" at bounding box center [117, 147] width 98 height 23
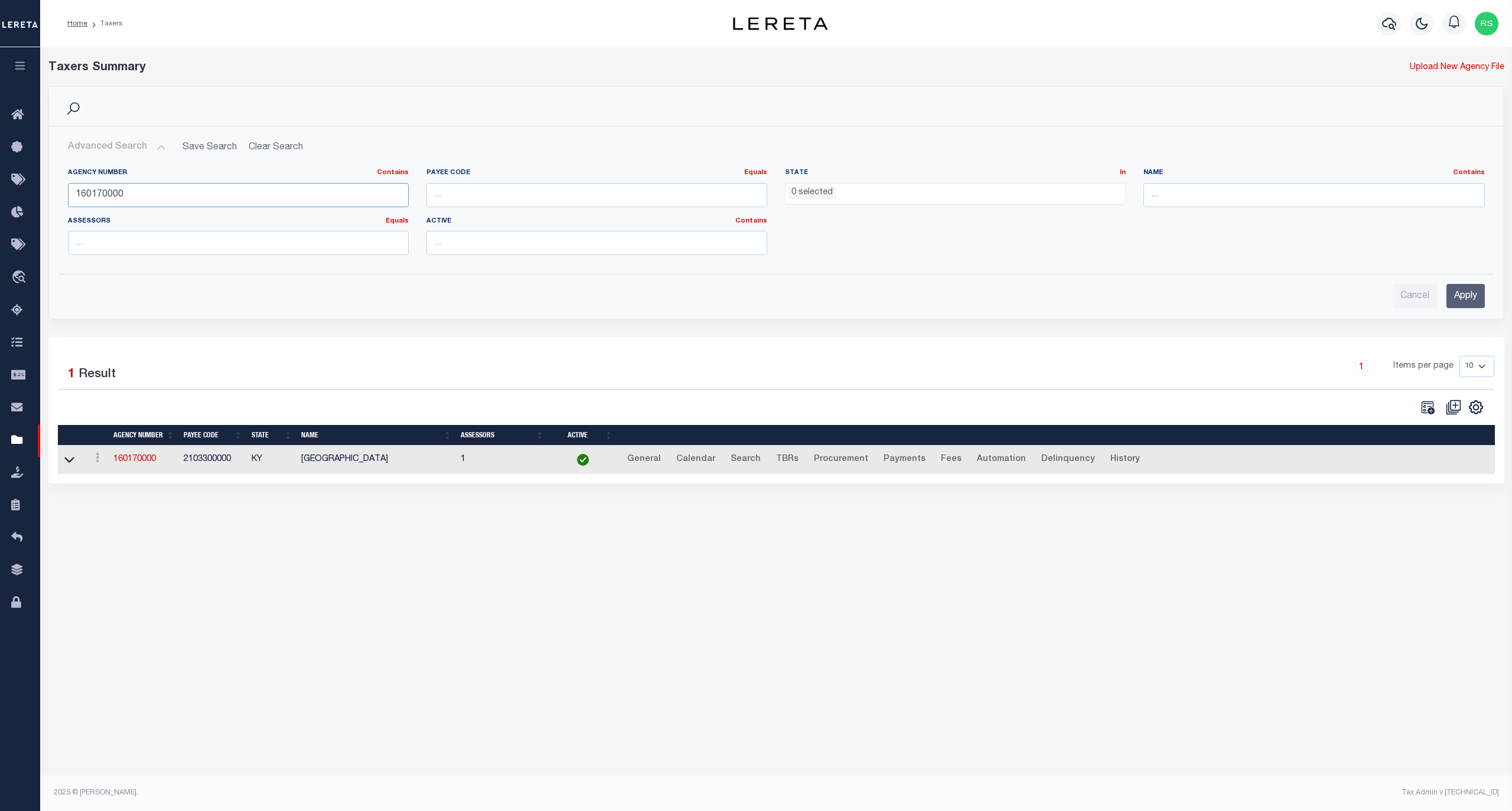
click at [148, 197] on input "160170000" at bounding box center [239, 195] width 341 height 24
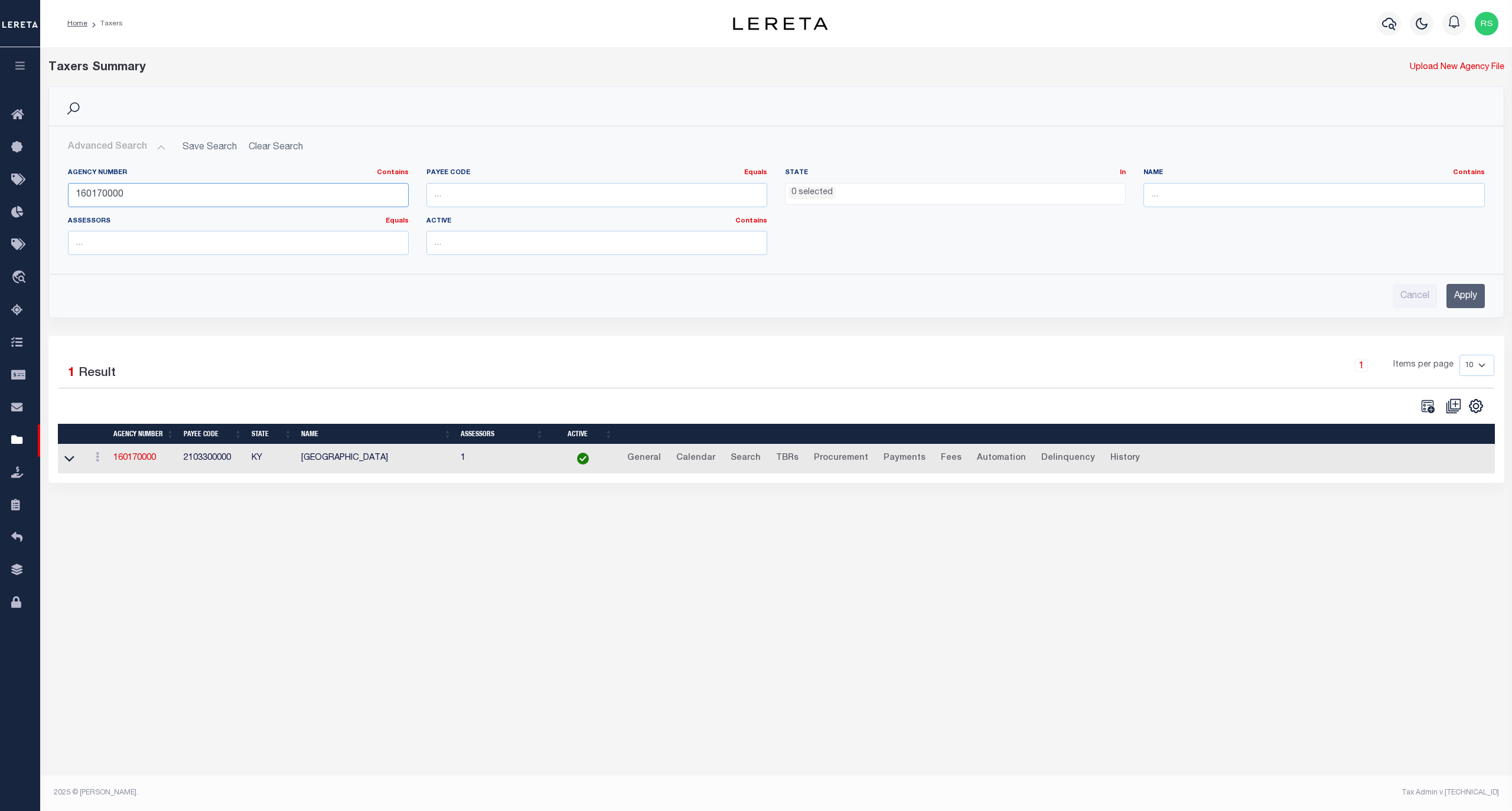
paste input "42033"
type input "420330000"
click at [1454, 295] on input "Apply" at bounding box center [1464, 296] width 39 height 24
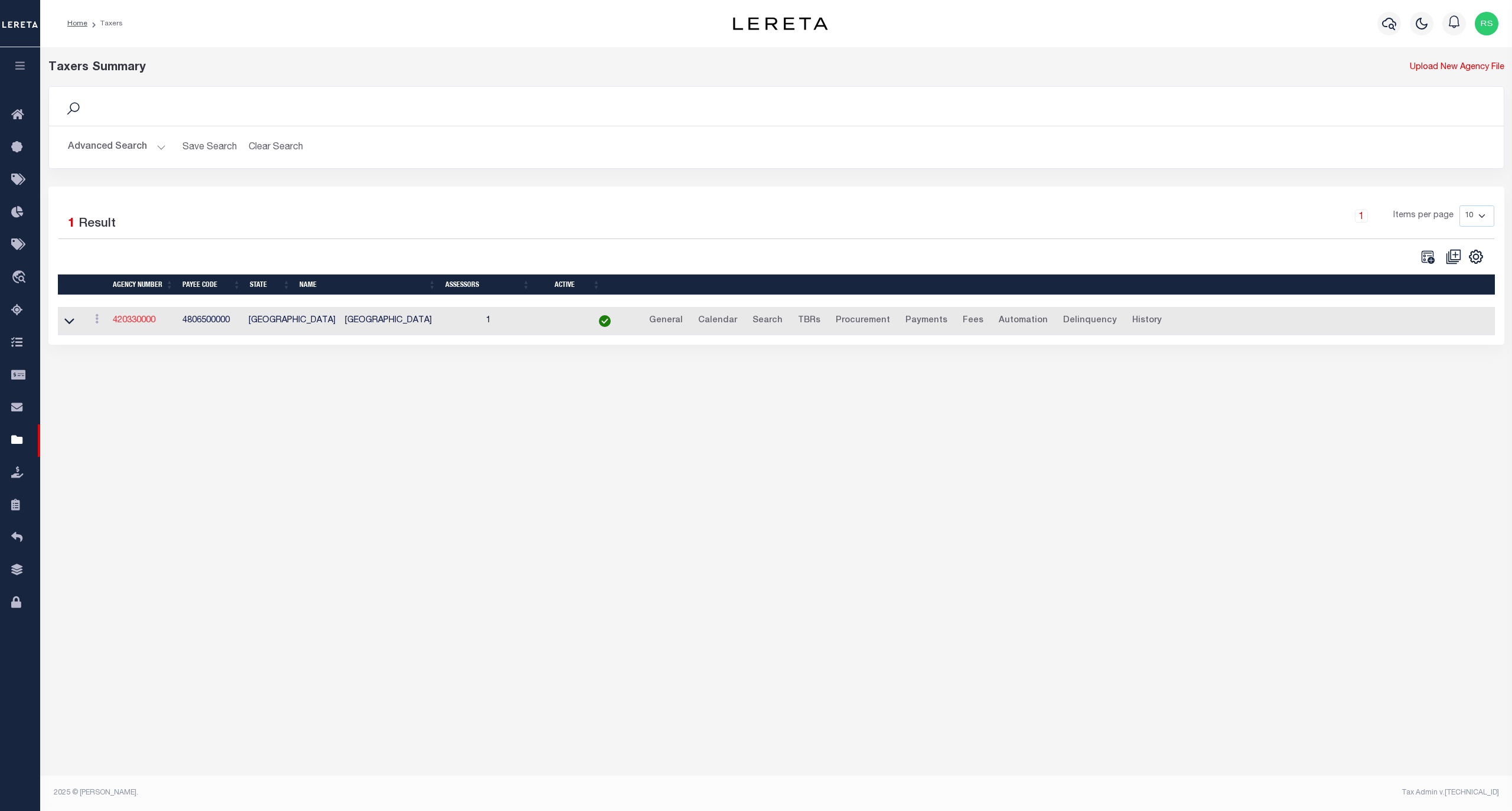
click at [135, 325] on link "420330000" at bounding box center [134, 321] width 43 height 8
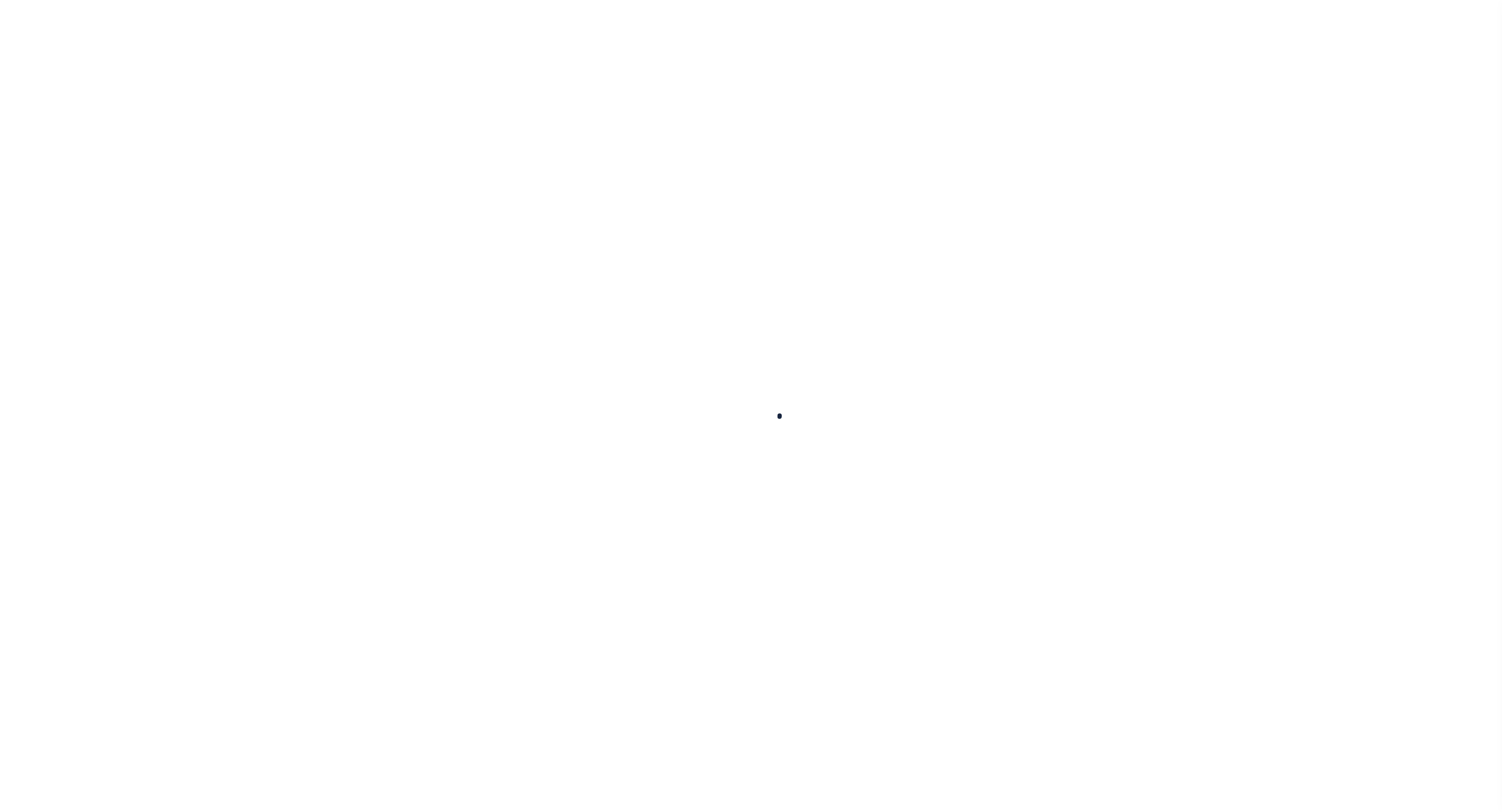
select select
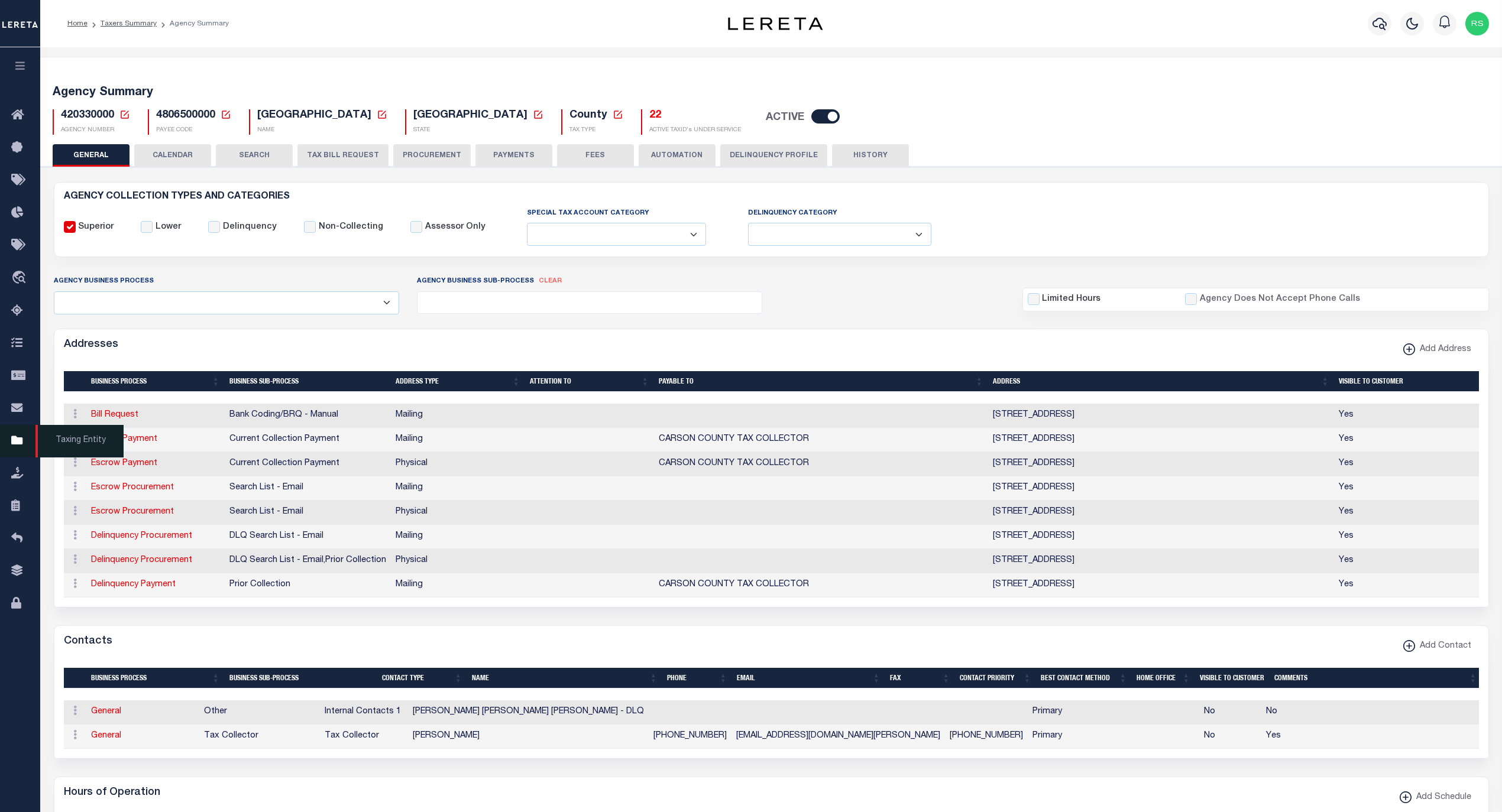
click at [64, 441] on span "Taxing Entity" at bounding box center [79, 441] width 88 height 33
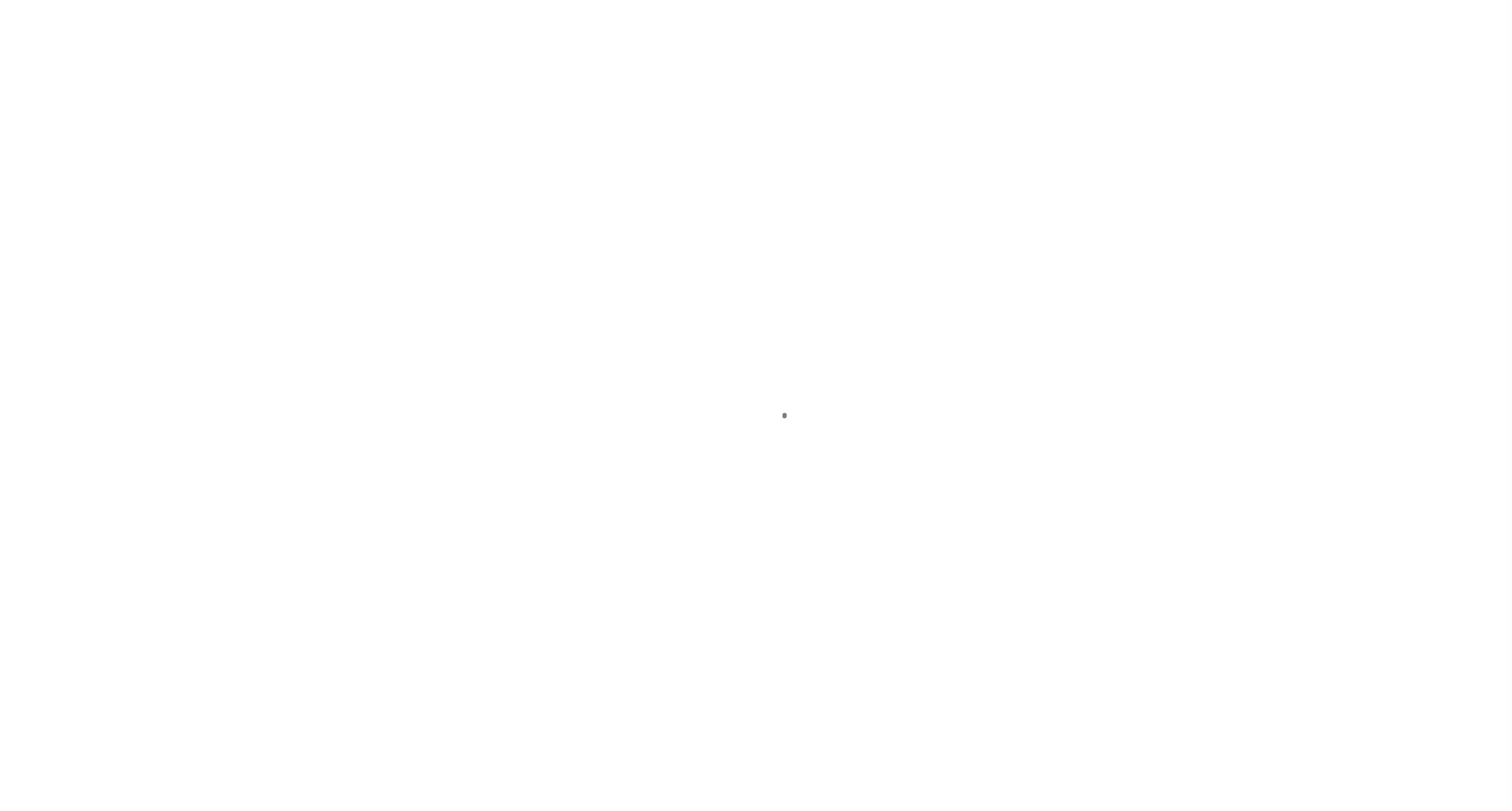
select select
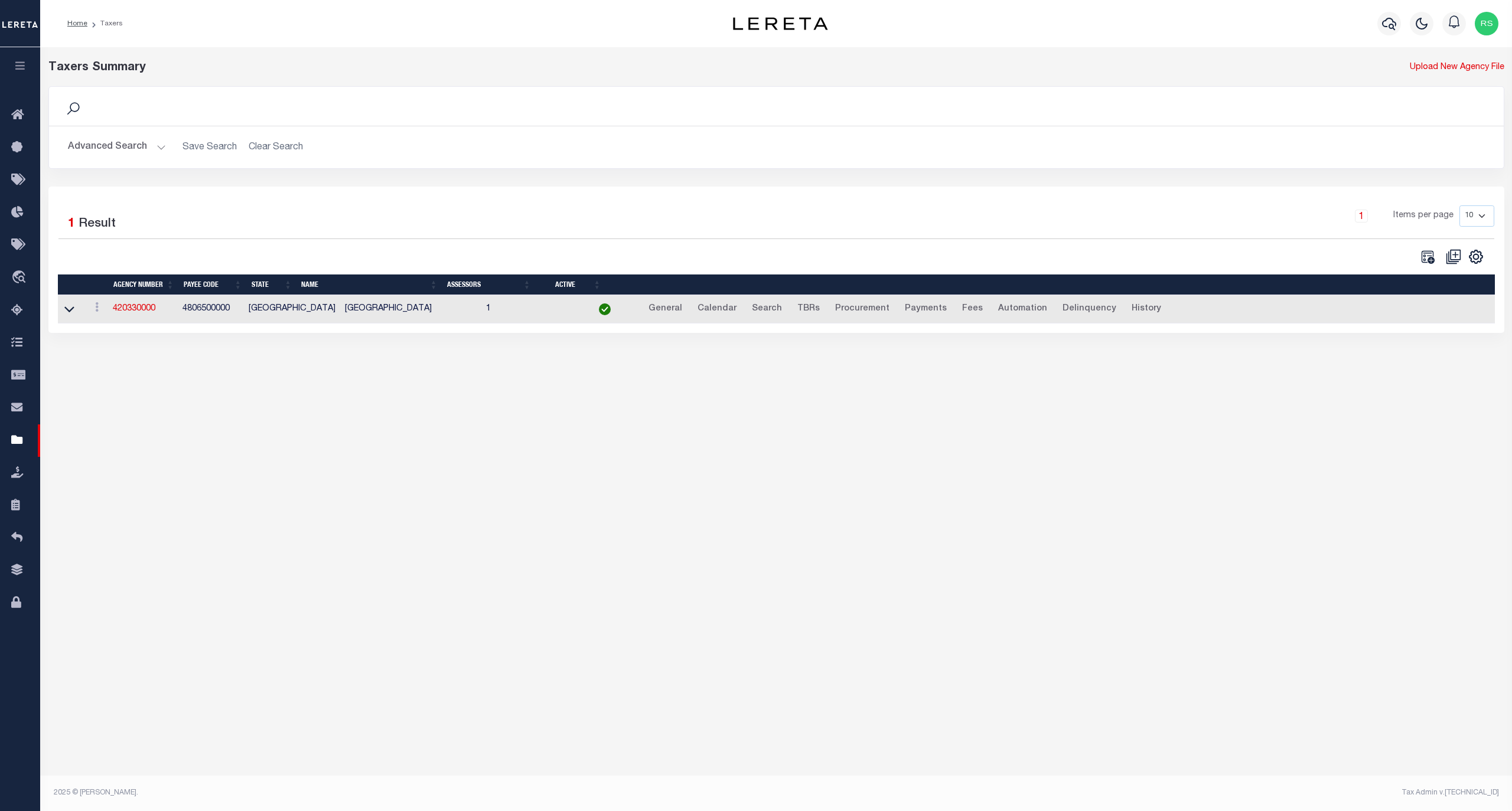
click at [110, 144] on button "Advanced Search" at bounding box center [117, 147] width 98 height 23
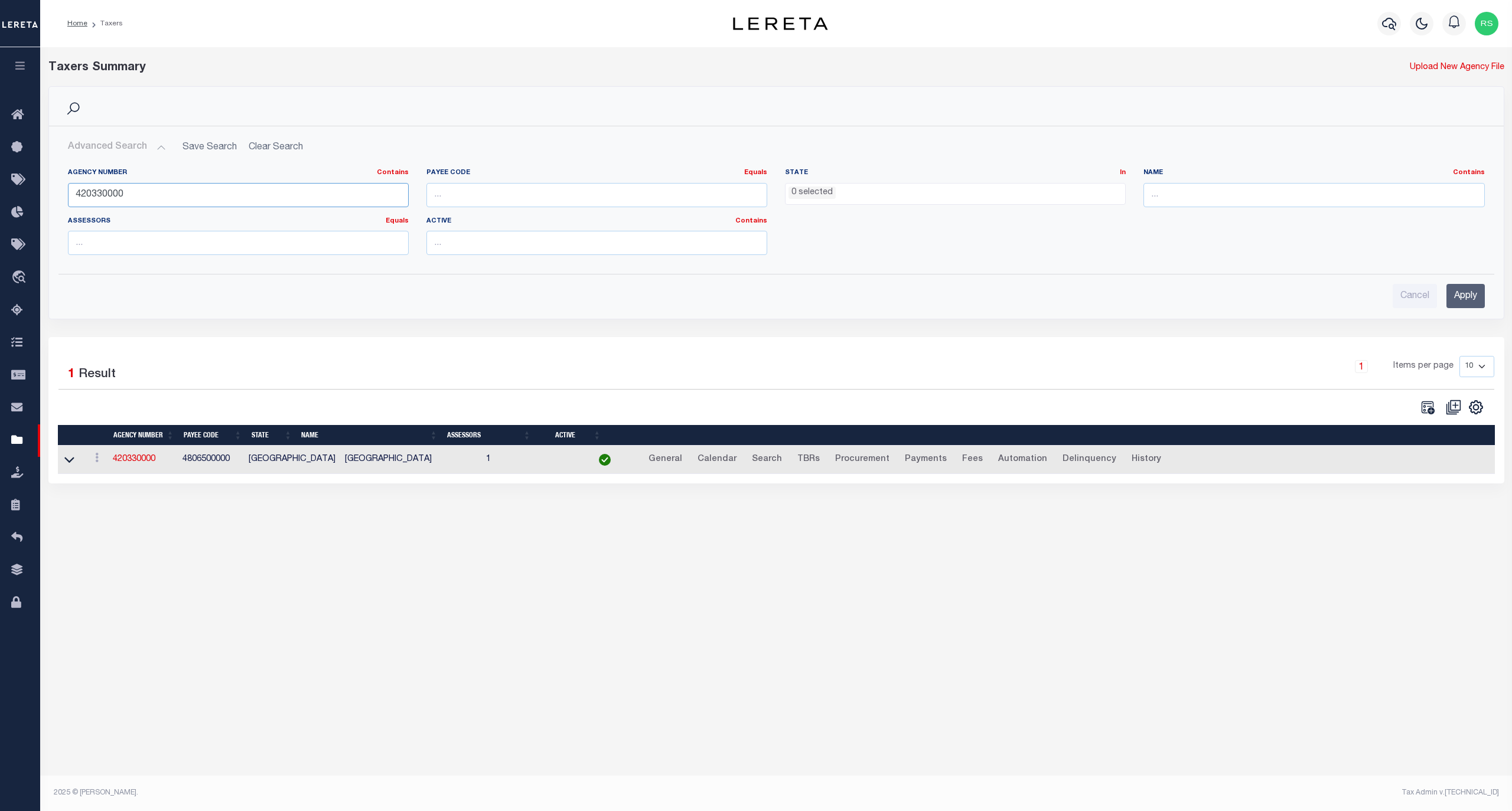
click at [155, 190] on input "420330000" at bounding box center [239, 195] width 341 height 24
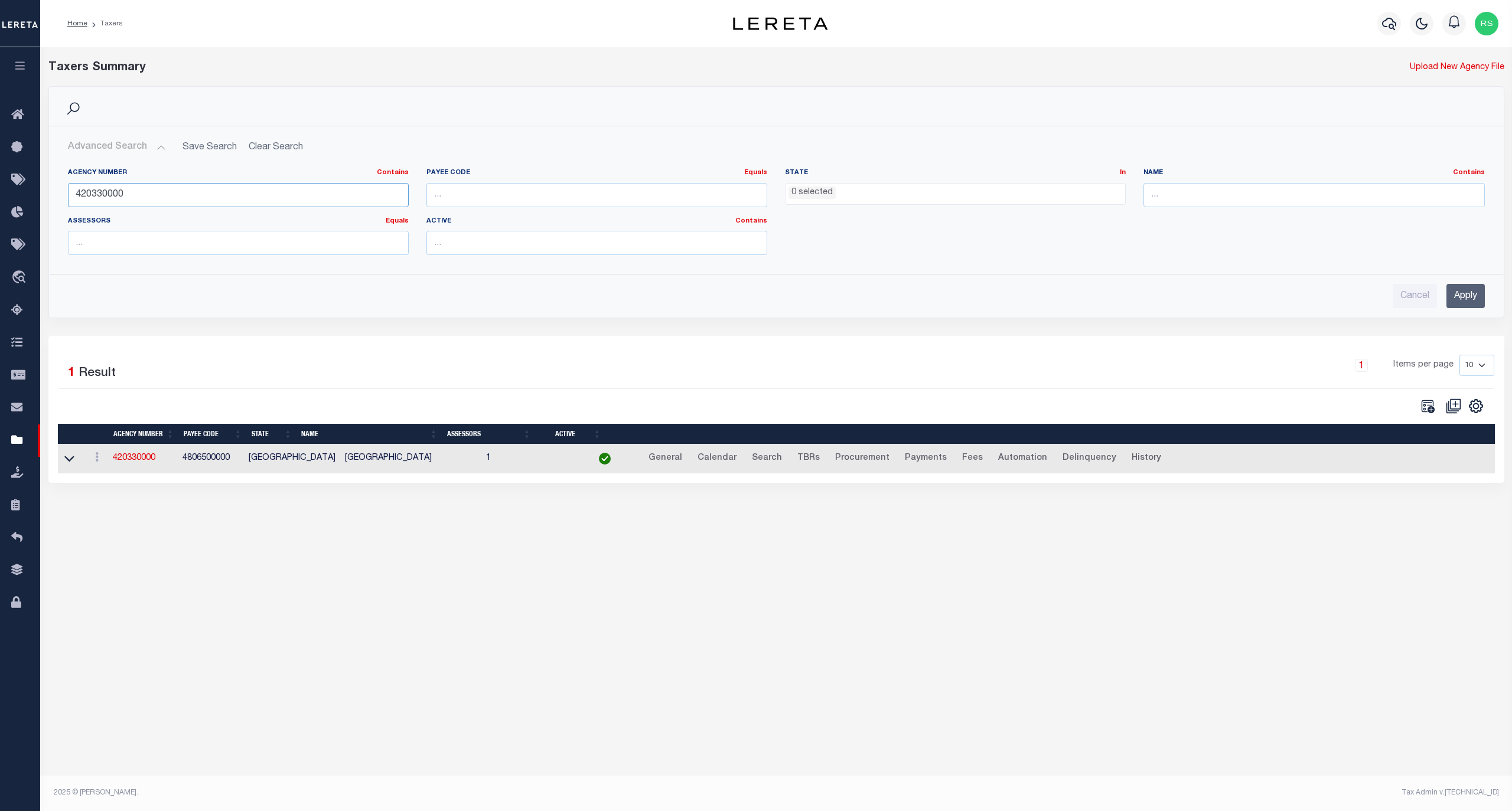
paste input "200021003"
type input "200021003"
click at [1462, 303] on input "Apply" at bounding box center [1464, 296] width 39 height 24
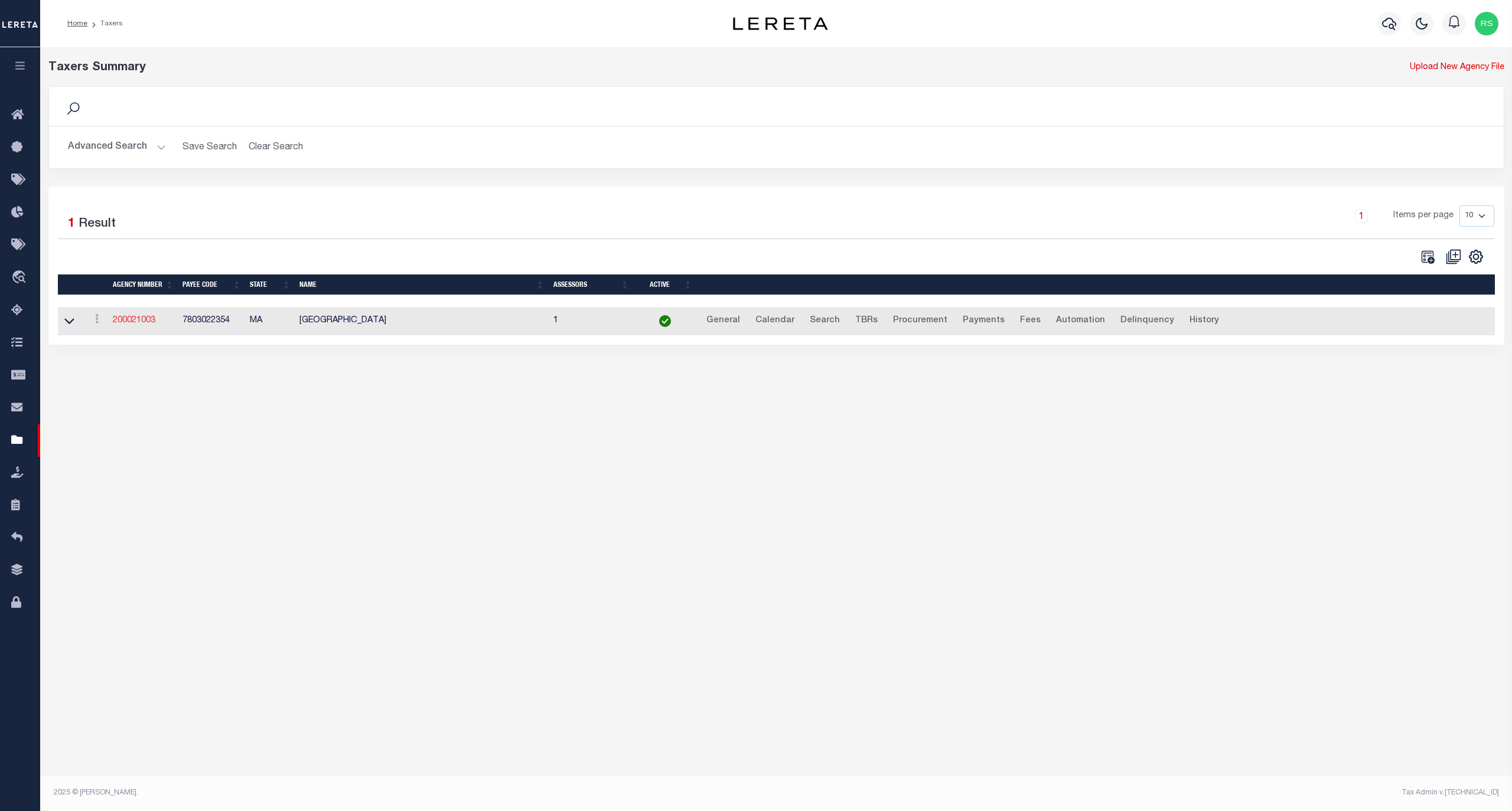
click at [145, 320] on link "200021003" at bounding box center [134, 321] width 43 height 8
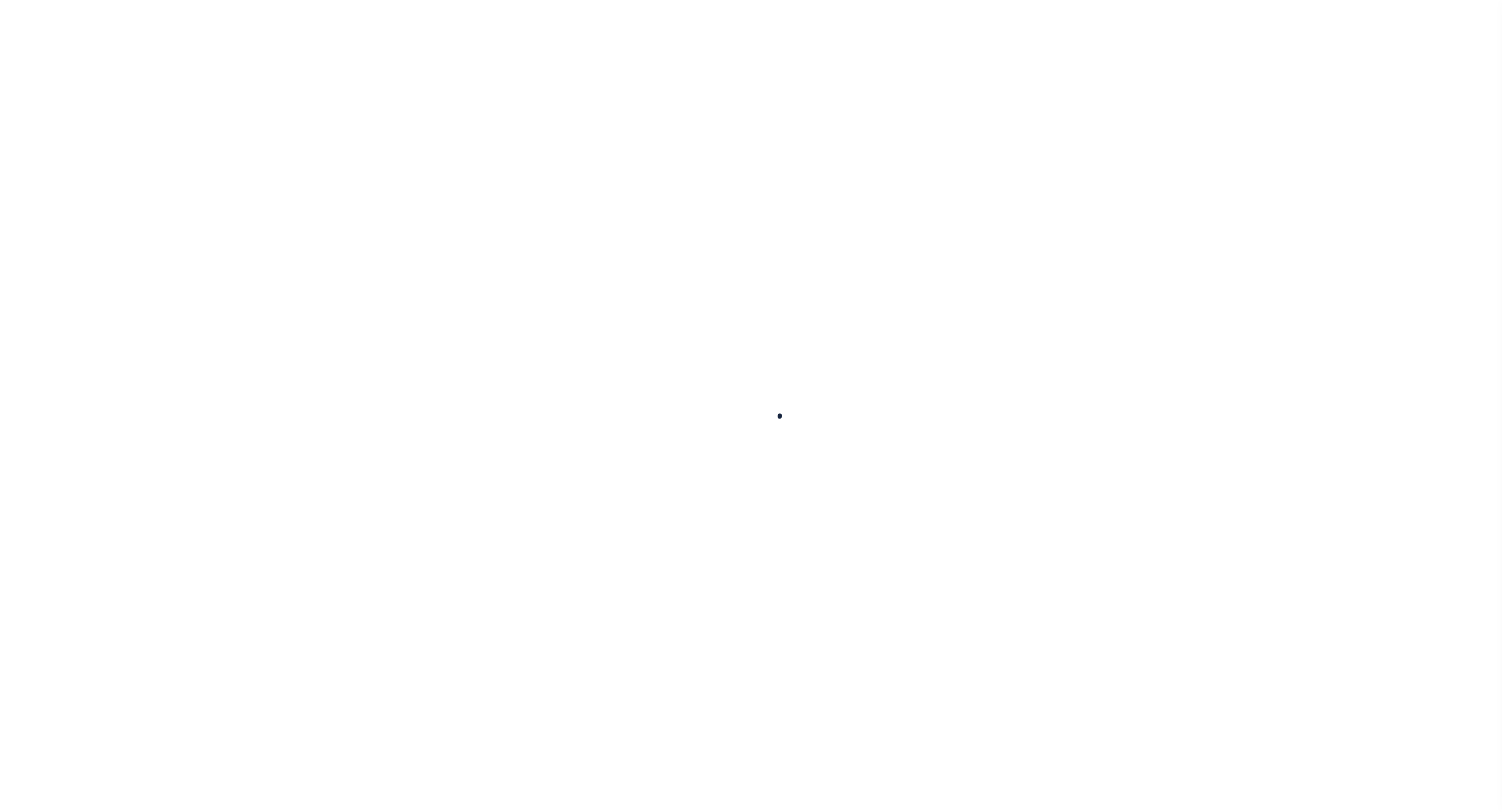
select select
checkbox input "false"
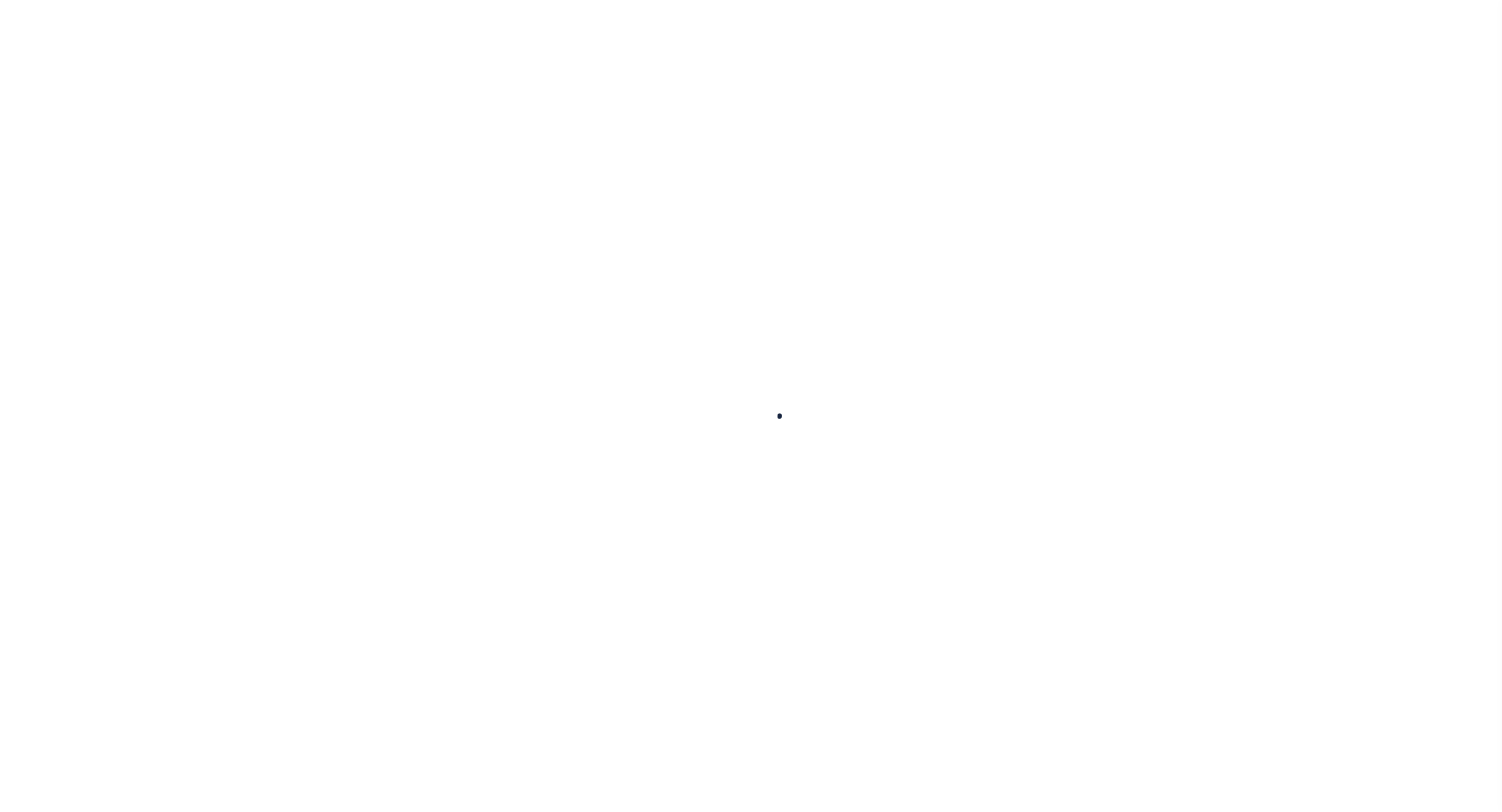
select select "1"
checkbox input "false"
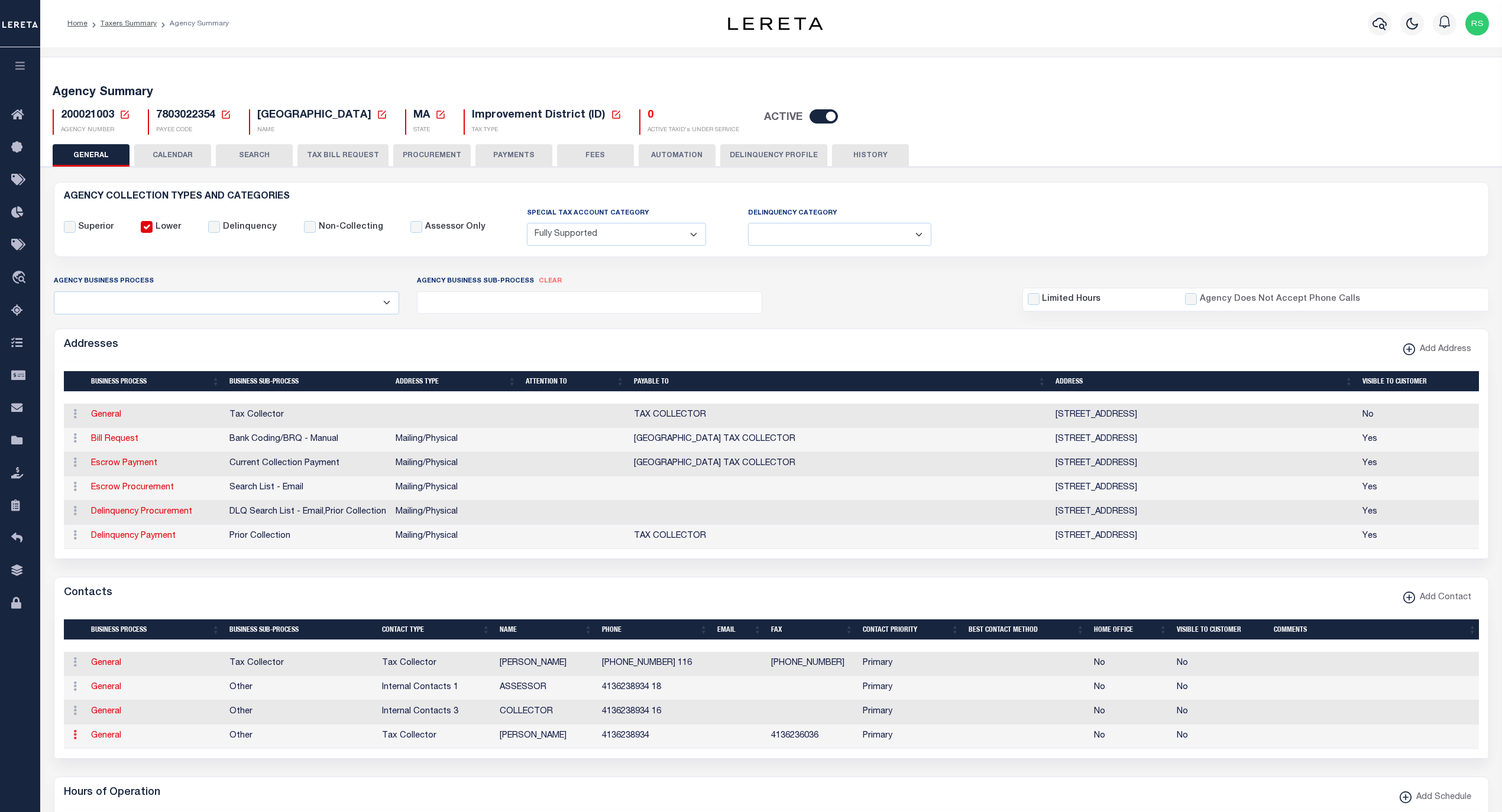
click at [74, 740] on icon at bounding box center [75, 735] width 4 height 10
click at [103, 729] on link "Delete Contact" at bounding box center [114, 720] width 89 height 20
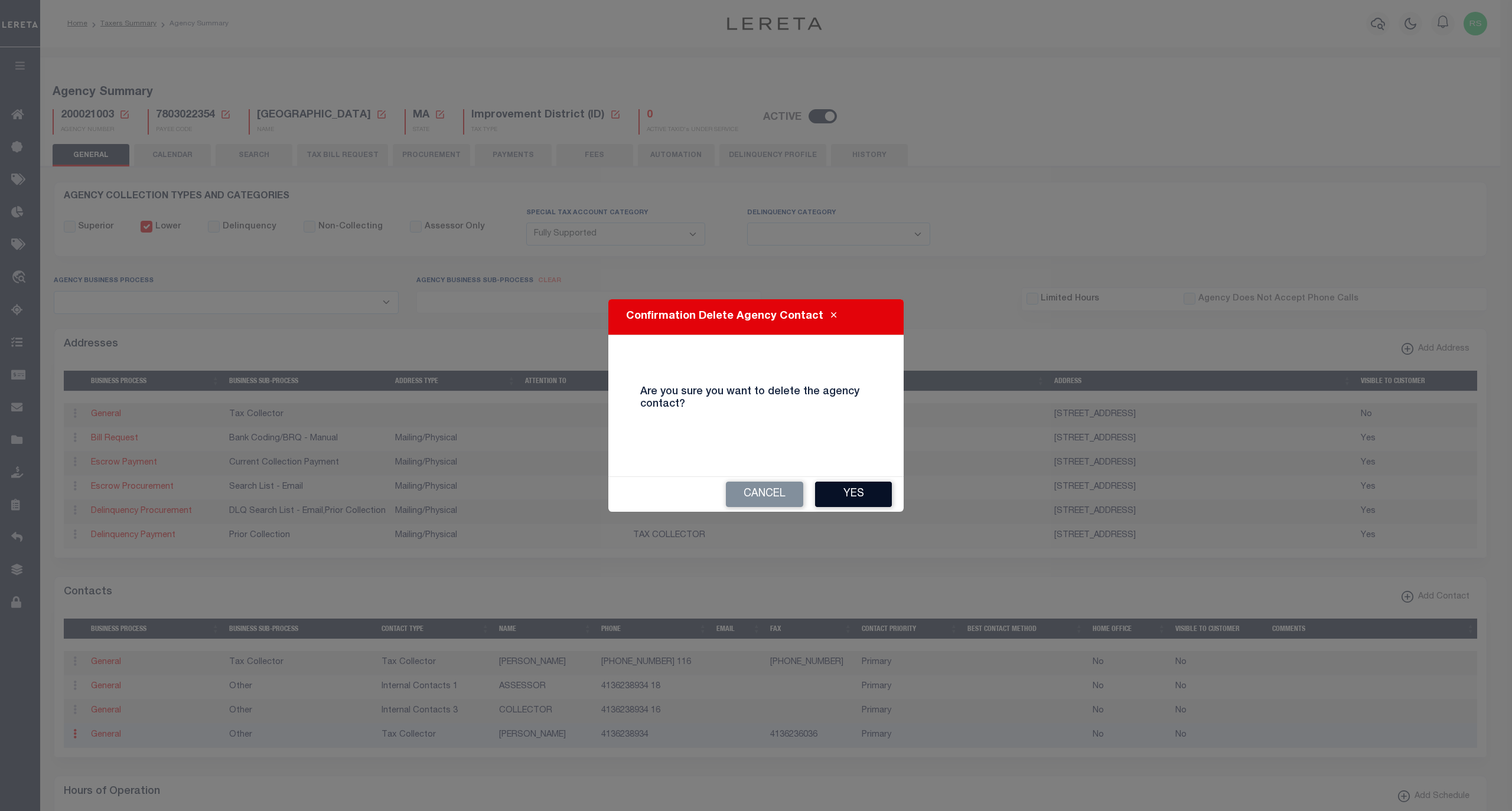
click at [876, 492] on button "Yes" at bounding box center [854, 495] width 77 height 26
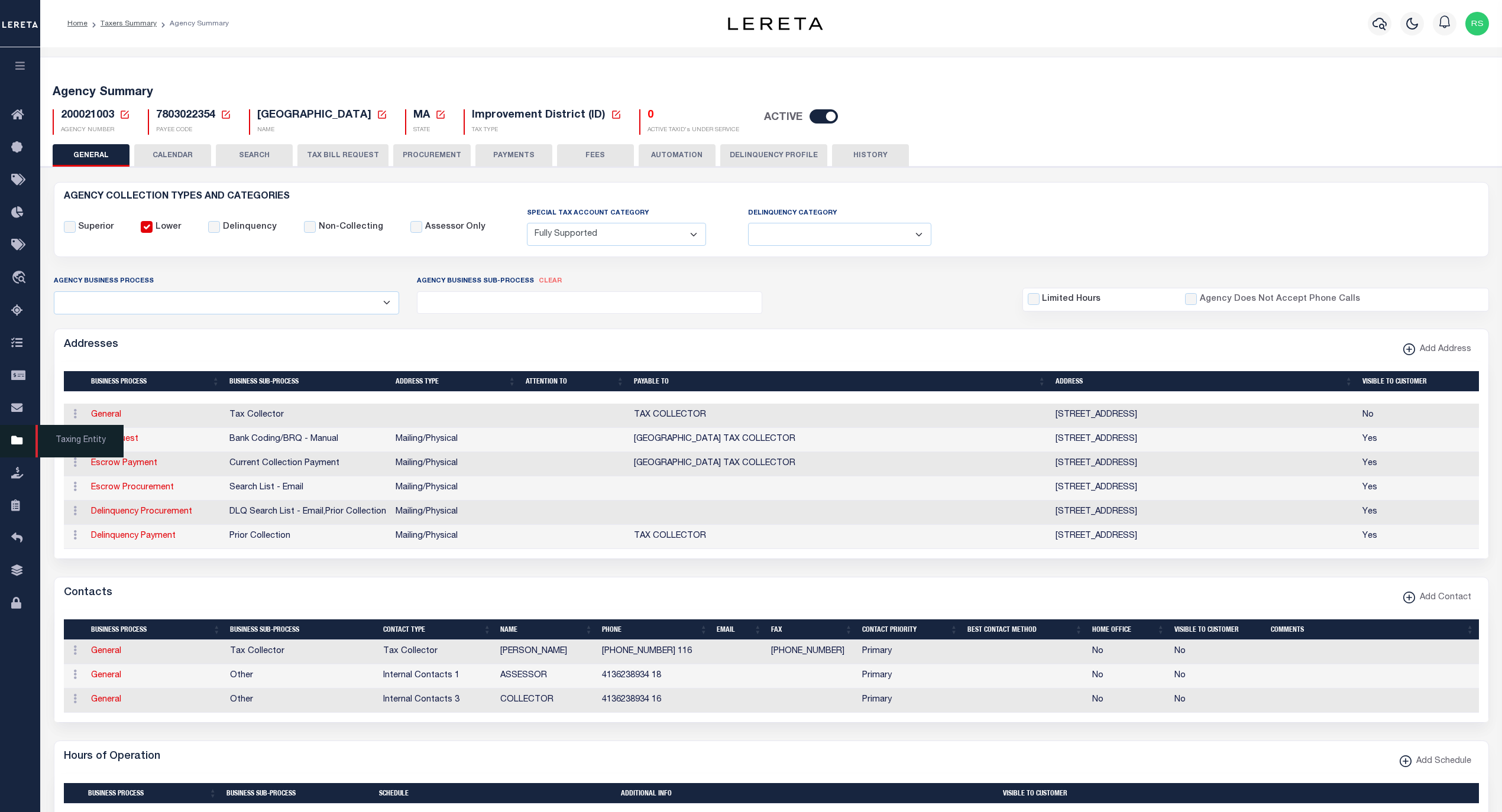
click at [73, 443] on span "Taxing Entity" at bounding box center [79, 441] width 88 height 33
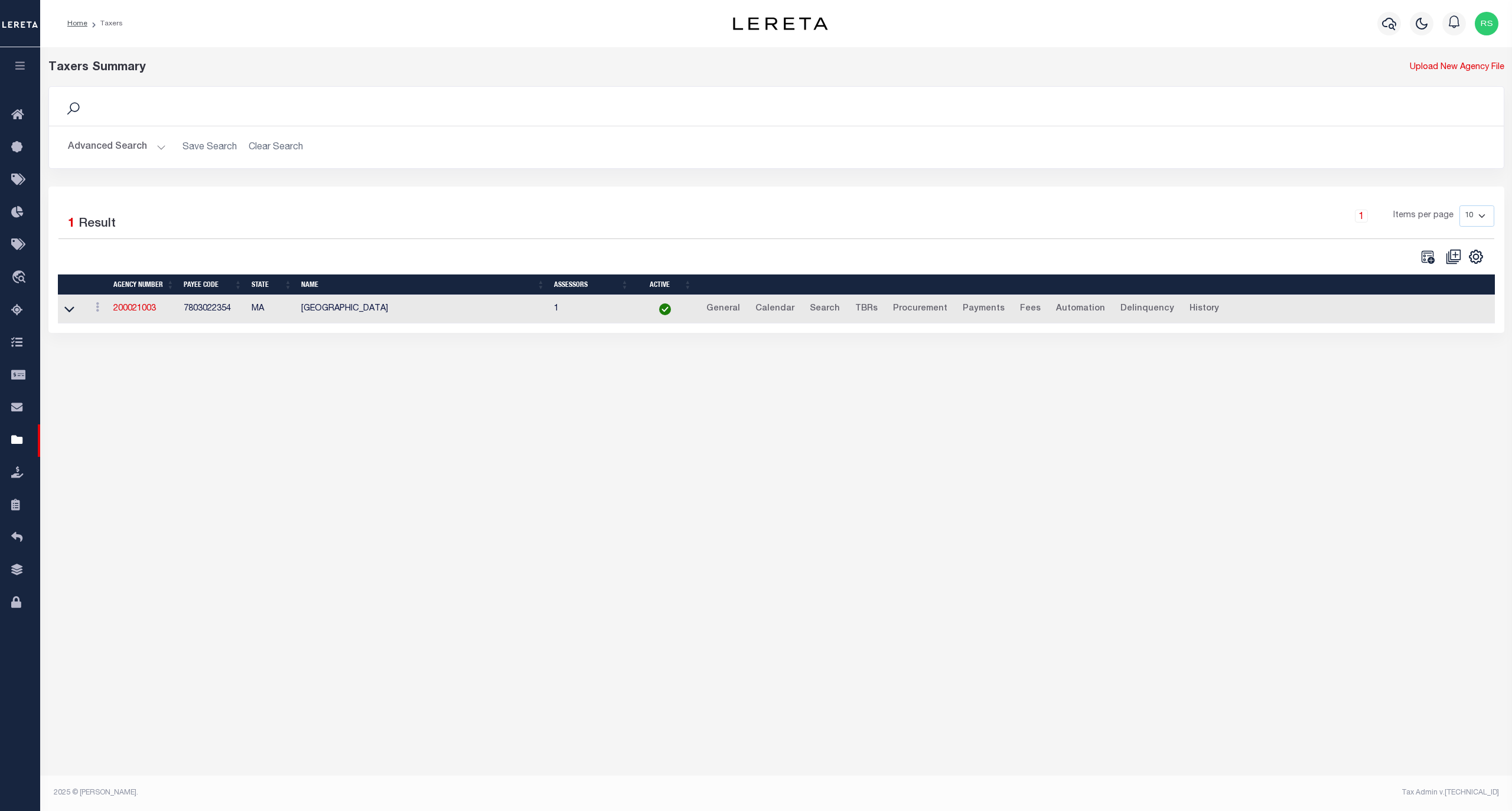
click at [121, 147] on button "Advanced Search" at bounding box center [117, 147] width 98 height 23
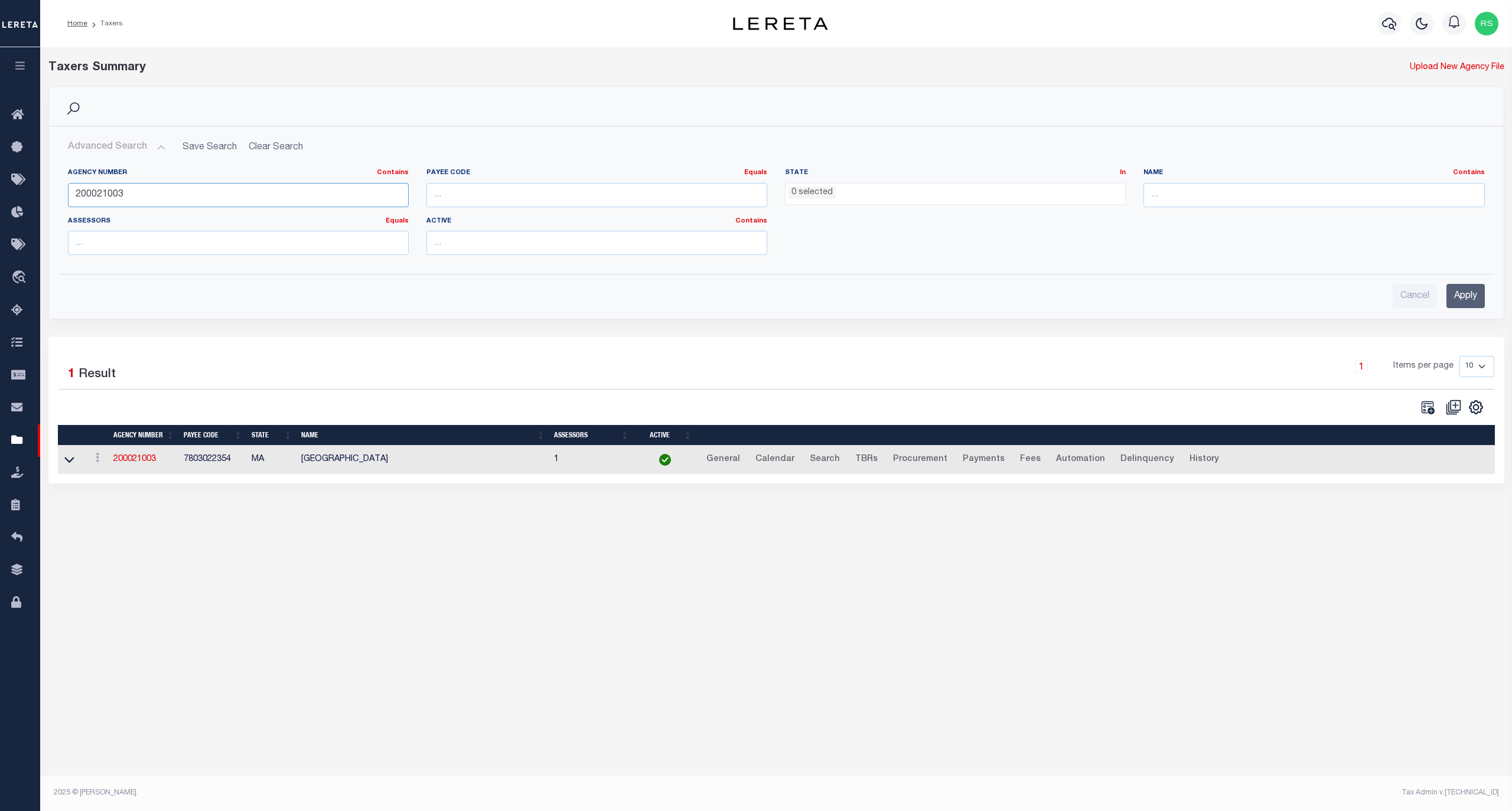
click at [115, 195] on input "200021003" at bounding box center [239, 195] width 341 height 24
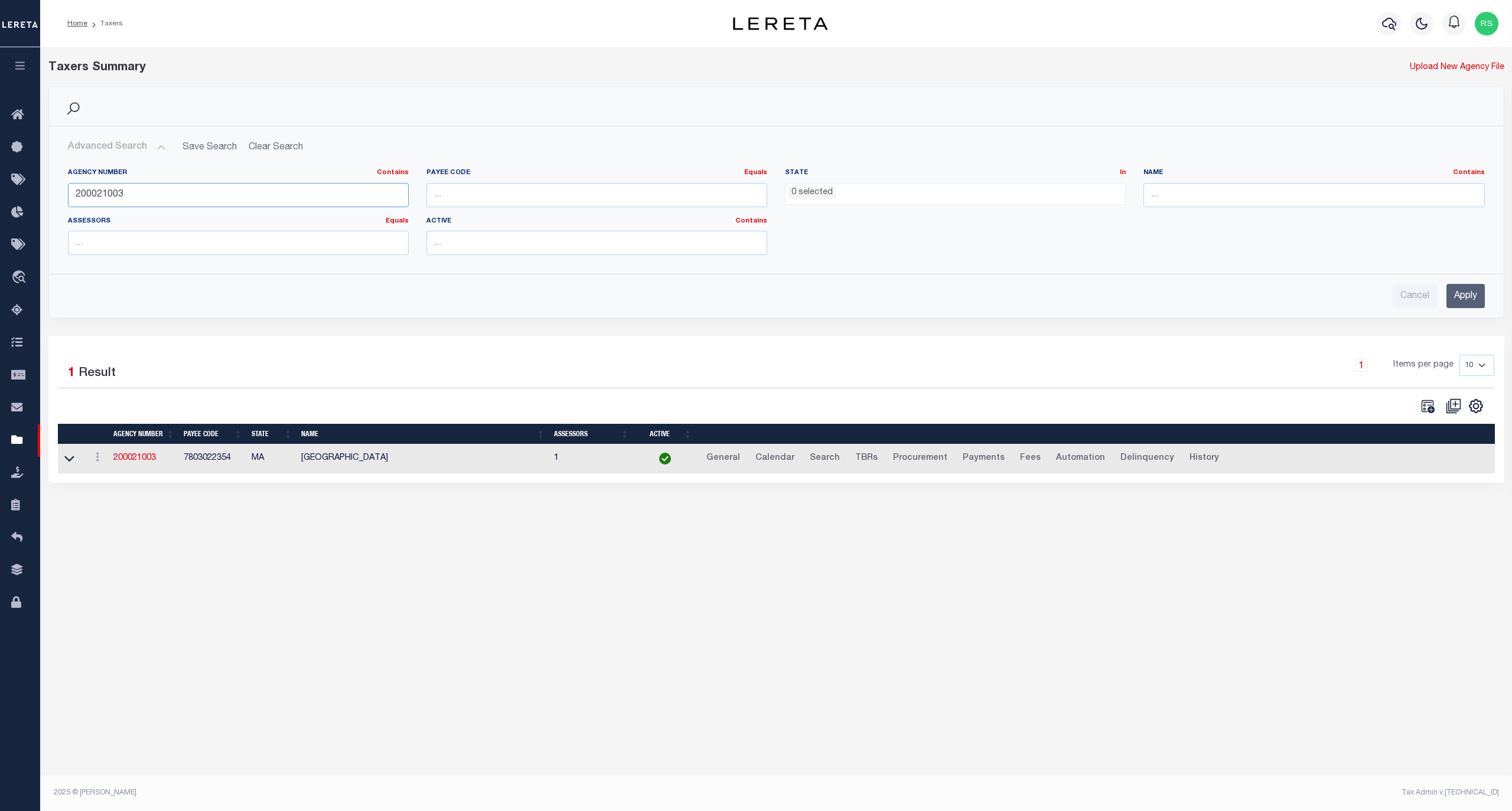
paste input "120770000"
type input "120770000"
click at [1471, 298] on input "Apply" at bounding box center [1464, 296] width 39 height 24
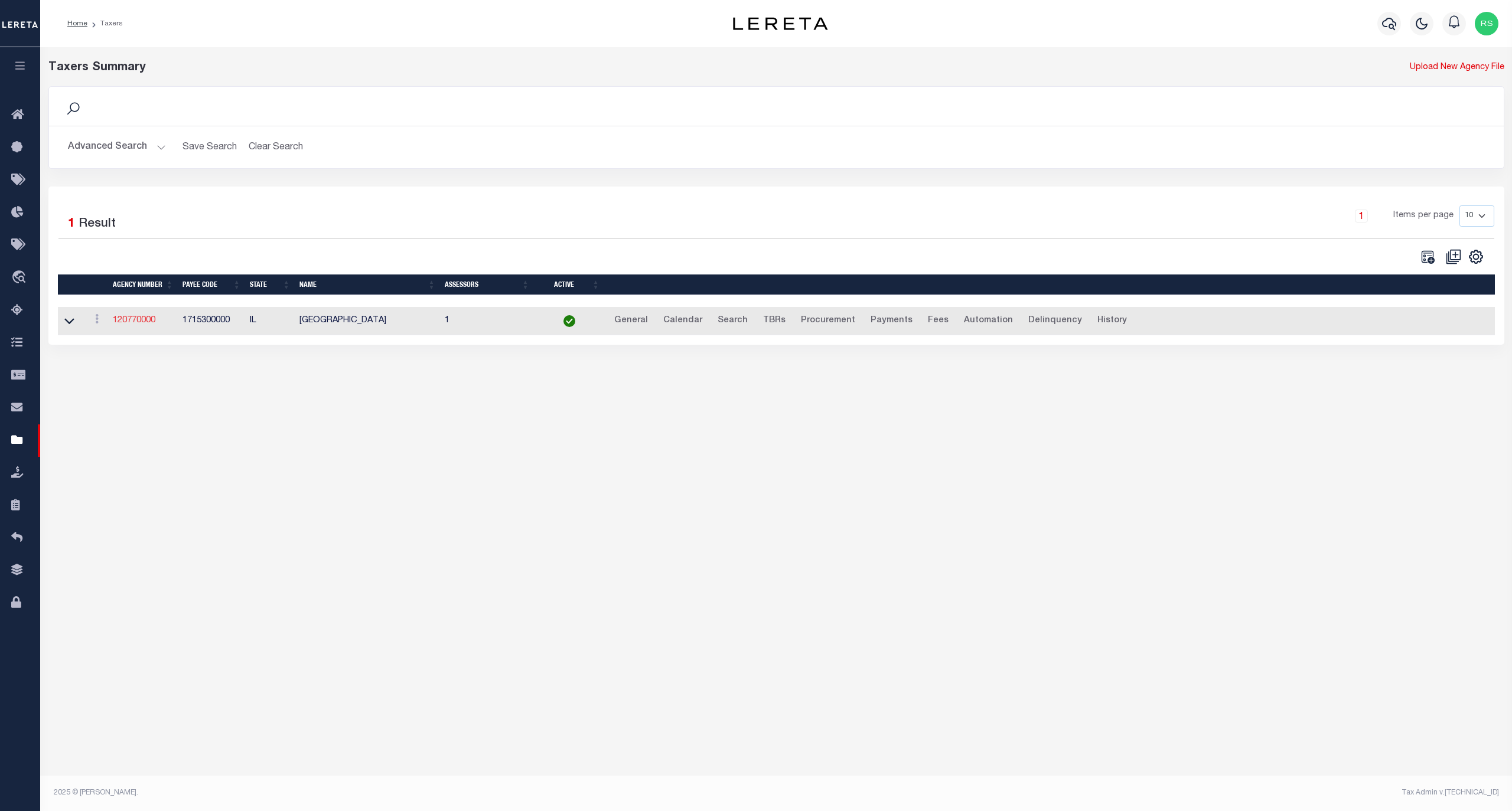
click at [138, 324] on link "120770000" at bounding box center [134, 321] width 43 height 8
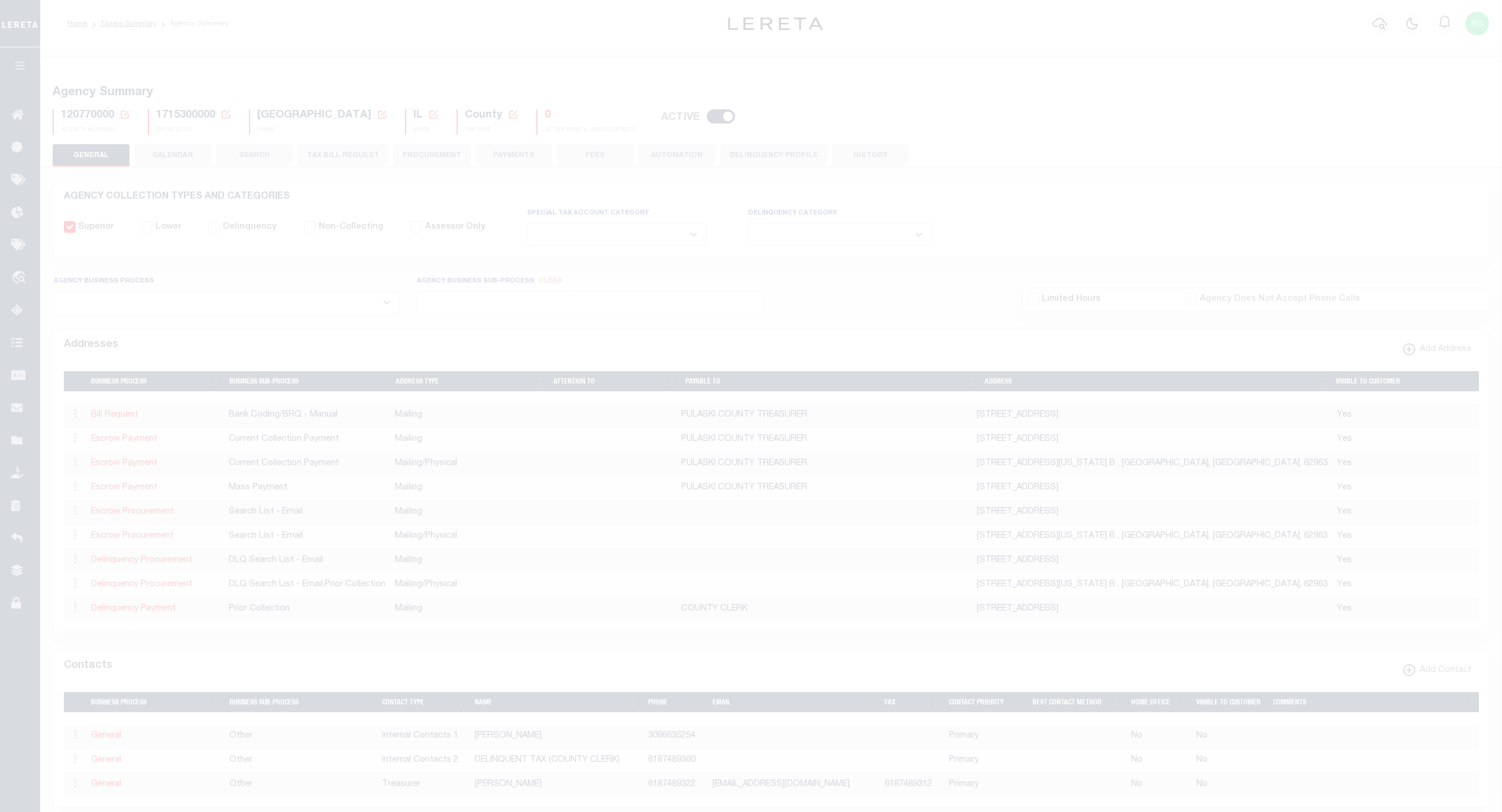
select select
